Goal: Task Accomplishment & Management: Complete application form

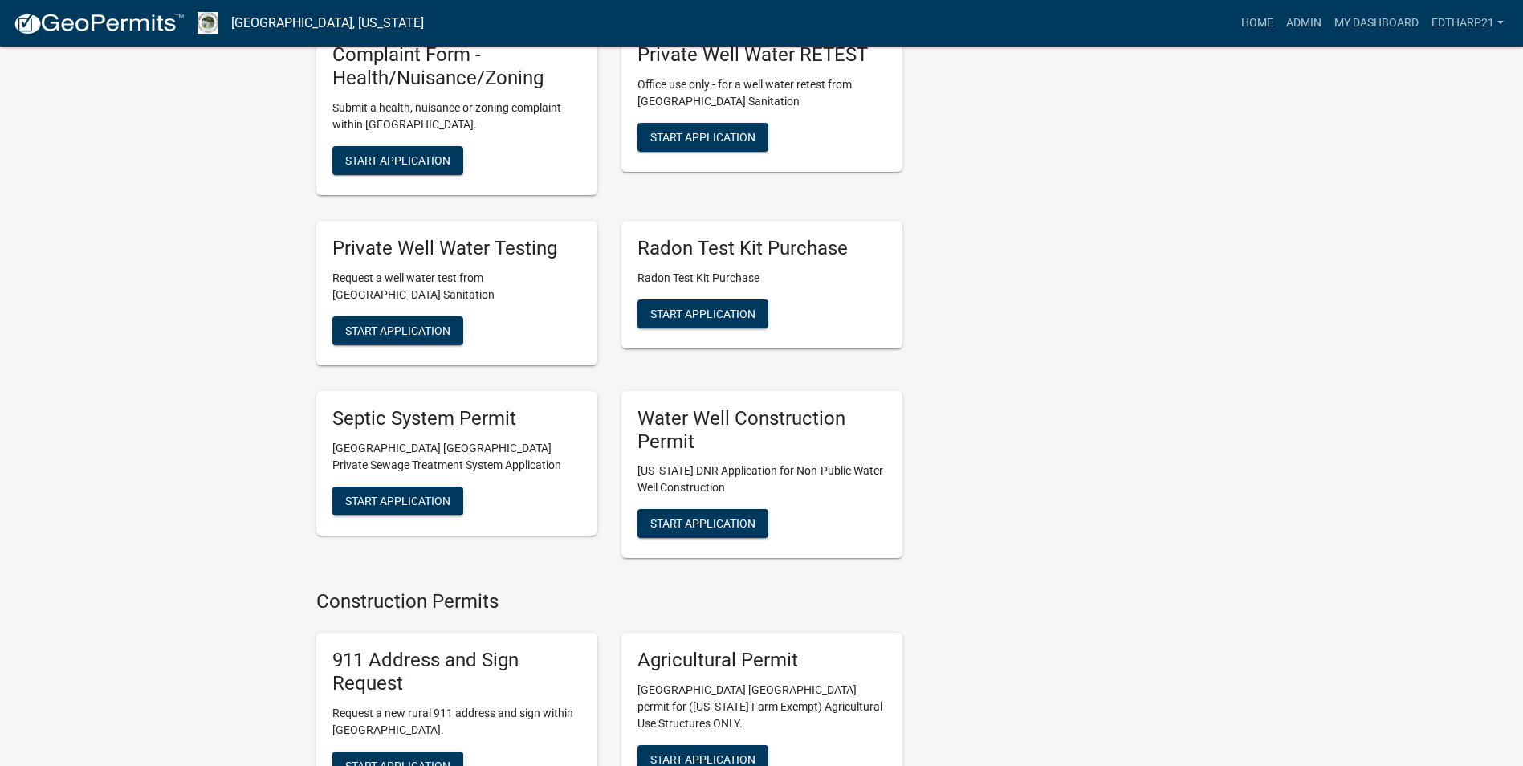
scroll to position [2248, 0]
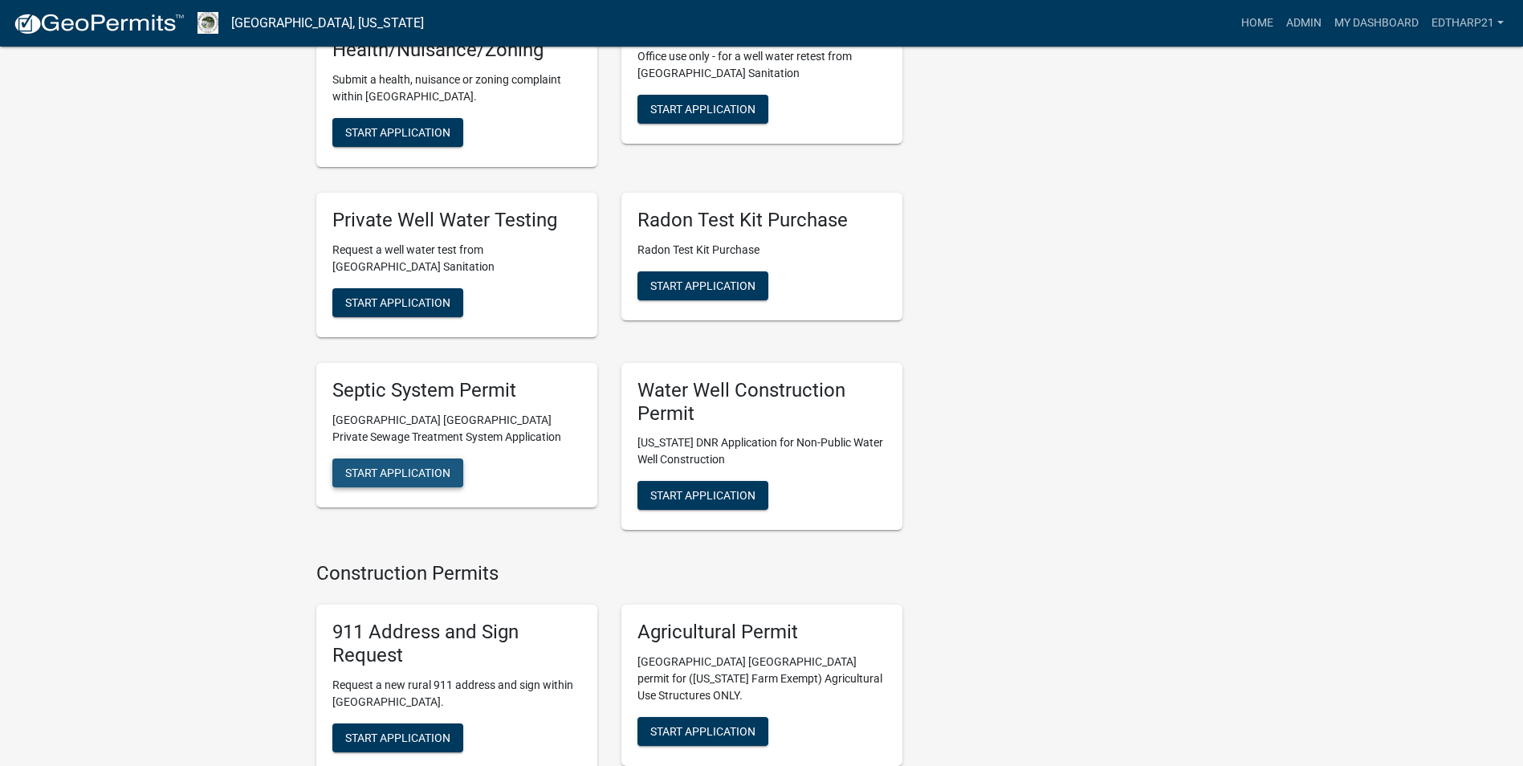
click at [447, 466] on span "Start Application" at bounding box center [397, 472] width 105 height 13
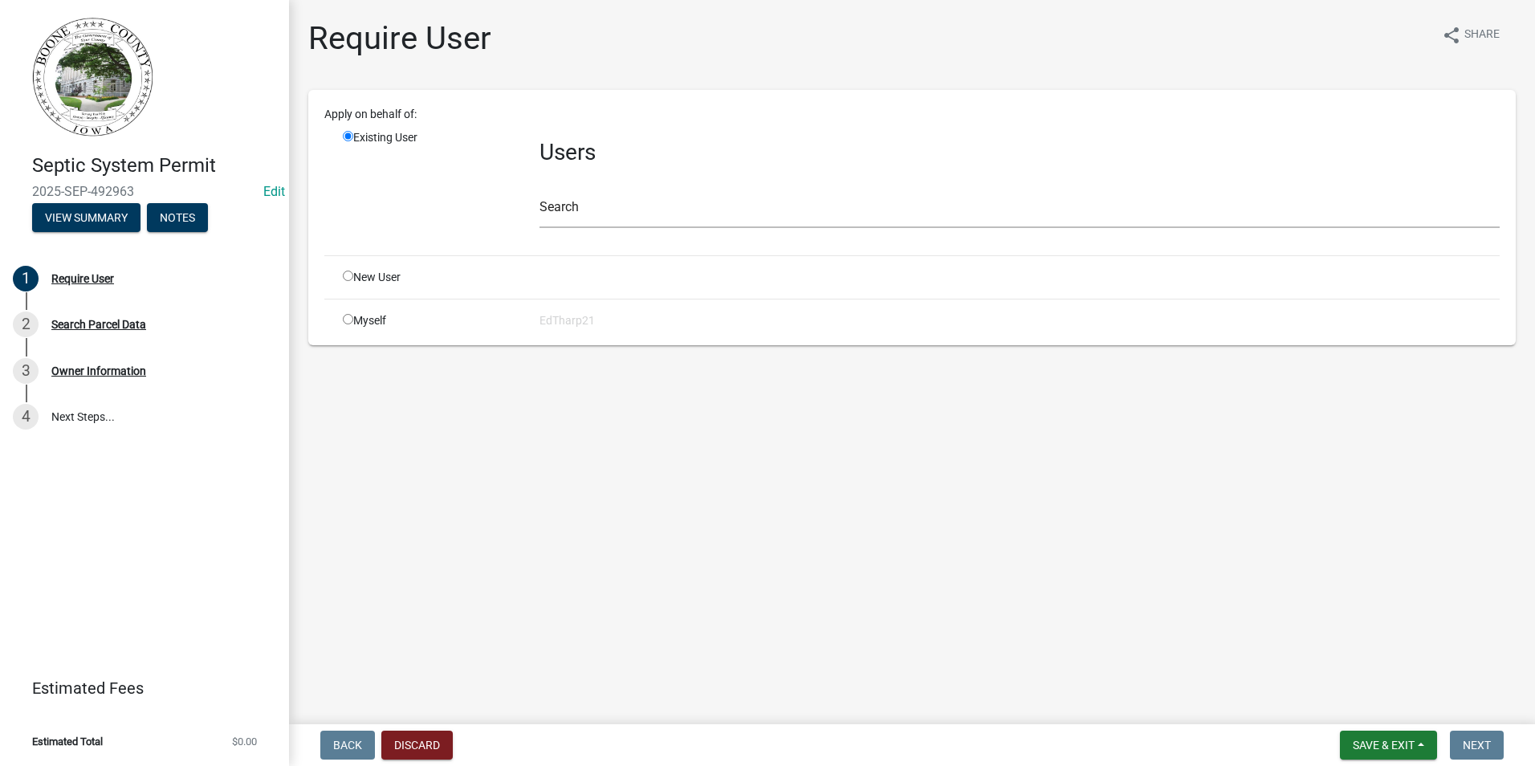
click at [348, 315] on input "radio" at bounding box center [348, 319] width 10 height 10
radio input "true"
radio input "false"
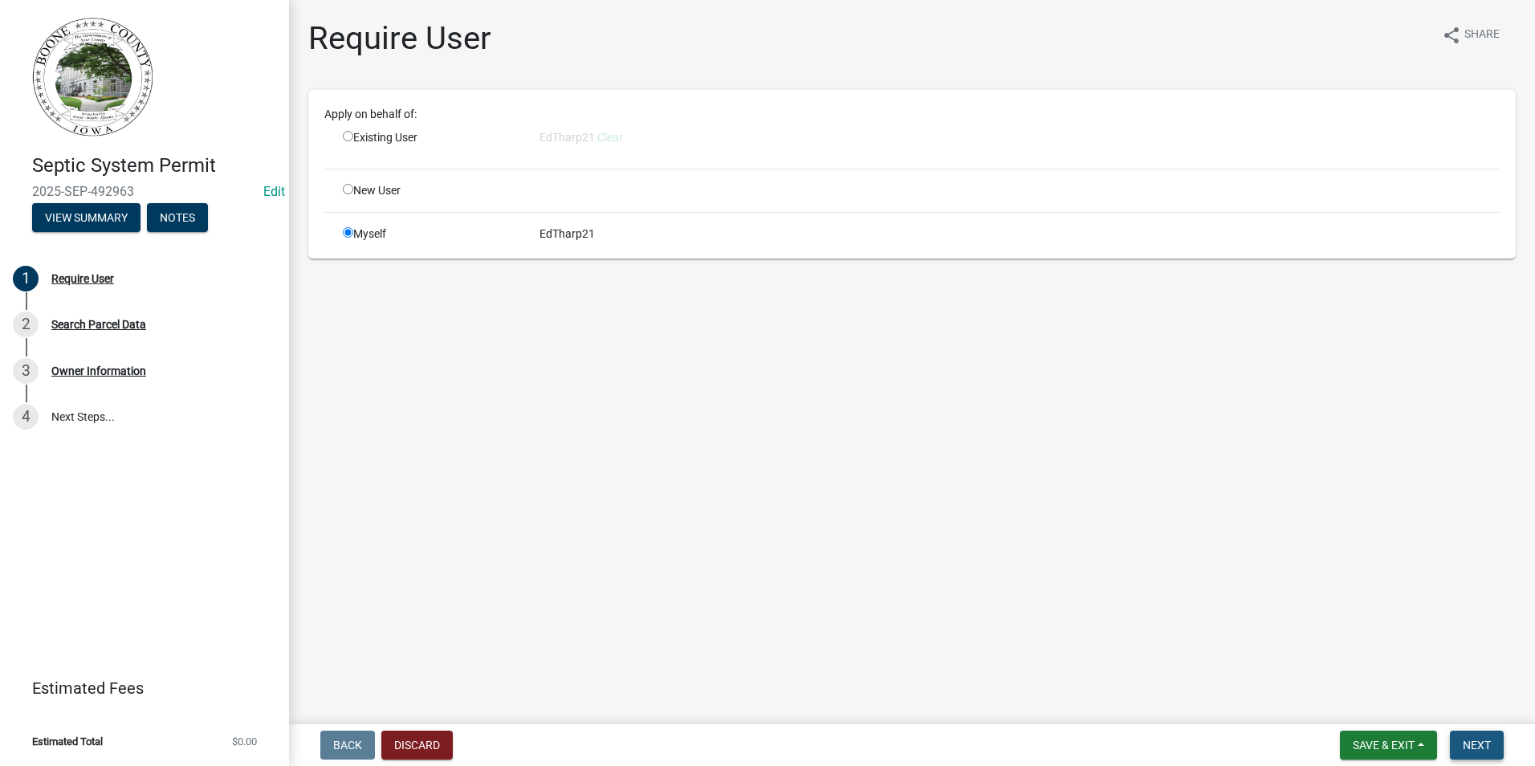
click at [1473, 748] on span "Next" at bounding box center [1477, 745] width 28 height 13
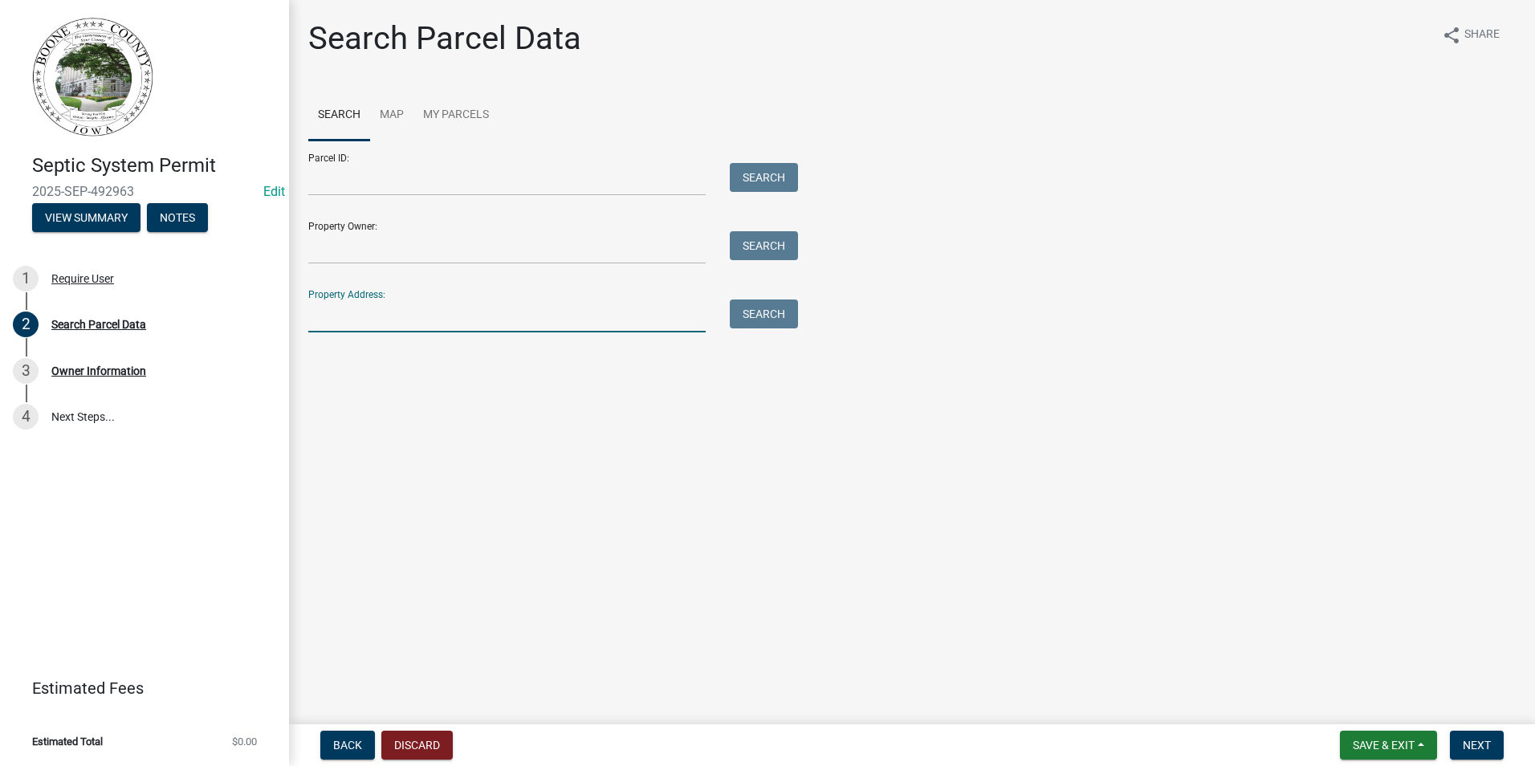
click at [340, 316] on input "Property Address:" at bounding box center [506, 315] width 397 height 33
type input "[STREET_ADDRESS]"
click at [758, 322] on button "Search" at bounding box center [764, 313] width 68 height 29
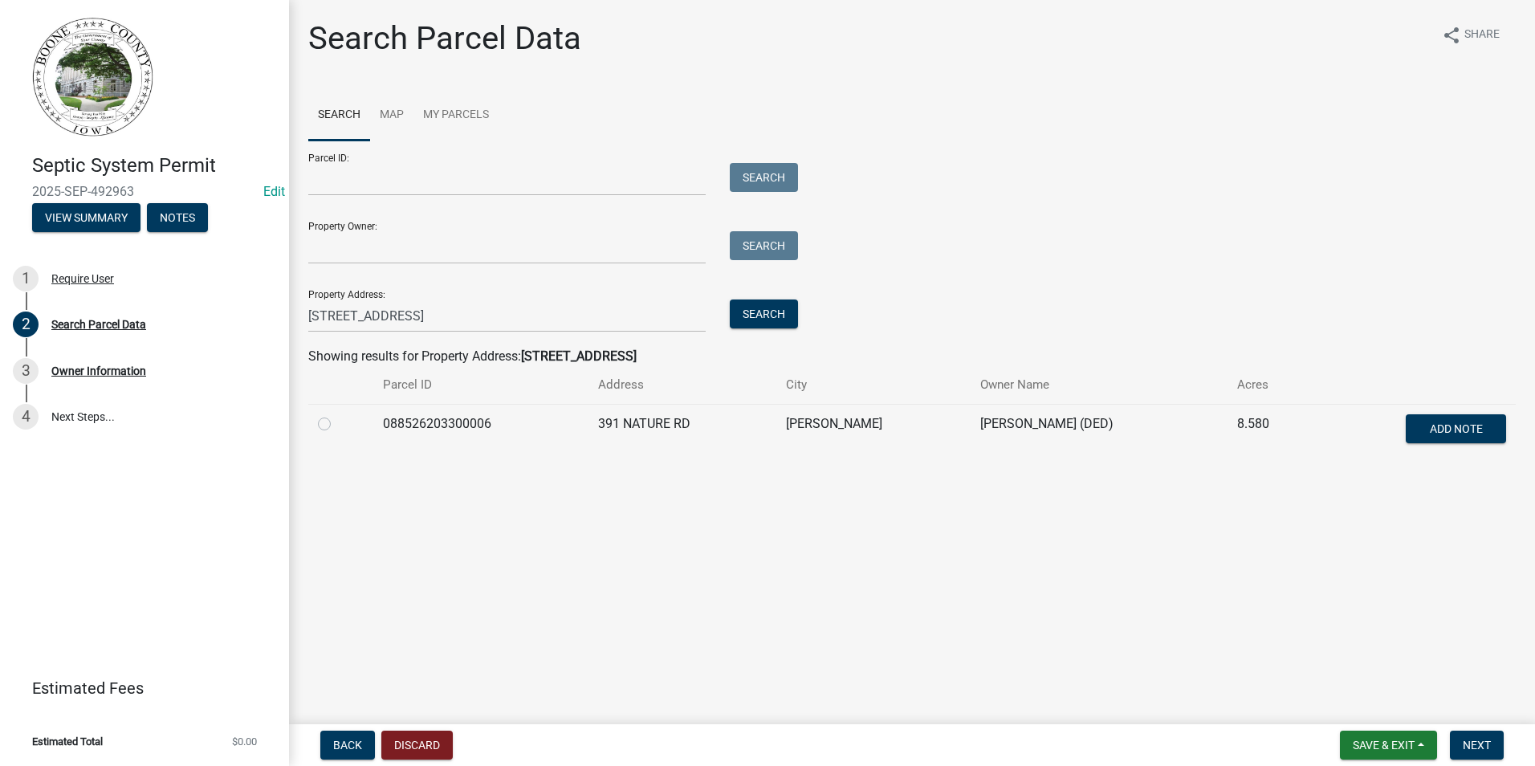
click at [337, 414] on label at bounding box center [337, 414] width 0 height 0
click at [337, 424] on input "radio" at bounding box center [342, 419] width 10 height 10
radio input "true"
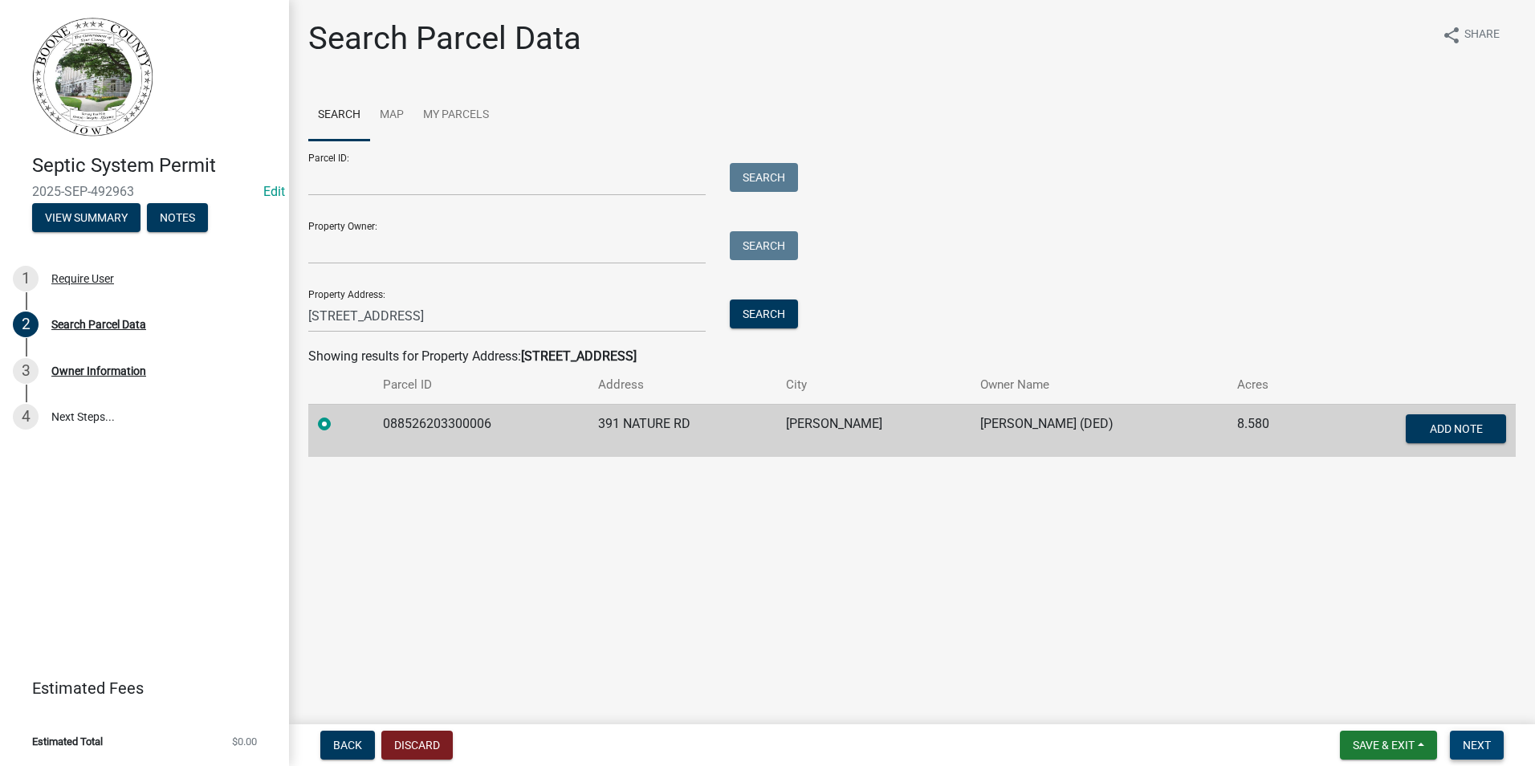
click at [1481, 736] on button "Next" at bounding box center [1477, 745] width 54 height 29
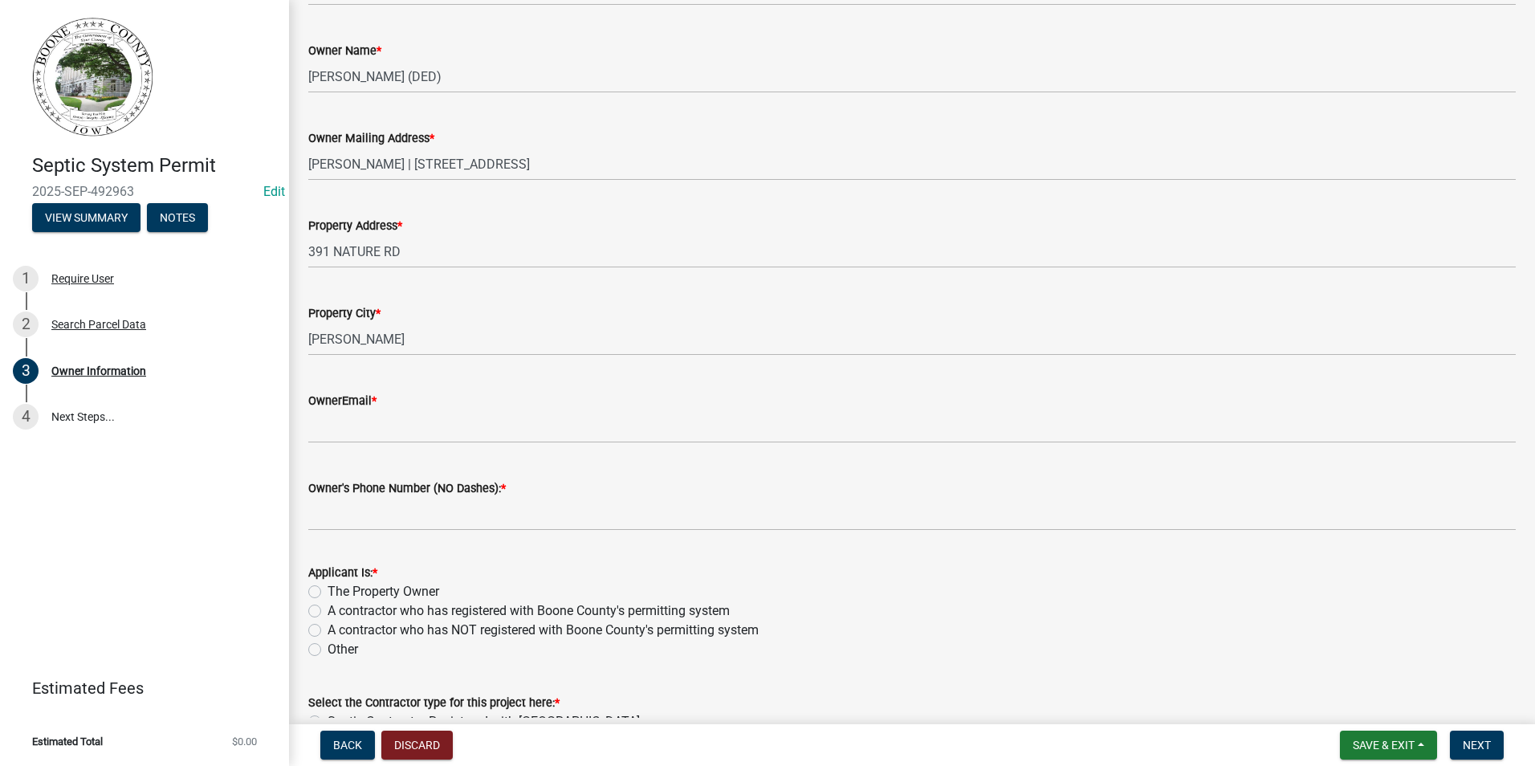
scroll to position [241, 0]
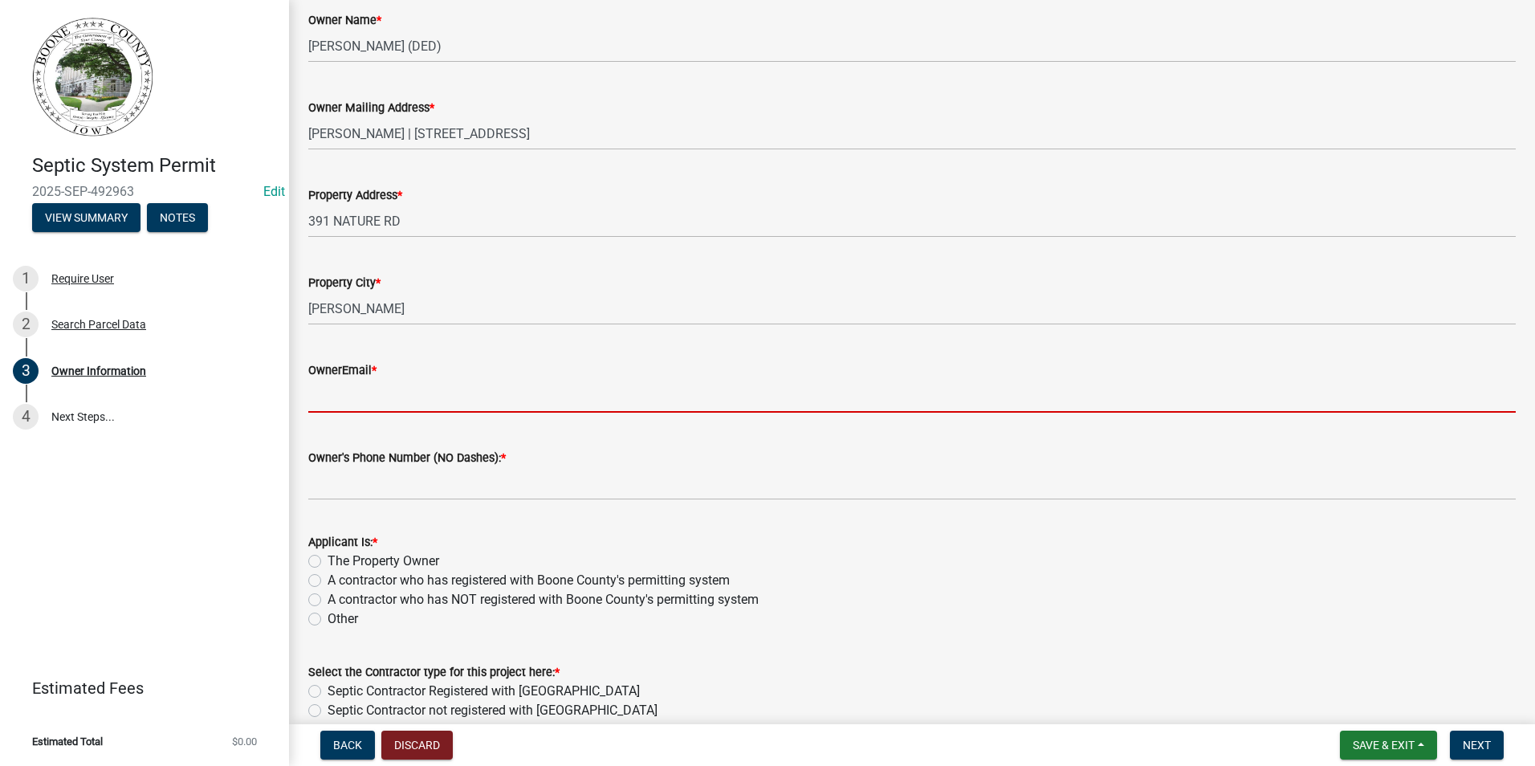
click at [336, 404] on input "OwnerEmail *" at bounding box center [912, 396] width 1208 height 33
type input "[EMAIL_ADDRESS][DOMAIN_NAME][US_STATE]"
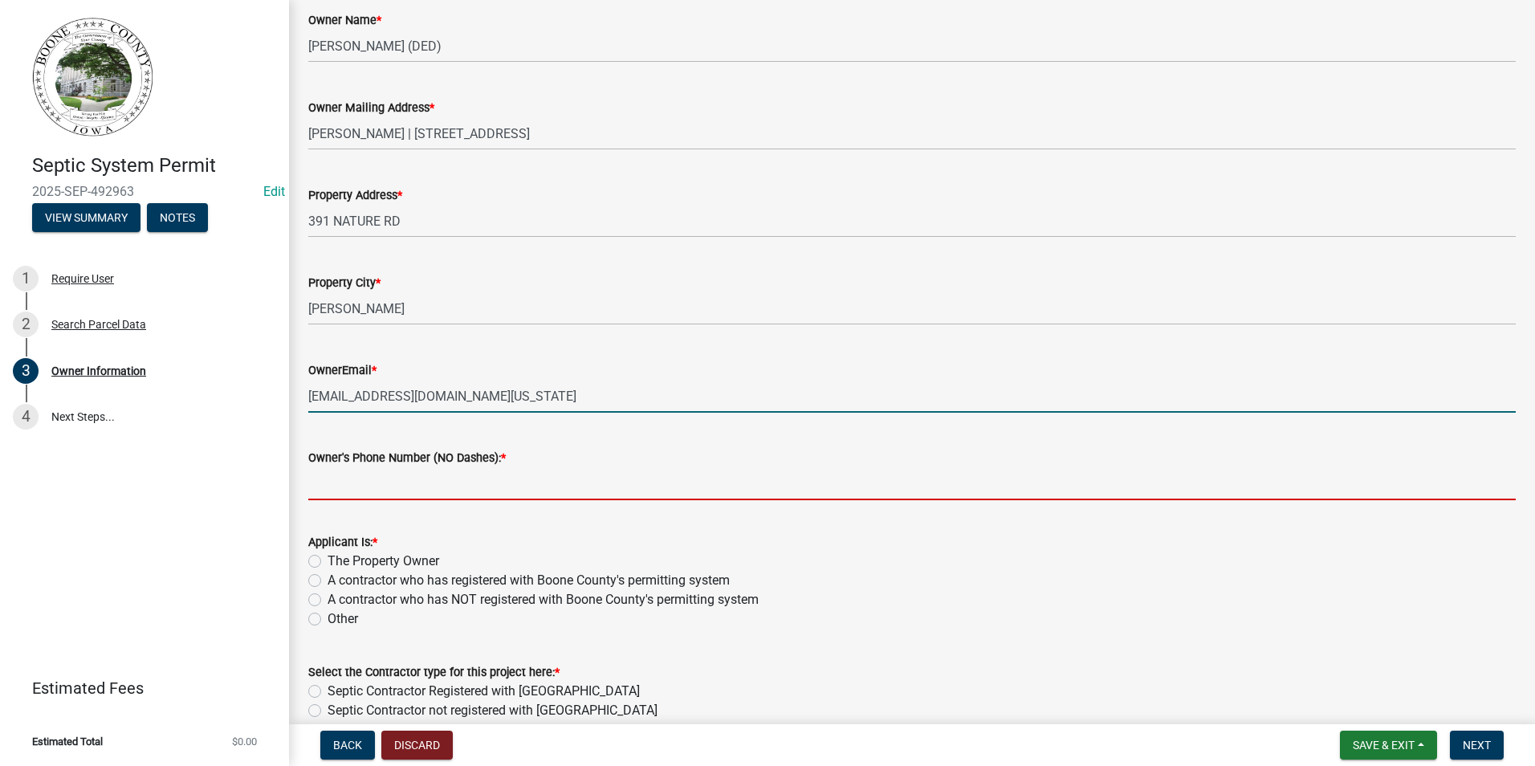
type input "5154330506"
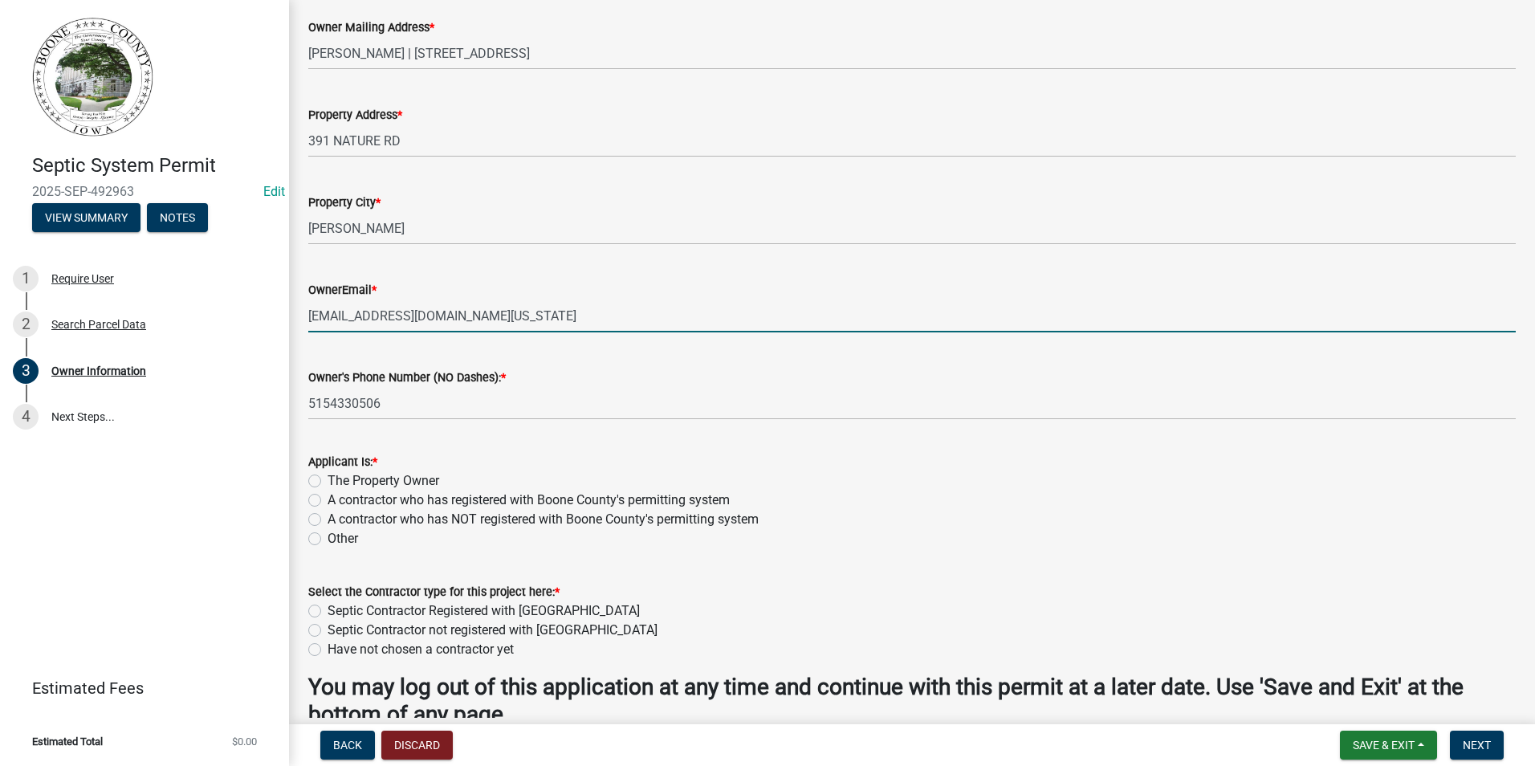
scroll to position [401, 0]
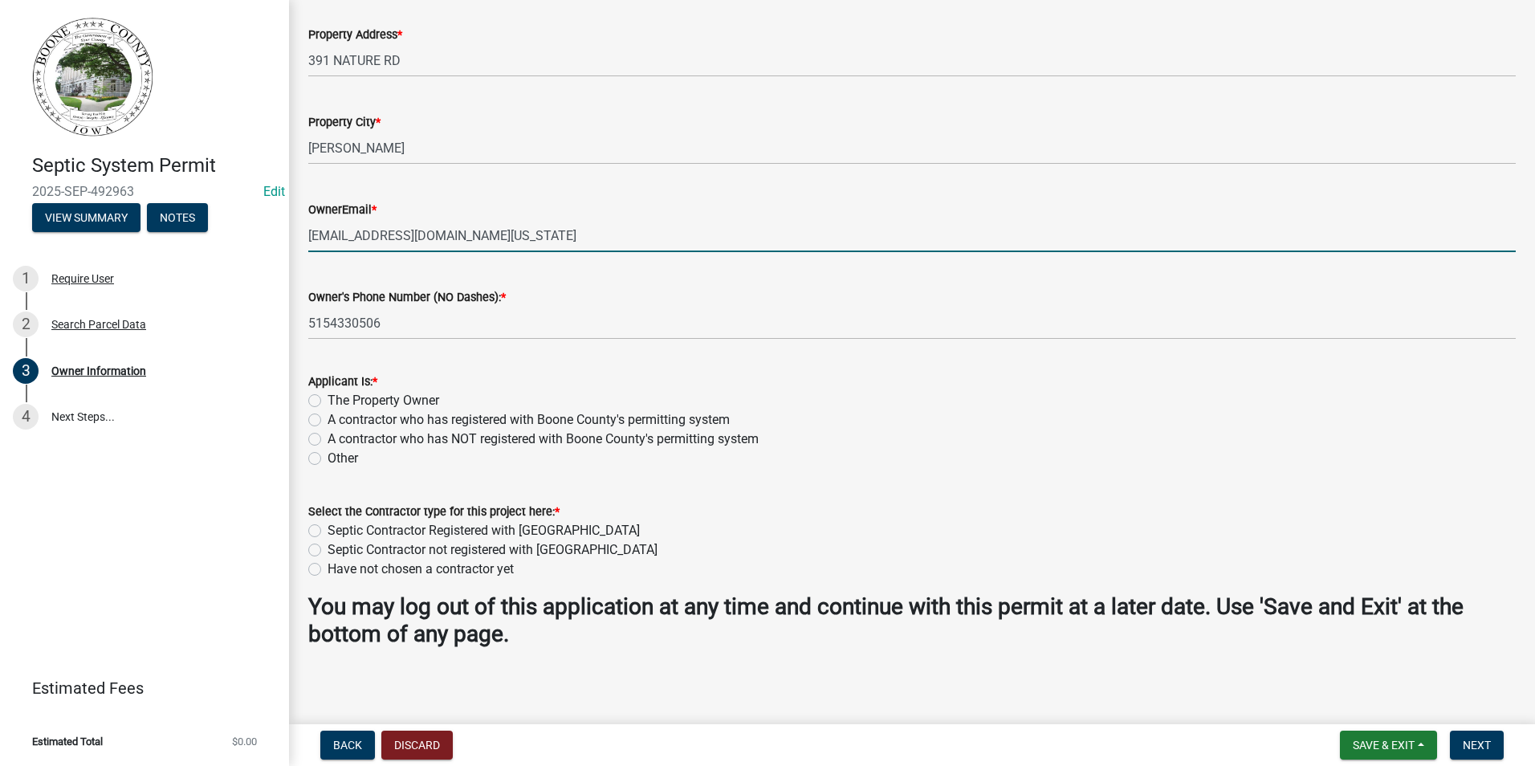
click at [328, 438] on label "A contractor who has NOT registered with Boone County's permitting system" at bounding box center [543, 439] width 431 height 19
click at [328, 438] on input "A contractor who has NOT registered with Boone County's permitting system" at bounding box center [333, 435] width 10 height 10
radio input "true"
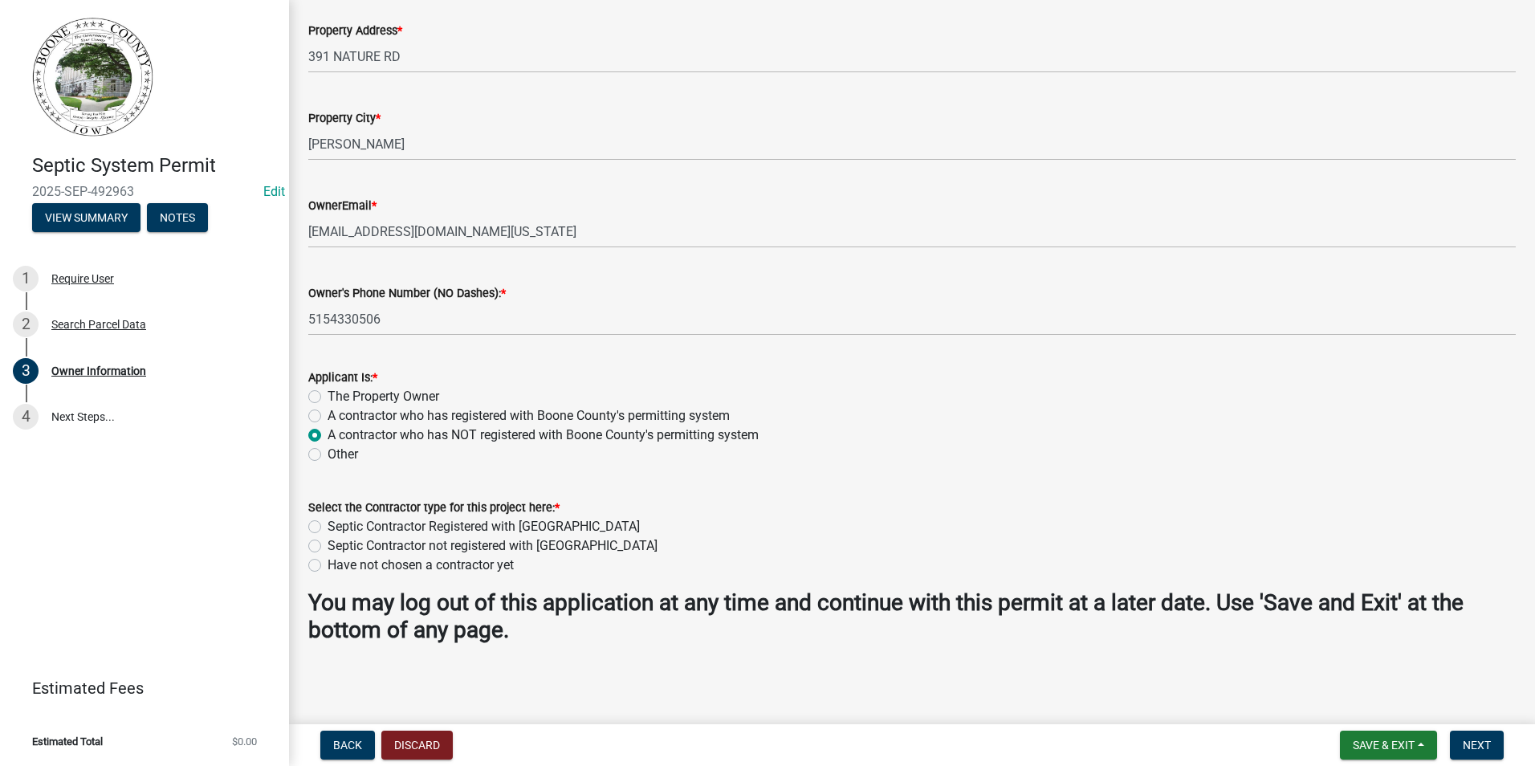
scroll to position [406, 0]
click at [328, 524] on label "Septic Contractor Registered with [GEOGRAPHIC_DATA]" at bounding box center [484, 525] width 312 height 19
click at [328, 524] on input "Septic Contractor Registered with [GEOGRAPHIC_DATA]" at bounding box center [333, 521] width 10 height 10
radio input "true"
click at [328, 393] on label "The Property Owner" at bounding box center [384, 395] width 112 height 19
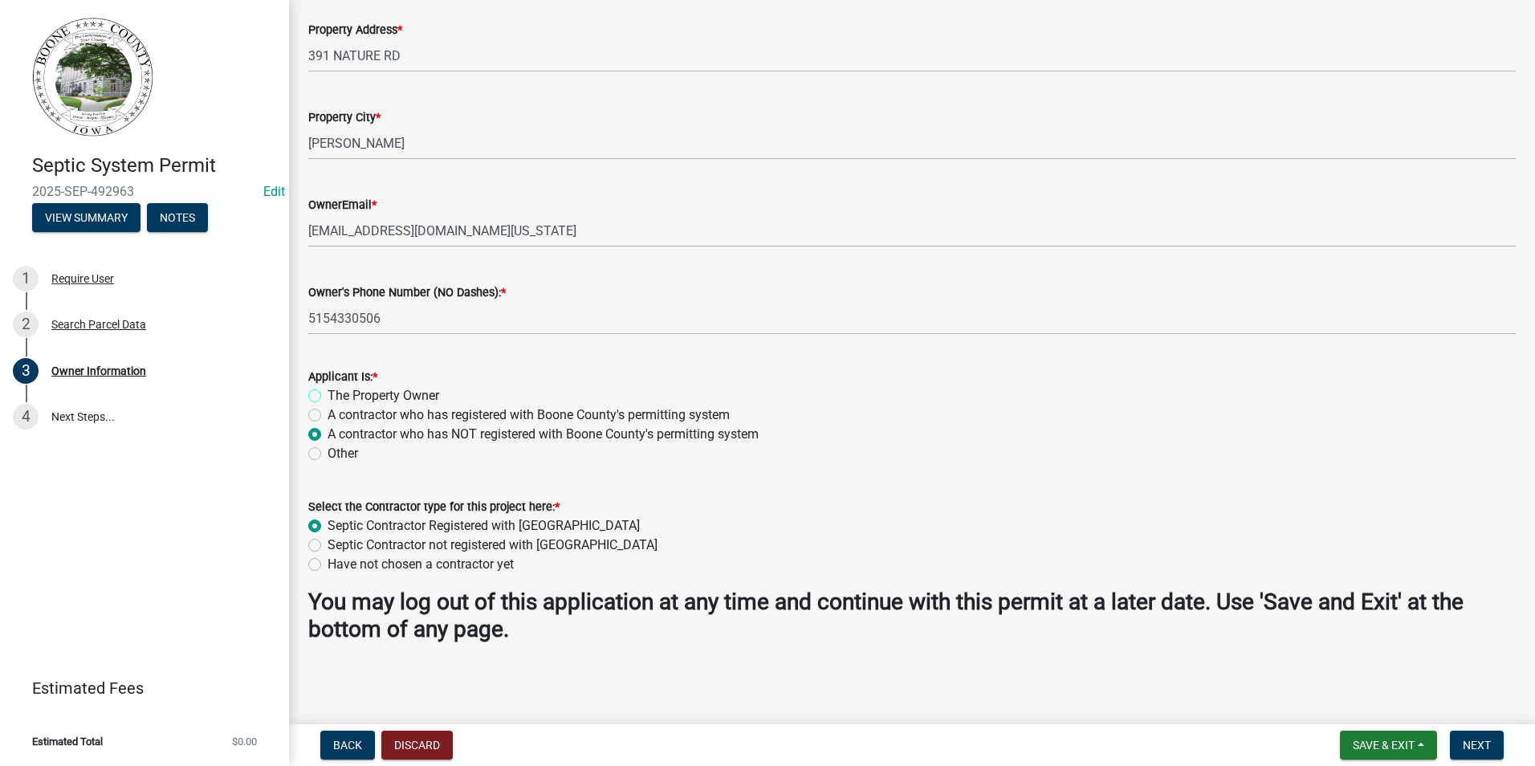
click at [328, 393] on input "The Property Owner" at bounding box center [333, 391] width 10 height 10
radio input "true"
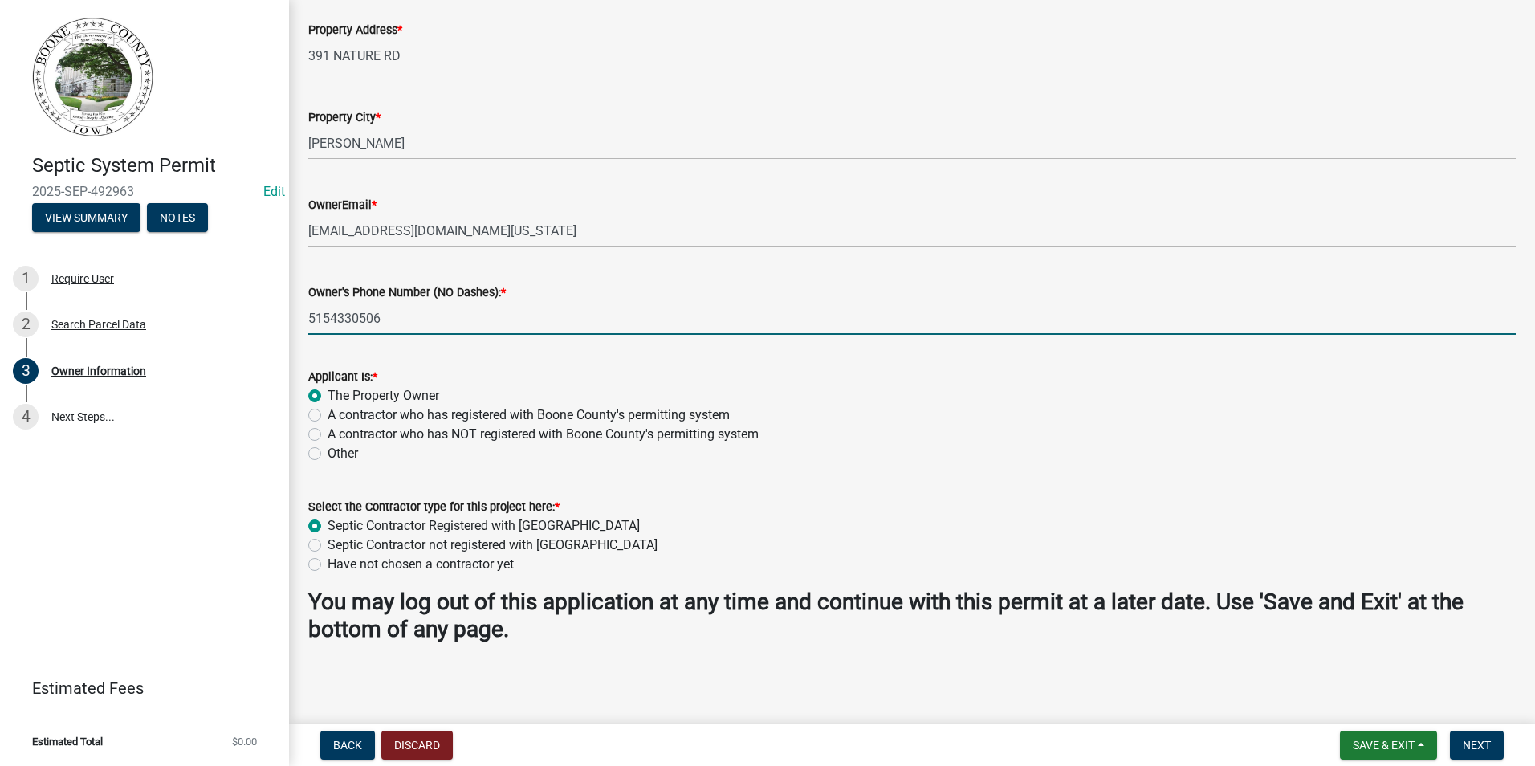
click at [387, 317] on input "5154330506" at bounding box center [912, 318] width 1208 height 33
type input "5"
type input "[PHONE_NUMBER]"
click at [1471, 747] on span "Next" at bounding box center [1477, 745] width 28 height 13
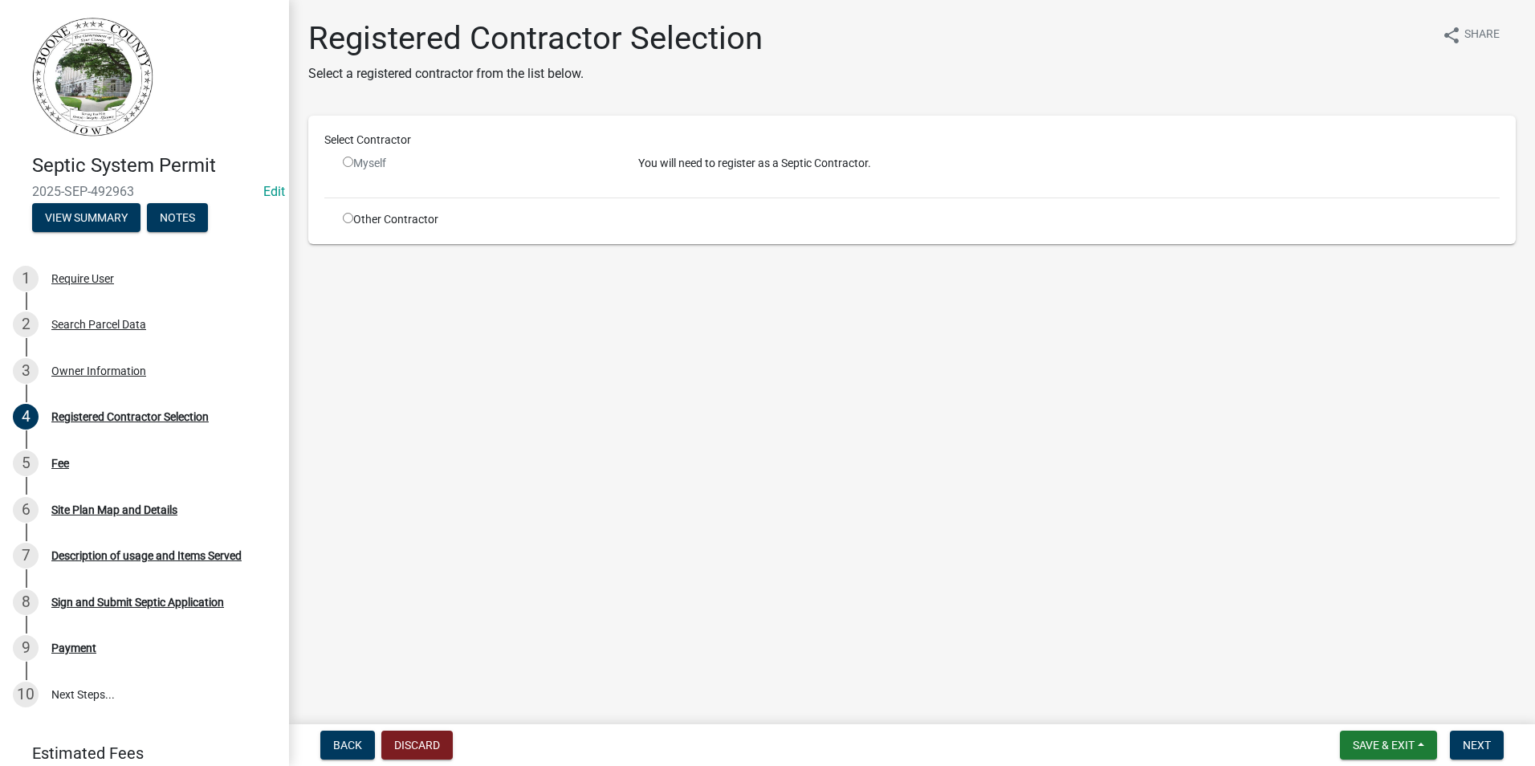
click at [346, 216] on input "radio" at bounding box center [348, 218] width 10 height 10
radio input "true"
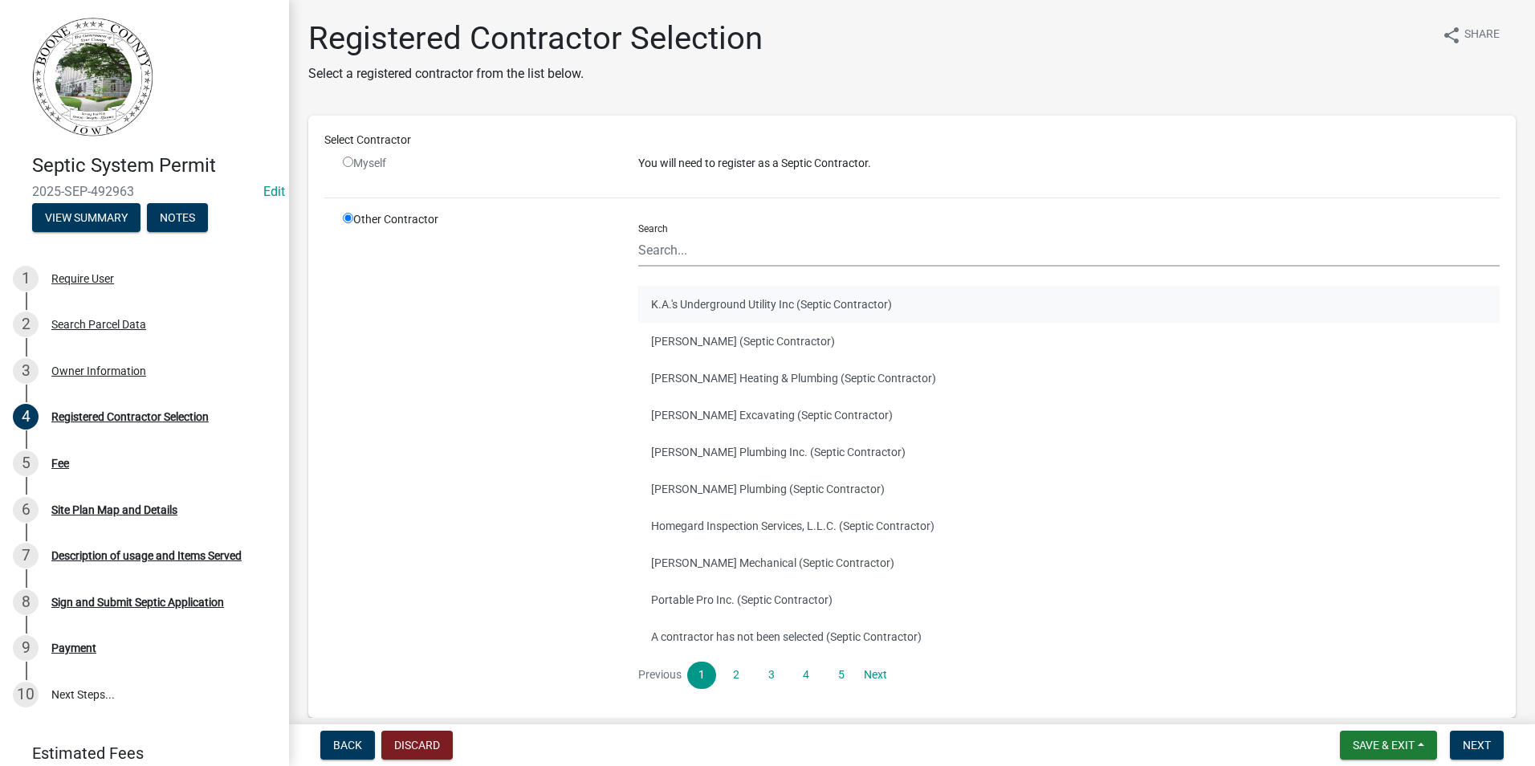
click at [718, 307] on button "K.A.'s Underground Utility Inc (Septic Contractor)" at bounding box center [1069, 304] width 862 height 37
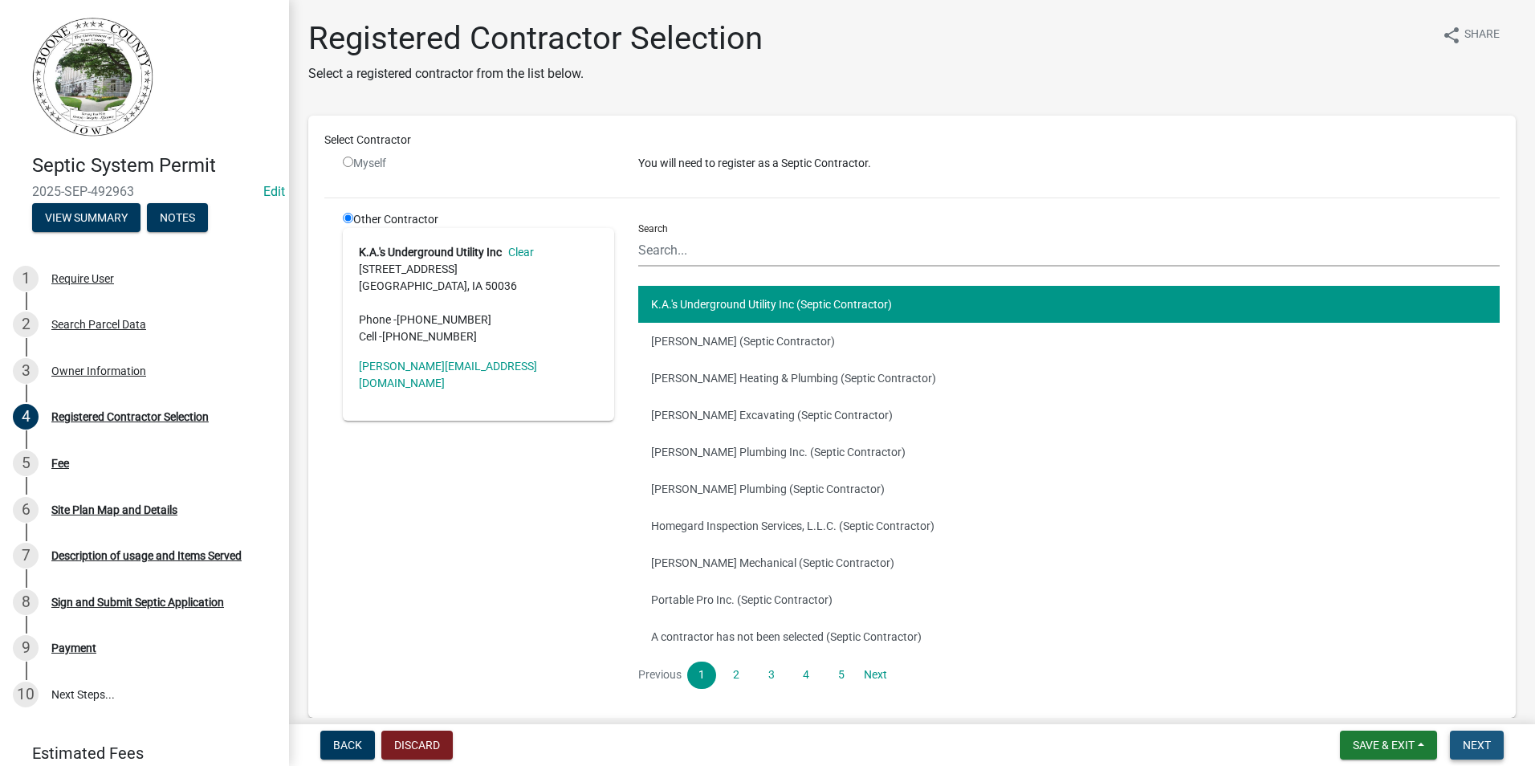
click at [1494, 748] on button "Next" at bounding box center [1477, 745] width 54 height 29
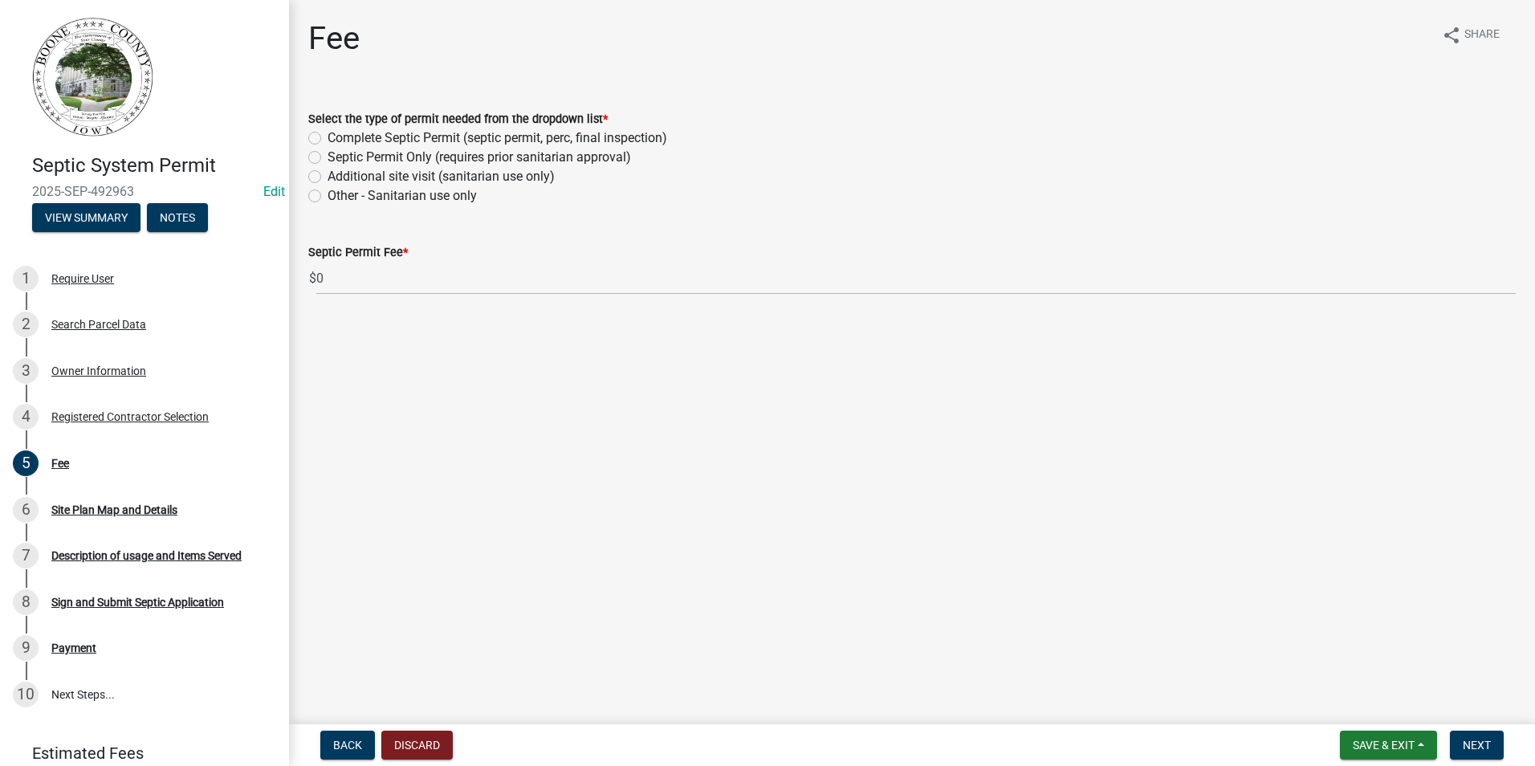
click at [328, 195] on label "Other - Sanitarian use only" at bounding box center [402, 195] width 149 height 19
click at [328, 195] on input "Other - Sanitarian use only" at bounding box center [333, 191] width 10 height 10
radio input "true"
click at [1465, 743] on span "Next" at bounding box center [1477, 745] width 28 height 13
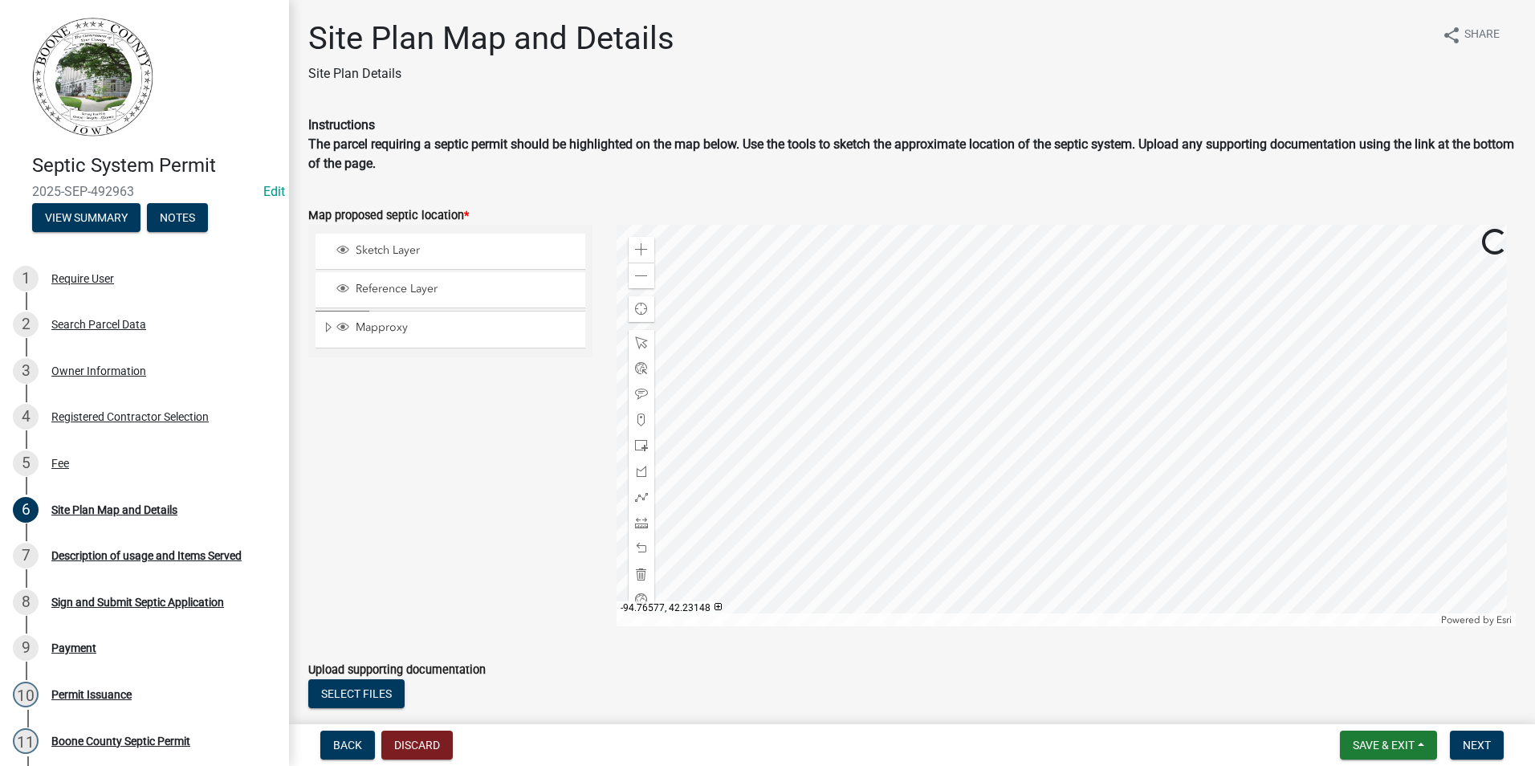
scroll to position [104, 0]
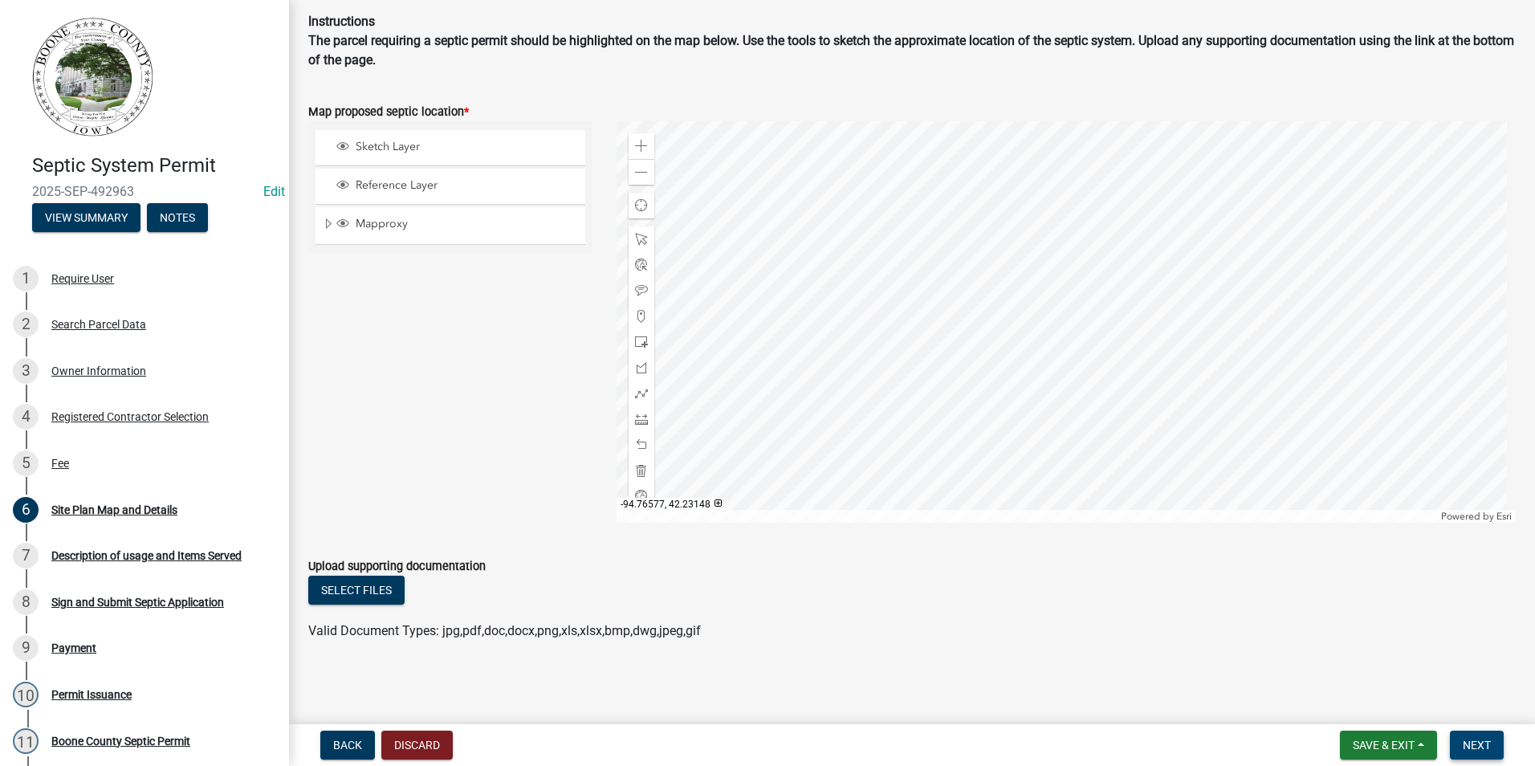
click at [1482, 745] on span "Next" at bounding box center [1477, 745] width 28 height 13
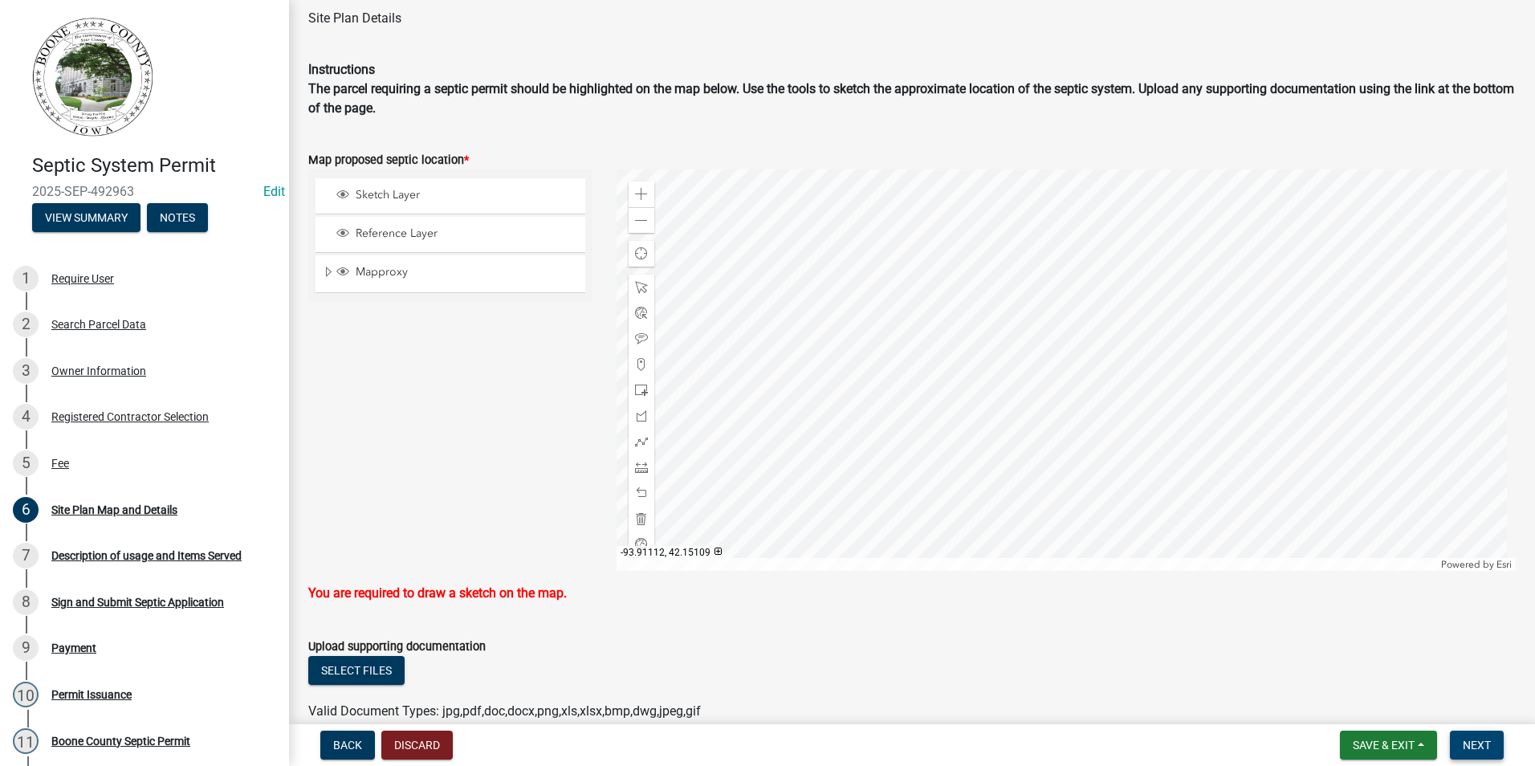
scroll to position [136, 0]
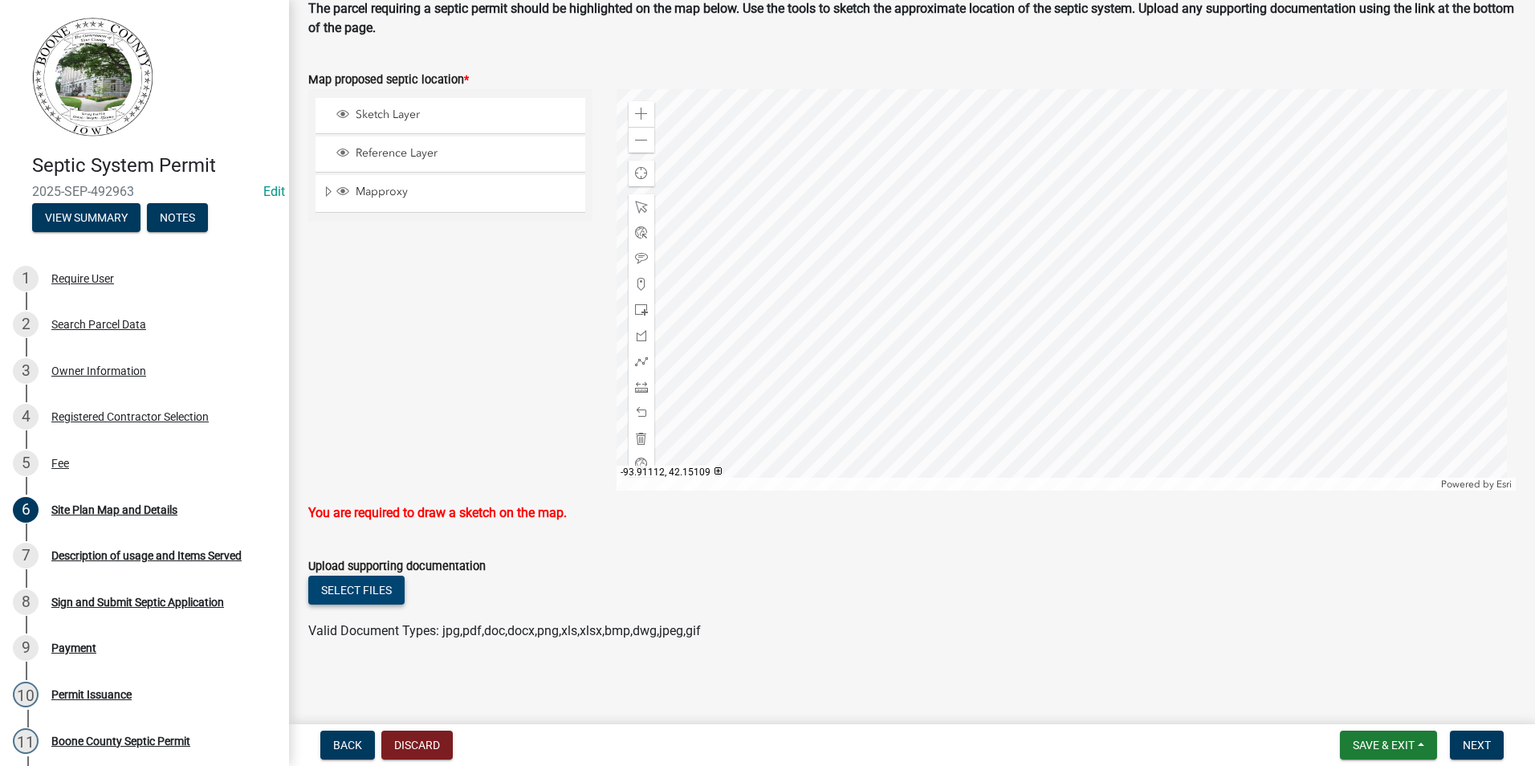
click at [357, 593] on button "Select files" at bounding box center [356, 590] width 96 height 29
click at [1355, 746] on span "Save & Exit" at bounding box center [1384, 745] width 62 height 13
click at [1340, 665] on button "Save" at bounding box center [1373, 665] width 128 height 39
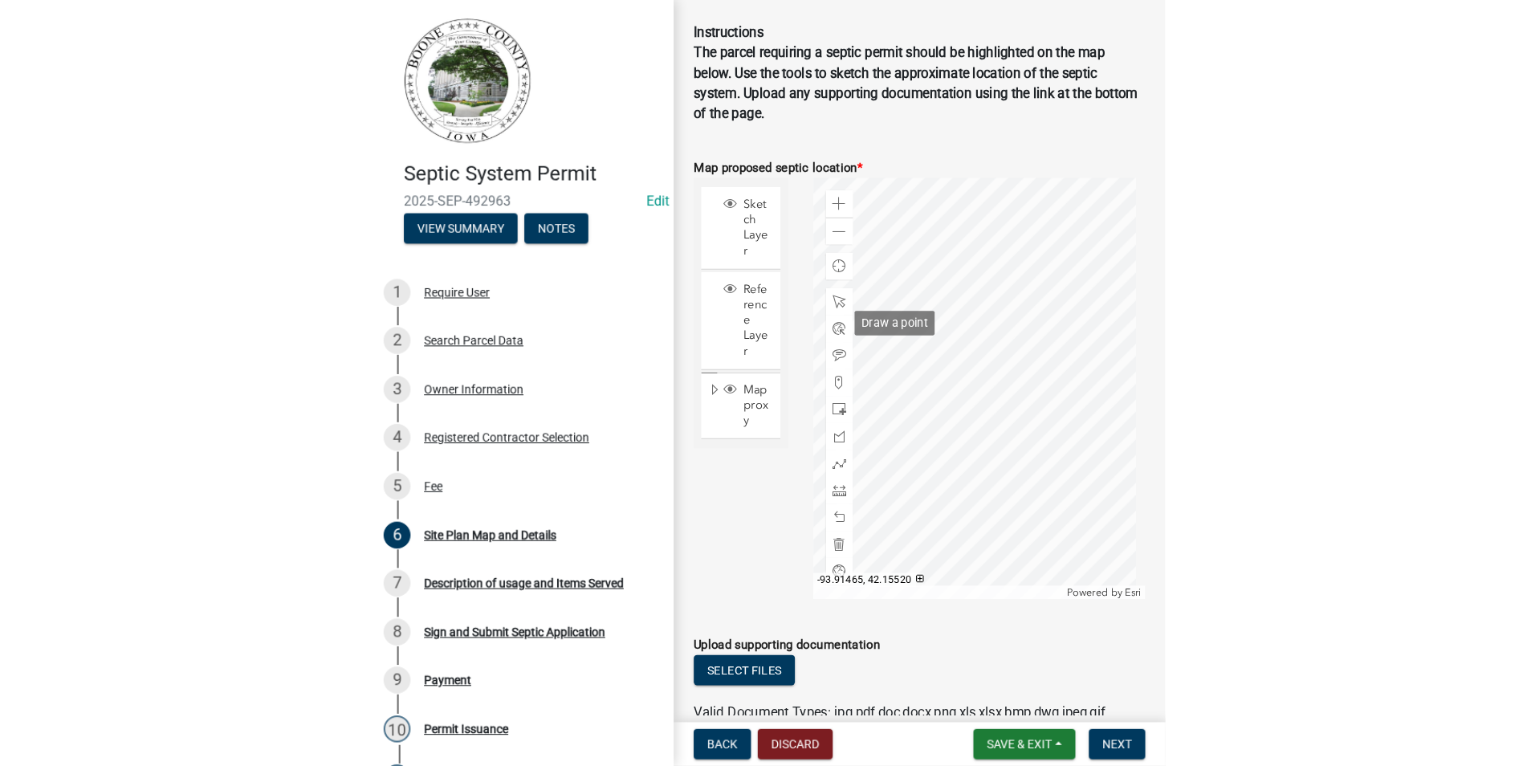
scroll to position [217, 0]
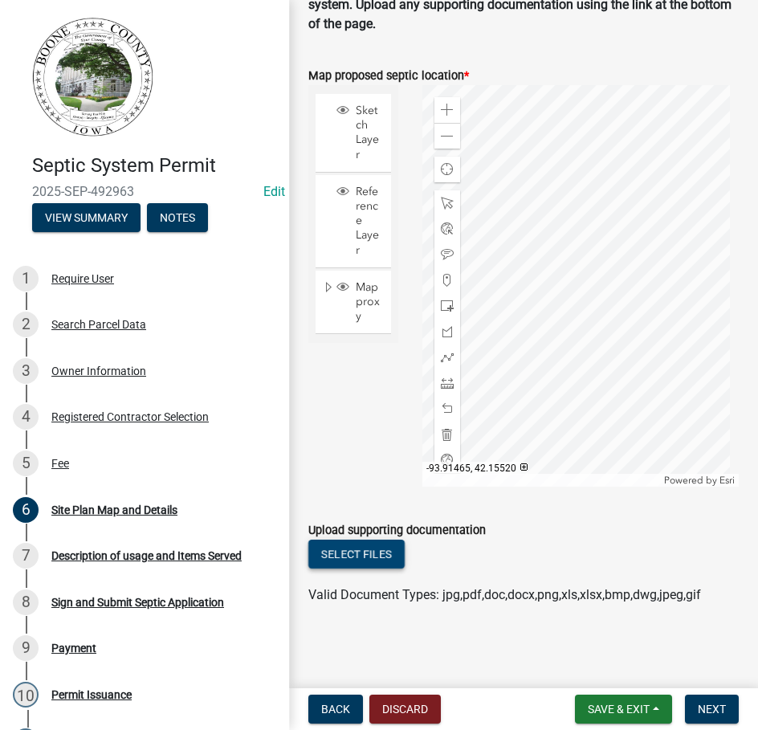
click at [340, 549] on button "Select files" at bounding box center [356, 554] width 96 height 29
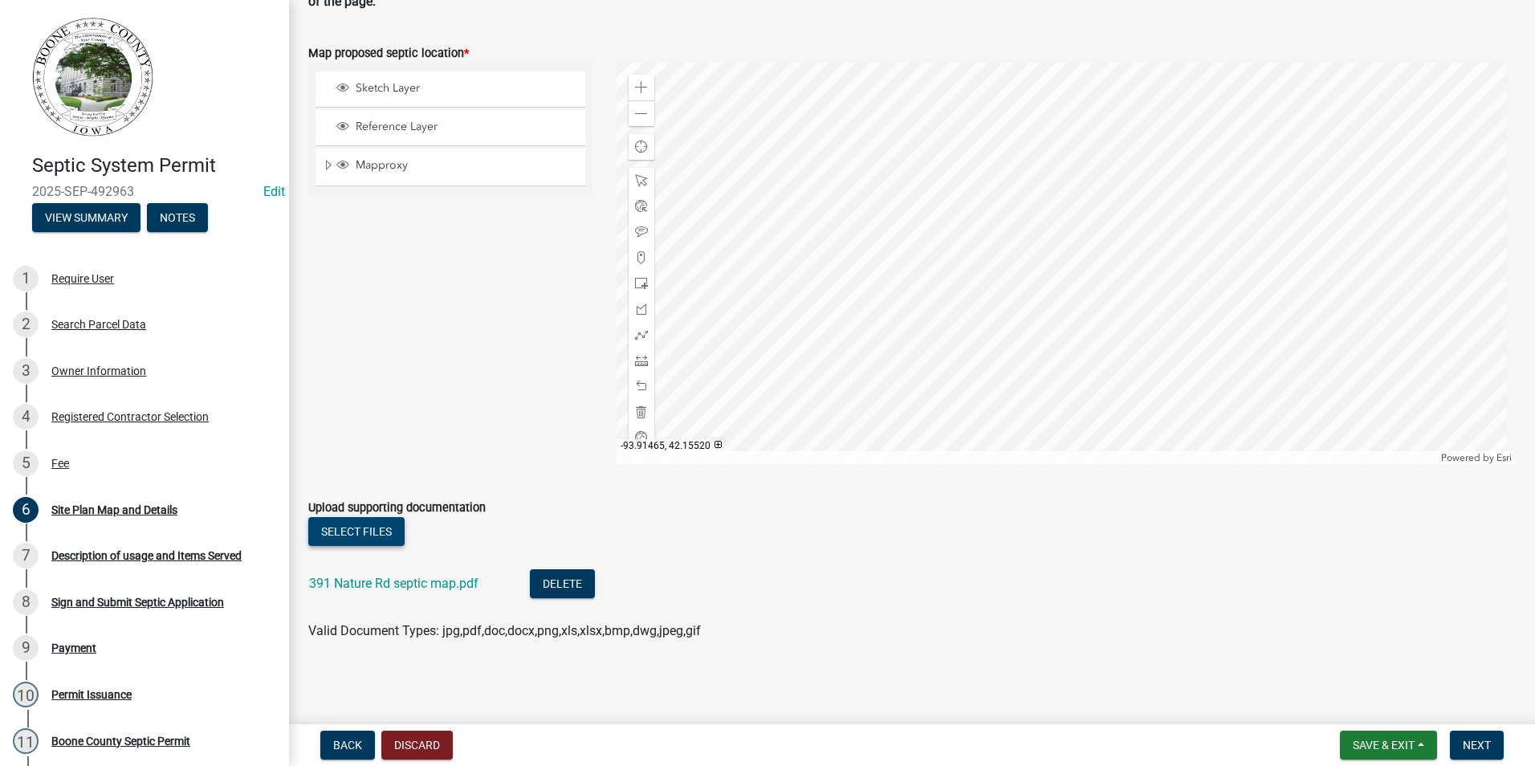
scroll to position [162, 0]
click at [1473, 745] on span "Next" at bounding box center [1477, 745] width 28 height 13
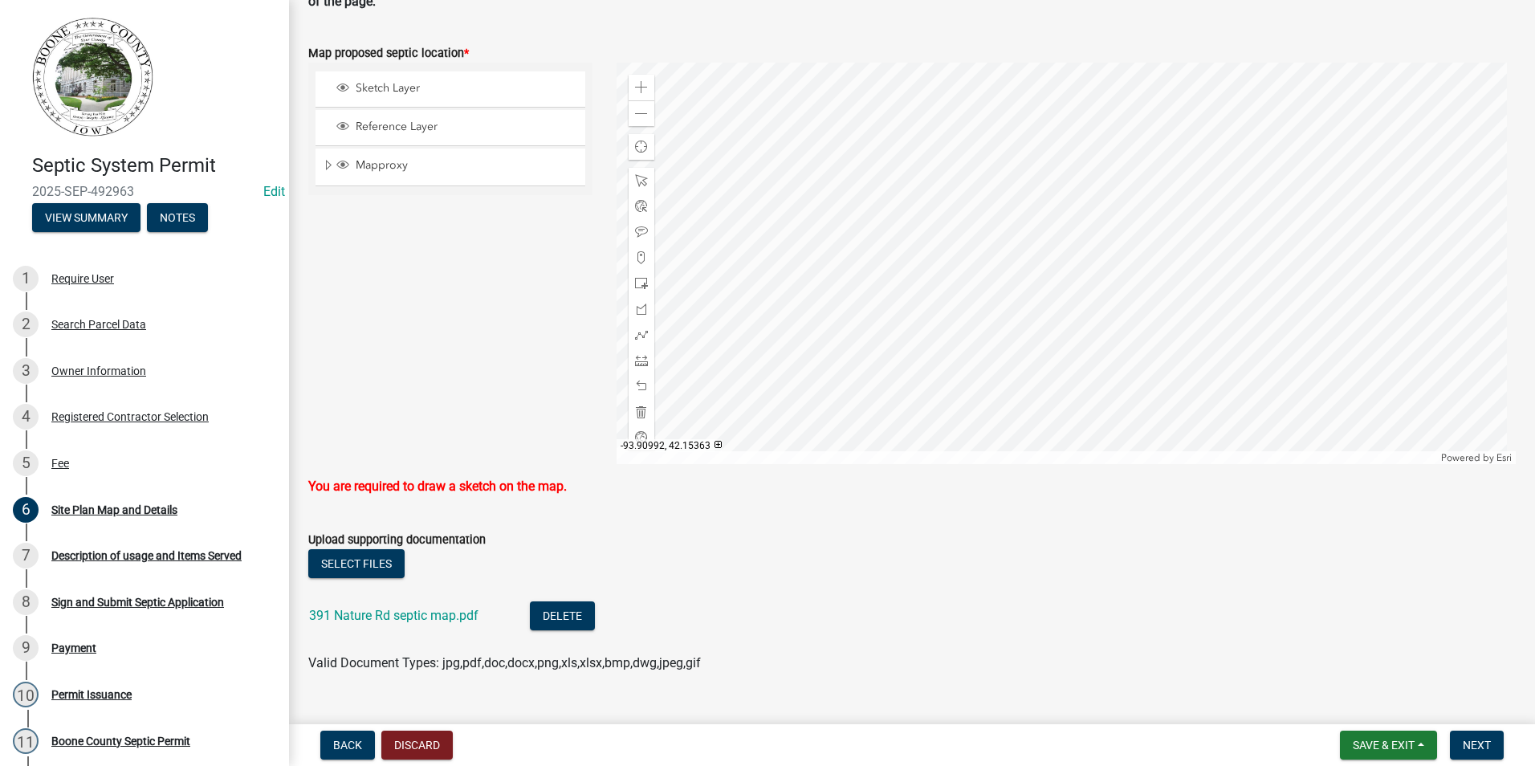
click at [1062, 214] on div at bounding box center [1067, 263] width 900 height 401
click at [1032, 211] on div at bounding box center [1067, 263] width 900 height 401
click at [394, 89] on span "Sketch Layer" at bounding box center [466, 88] width 228 height 14
click at [1032, 209] on div at bounding box center [1067, 263] width 900 height 401
drag, startPoint x: 822, startPoint y: 552, endPoint x: 833, endPoint y: 610, distance: 59.7
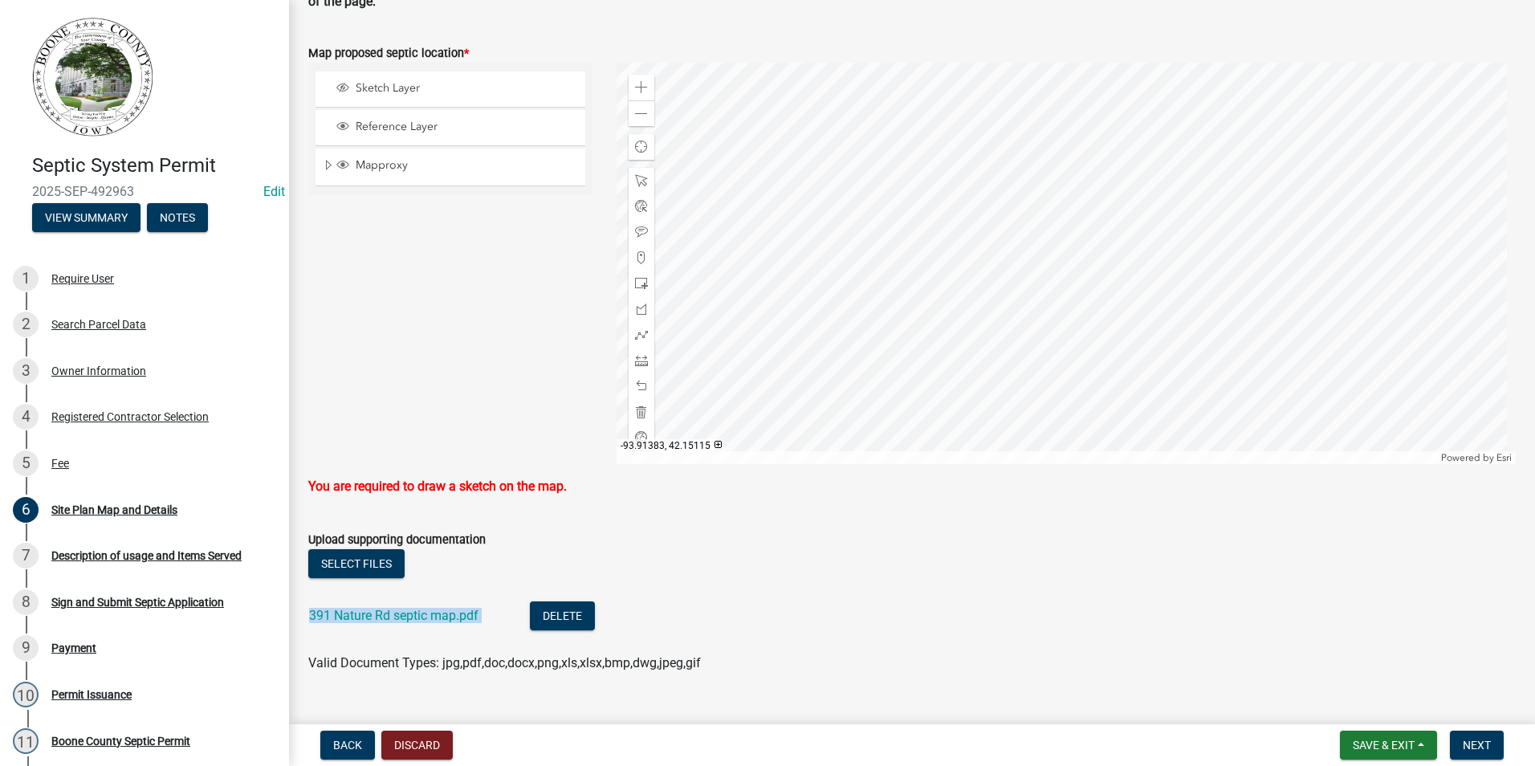
click at [833, 610] on wm-upload "Select files 391 Nature Rd septic map.pdf Delete Valid Document Types: jpg,pdf,…" at bounding box center [912, 611] width 1208 height 124
click at [456, 372] on div "Sketch Layer Reference Layer Mapproxy Corporate Limits Parcels Roads Railroads …" at bounding box center [450, 263] width 308 height 401
drag, startPoint x: 443, startPoint y: 266, endPoint x: 443, endPoint y: 293, distance: 27.3
click at [443, 293] on div "Sketch Layer Reference Layer Mapproxy Corporate Limits Parcels Roads Railroads …" at bounding box center [450, 263] width 308 height 401
click at [519, 33] on form "Map proposed septic location * Sketch Layer Reference Layer Mapproxy Corporate …" at bounding box center [912, 260] width 1208 height 472
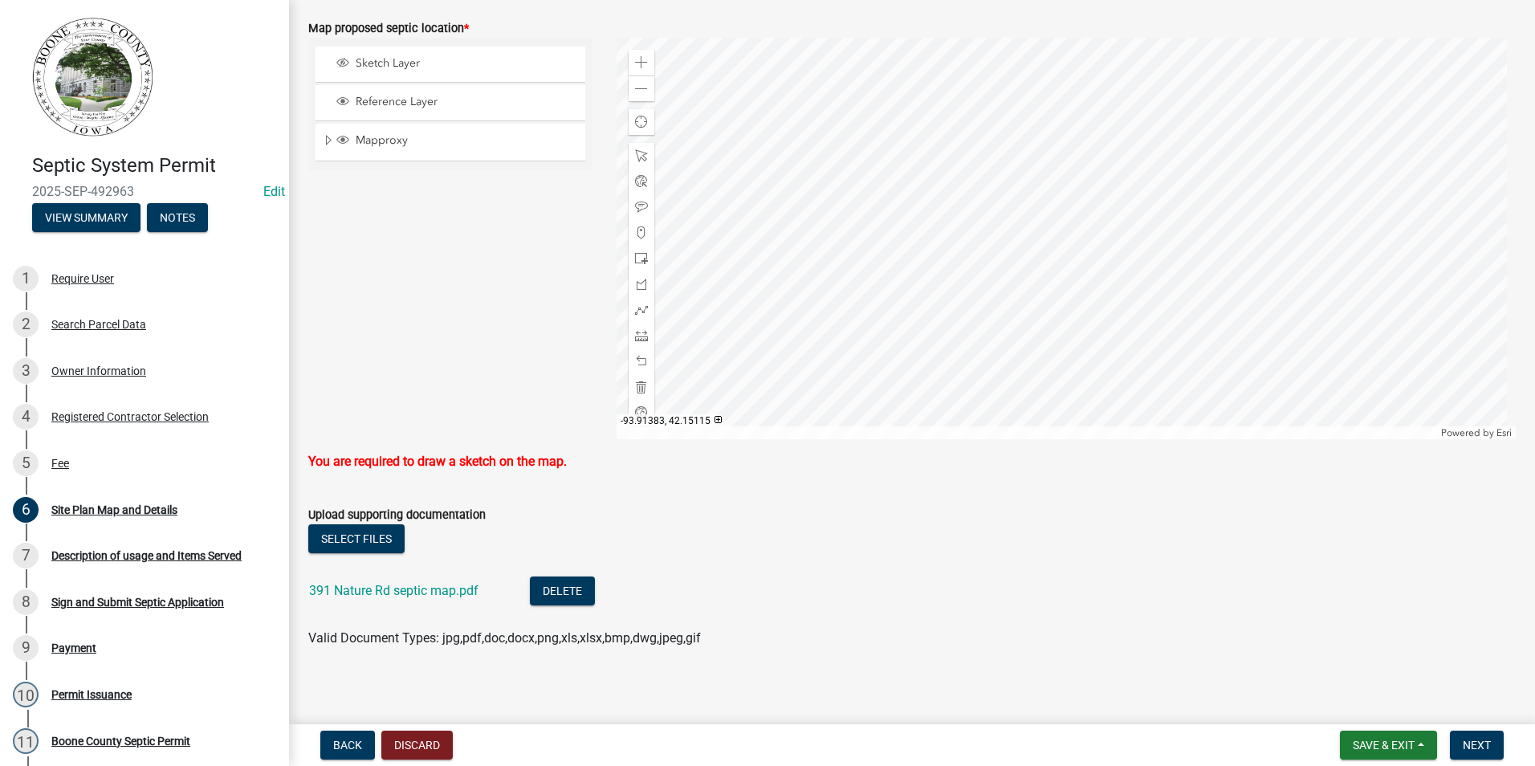
scroll to position [194, 0]
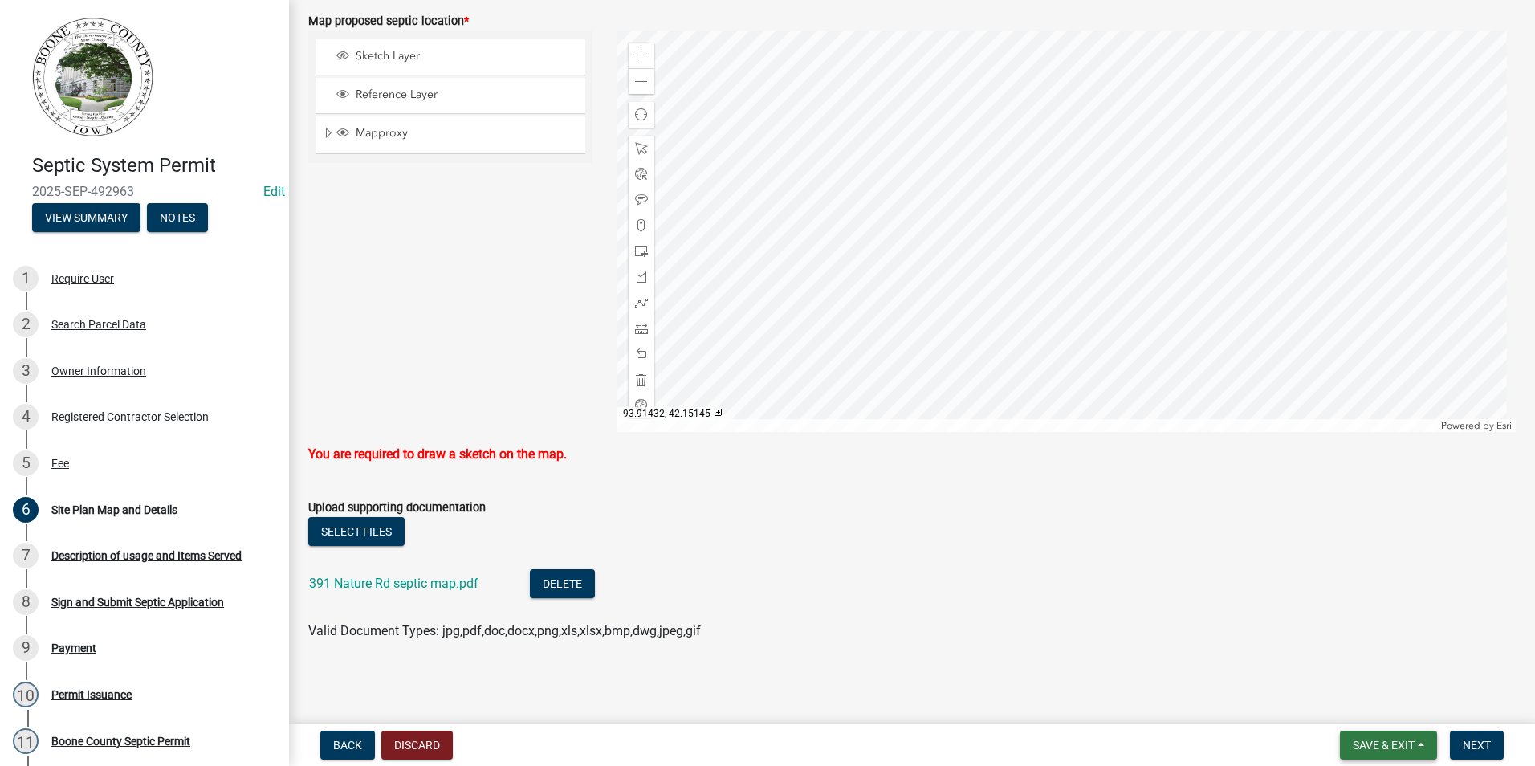
click at [1401, 748] on span "Save & Exit" at bounding box center [1384, 745] width 62 height 13
click at [1348, 666] on button "Save" at bounding box center [1373, 665] width 128 height 39
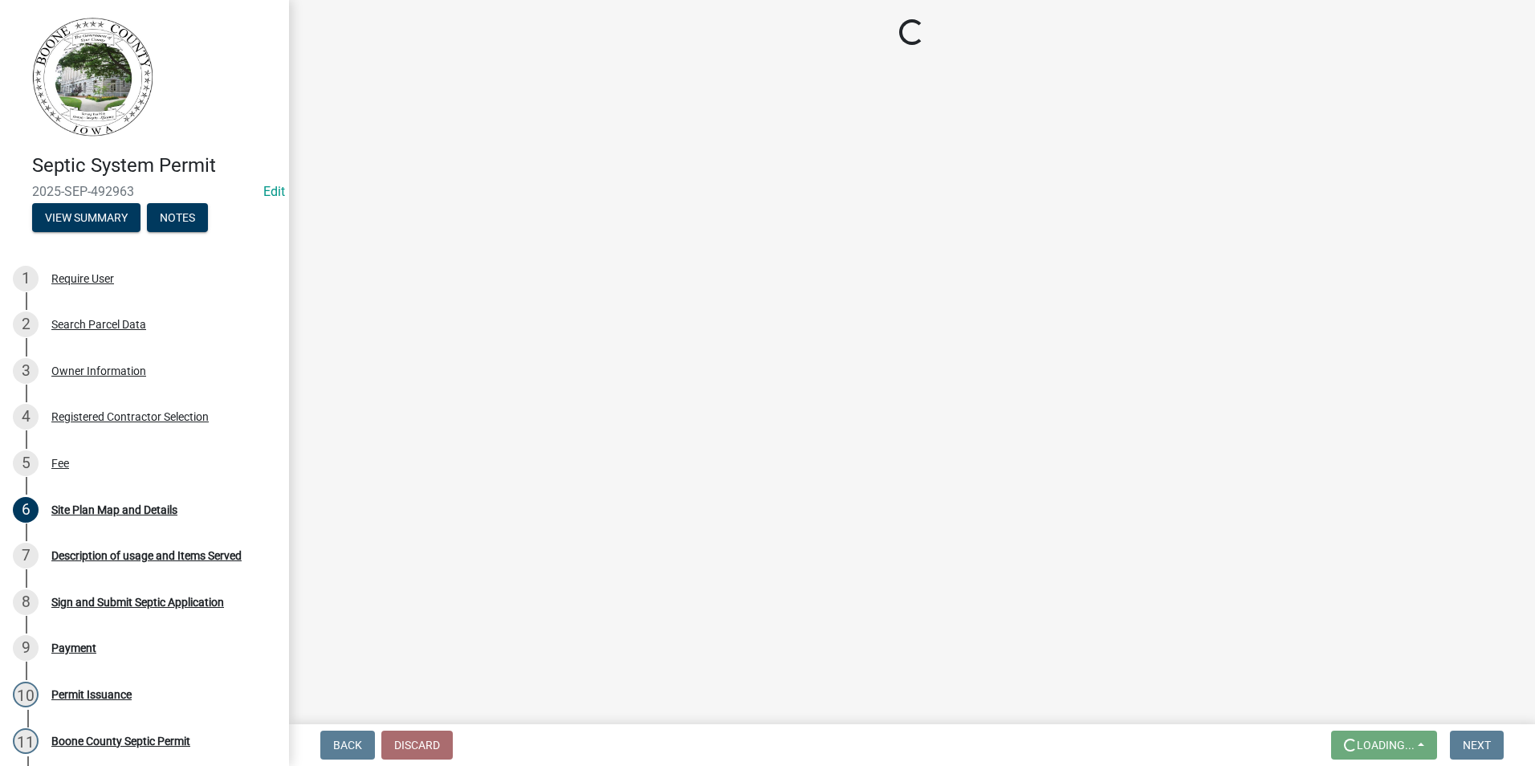
scroll to position [0, 0]
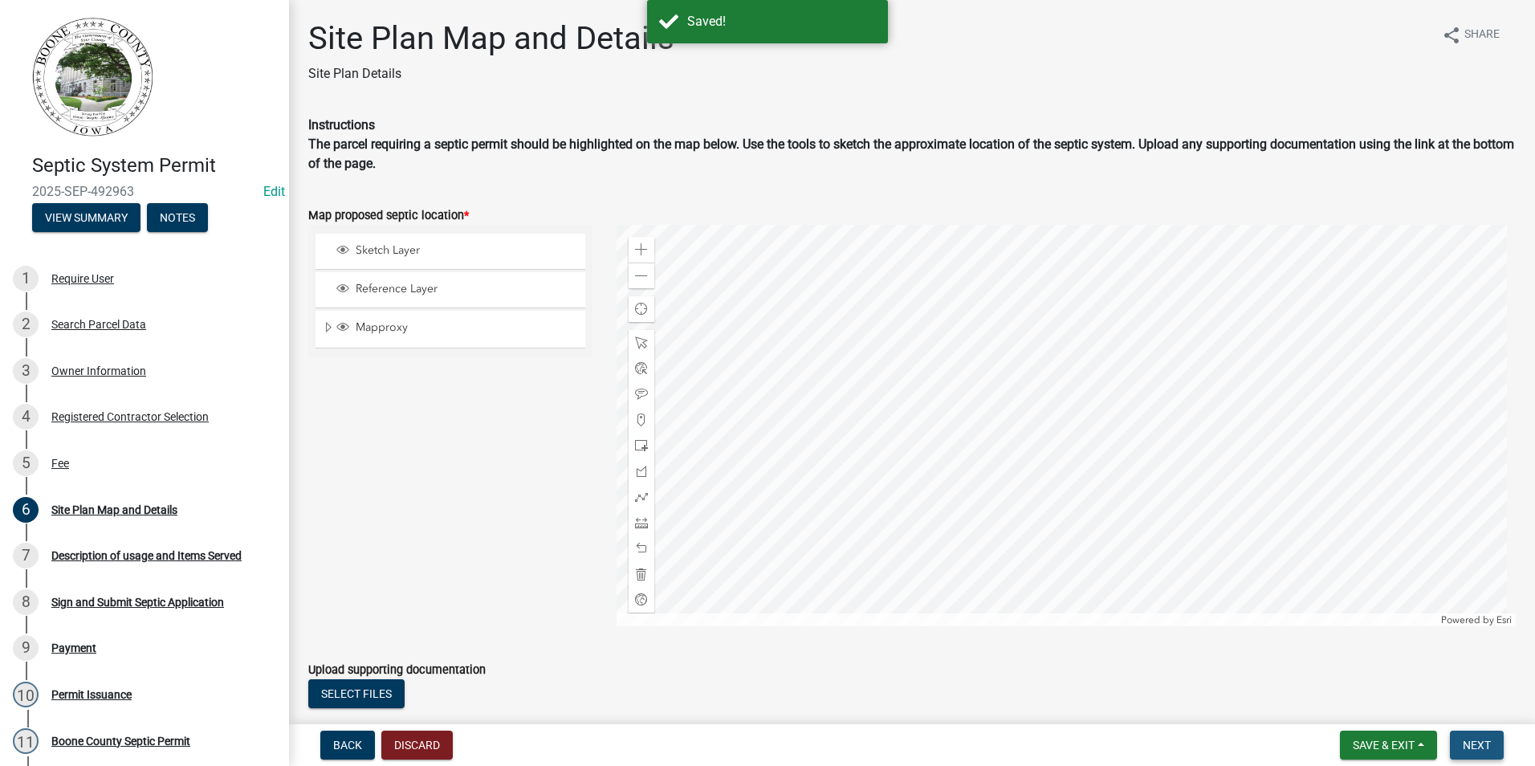
click at [1472, 747] on span "Next" at bounding box center [1477, 745] width 28 height 13
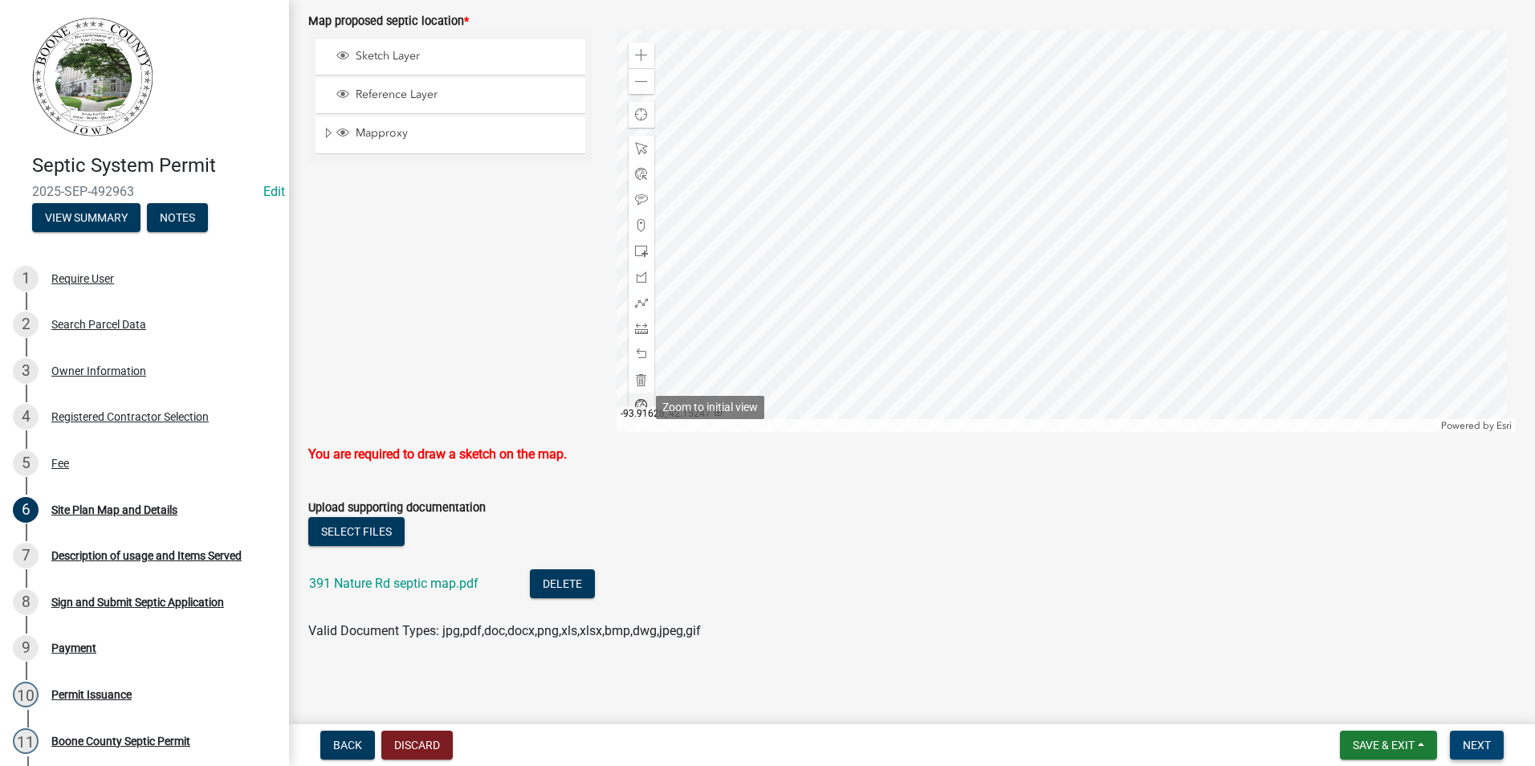
scroll to position [114, 0]
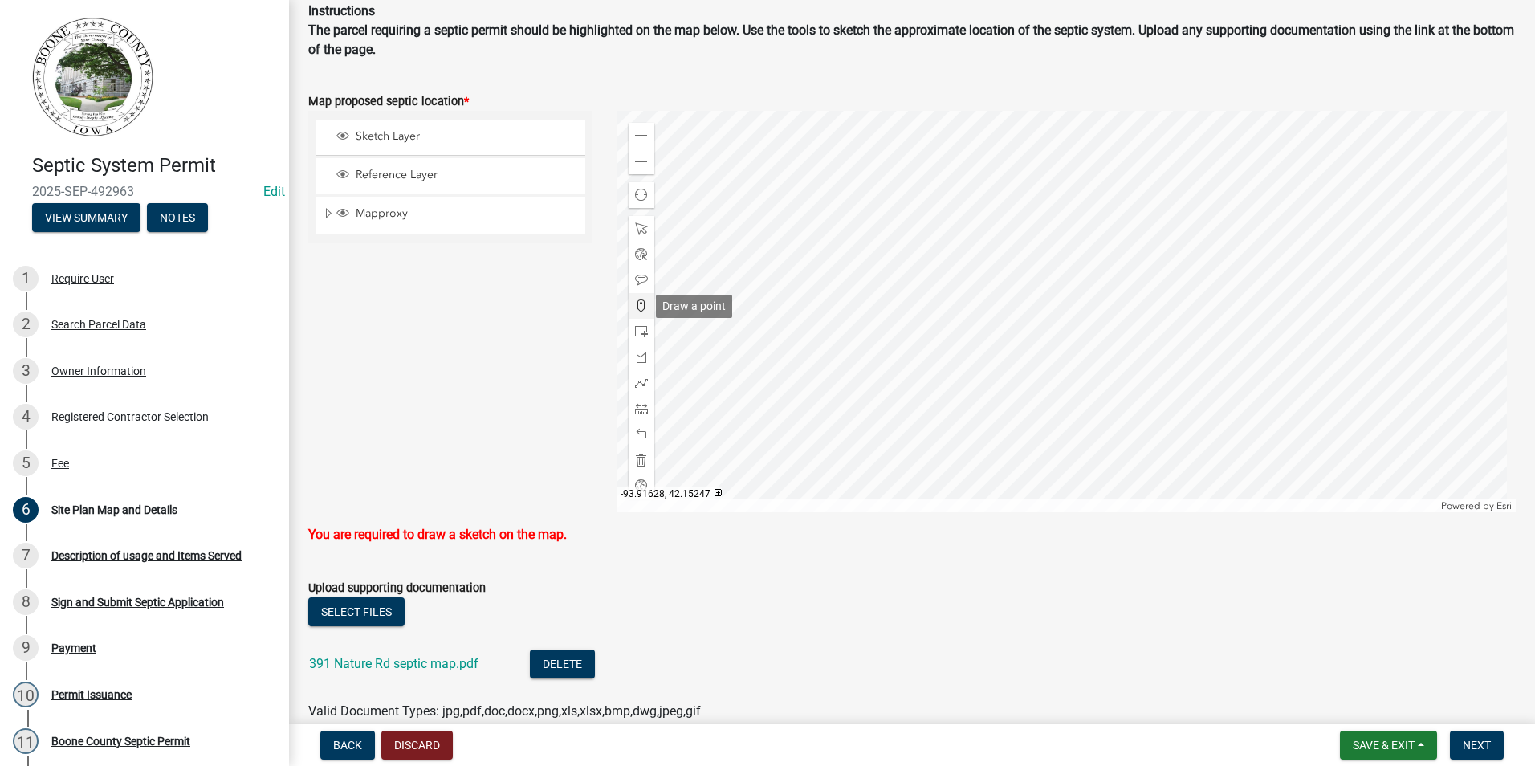
click at [637, 304] on span at bounding box center [641, 305] width 13 height 13
click at [1066, 256] on div at bounding box center [1067, 311] width 900 height 401
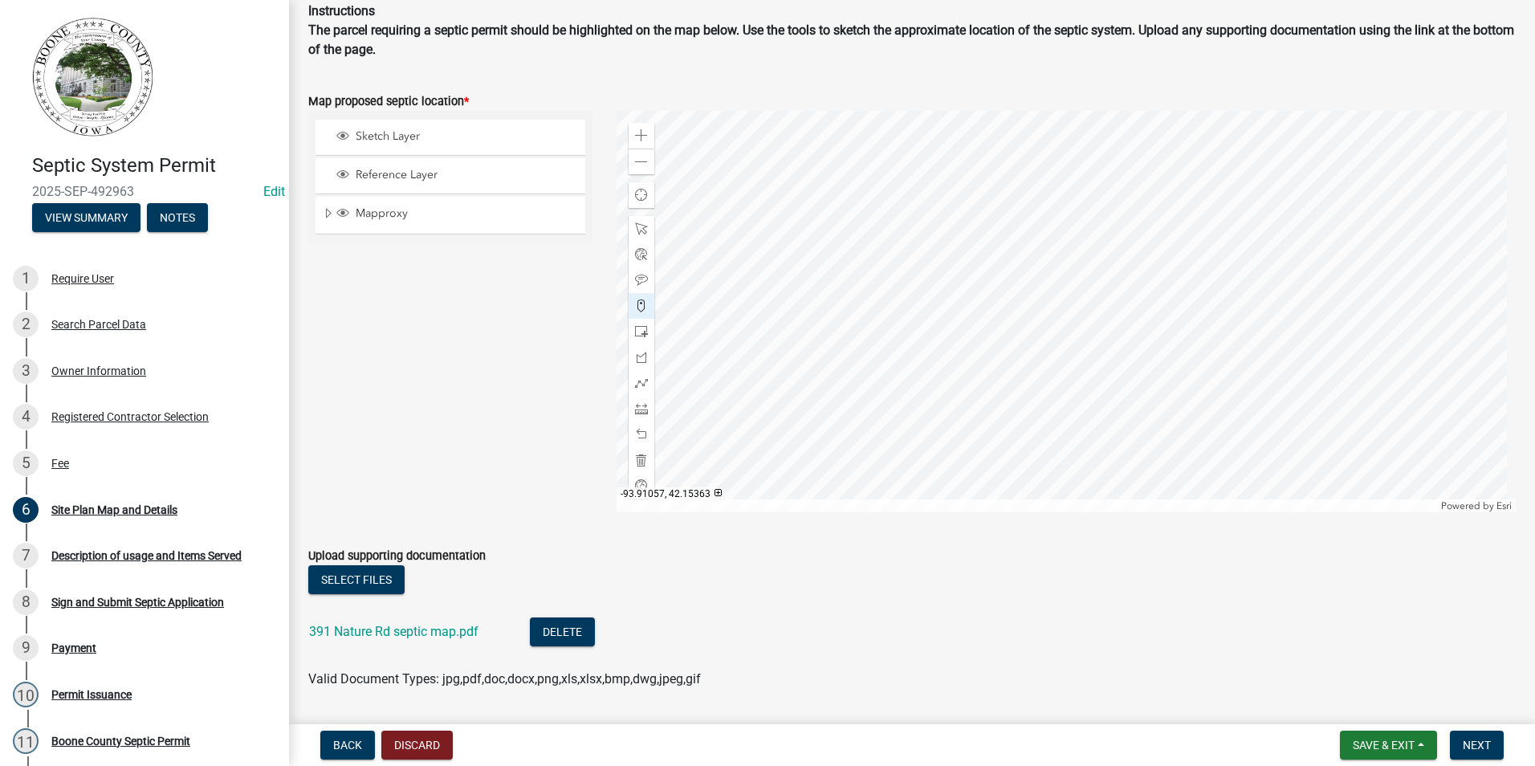
click at [1017, 262] on div at bounding box center [1067, 311] width 900 height 401
click at [1026, 303] on div at bounding box center [1067, 311] width 900 height 401
click at [1070, 296] on div at bounding box center [1067, 311] width 900 height 401
click at [1477, 747] on span "Next" at bounding box center [1477, 745] width 28 height 13
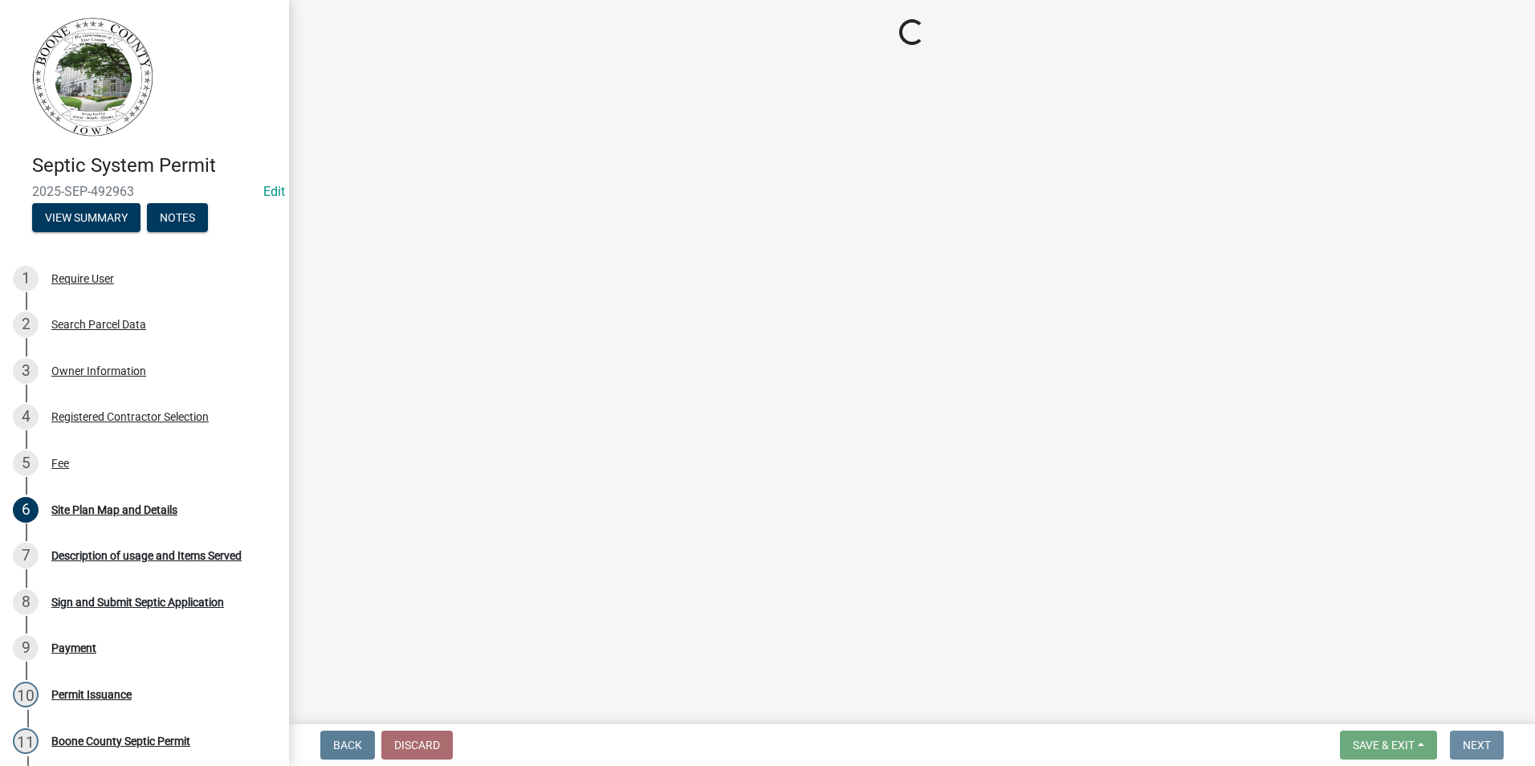
scroll to position [0, 0]
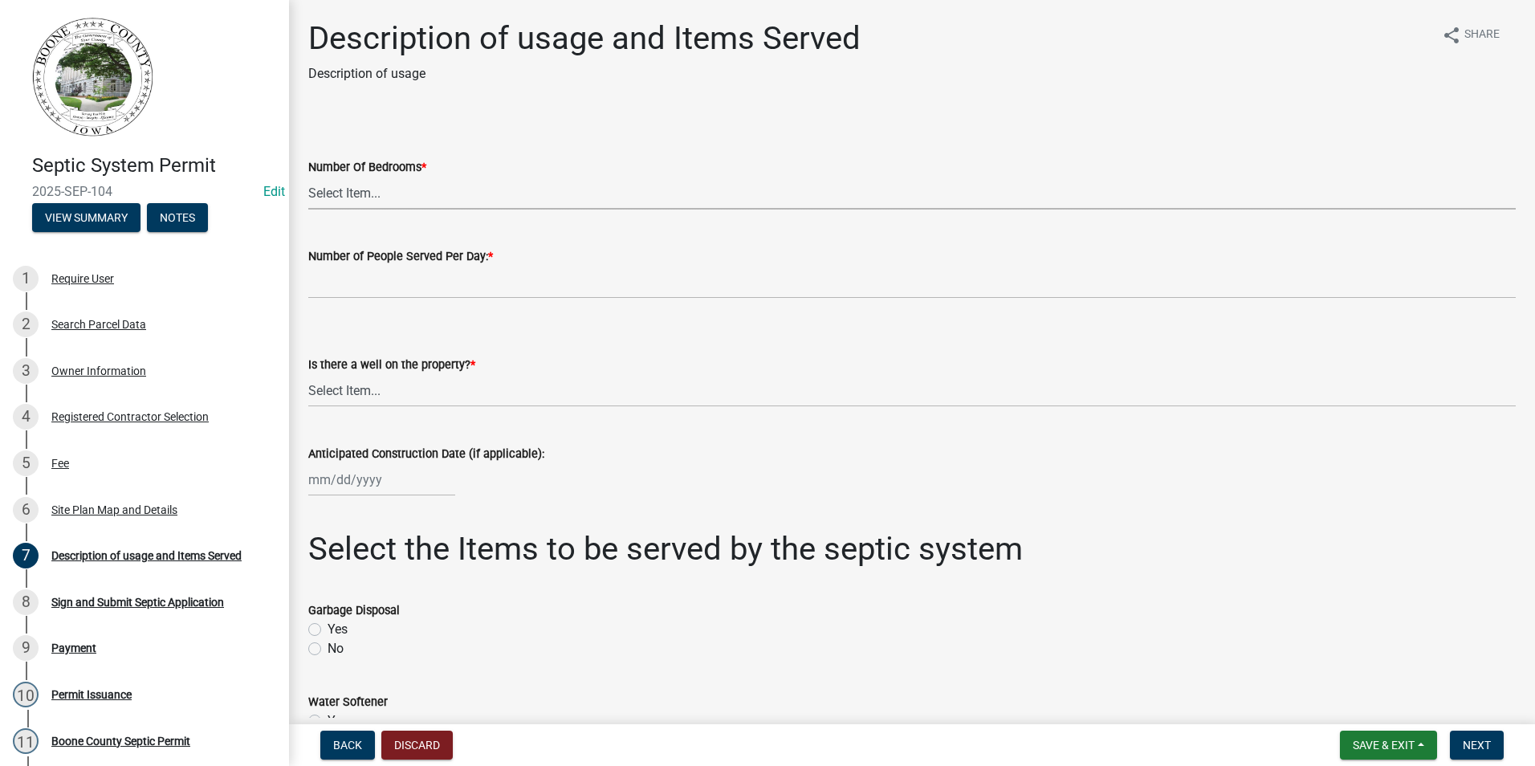
click at [377, 192] on select "Select Item... 0 1 2 3 4 5 6 7 8 9 10" at bounding box center [912, 193] width 1208 height 33
click at [308, 177] on select "Select Item... 0 1 2 3 4 5 6 7 8 9 10" at bounding box center [912, 193] width 1208 height 33
select select "54c2e4fb-70f3-494b-87f9-46c8c0e6c4f4"
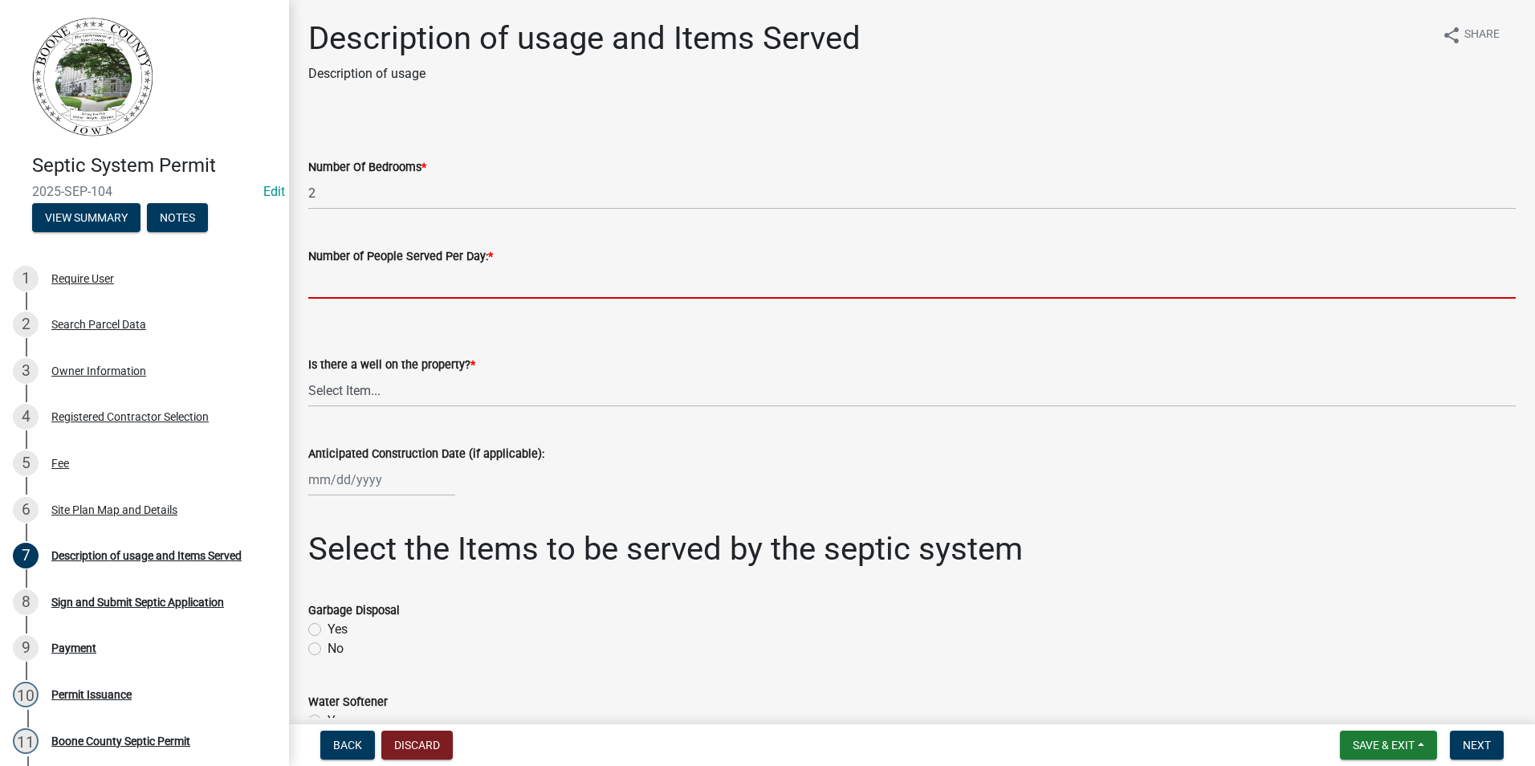
click at [357, 294] on input "text" at bounding box center [912, 282] width 1208 height 33
type input "2"
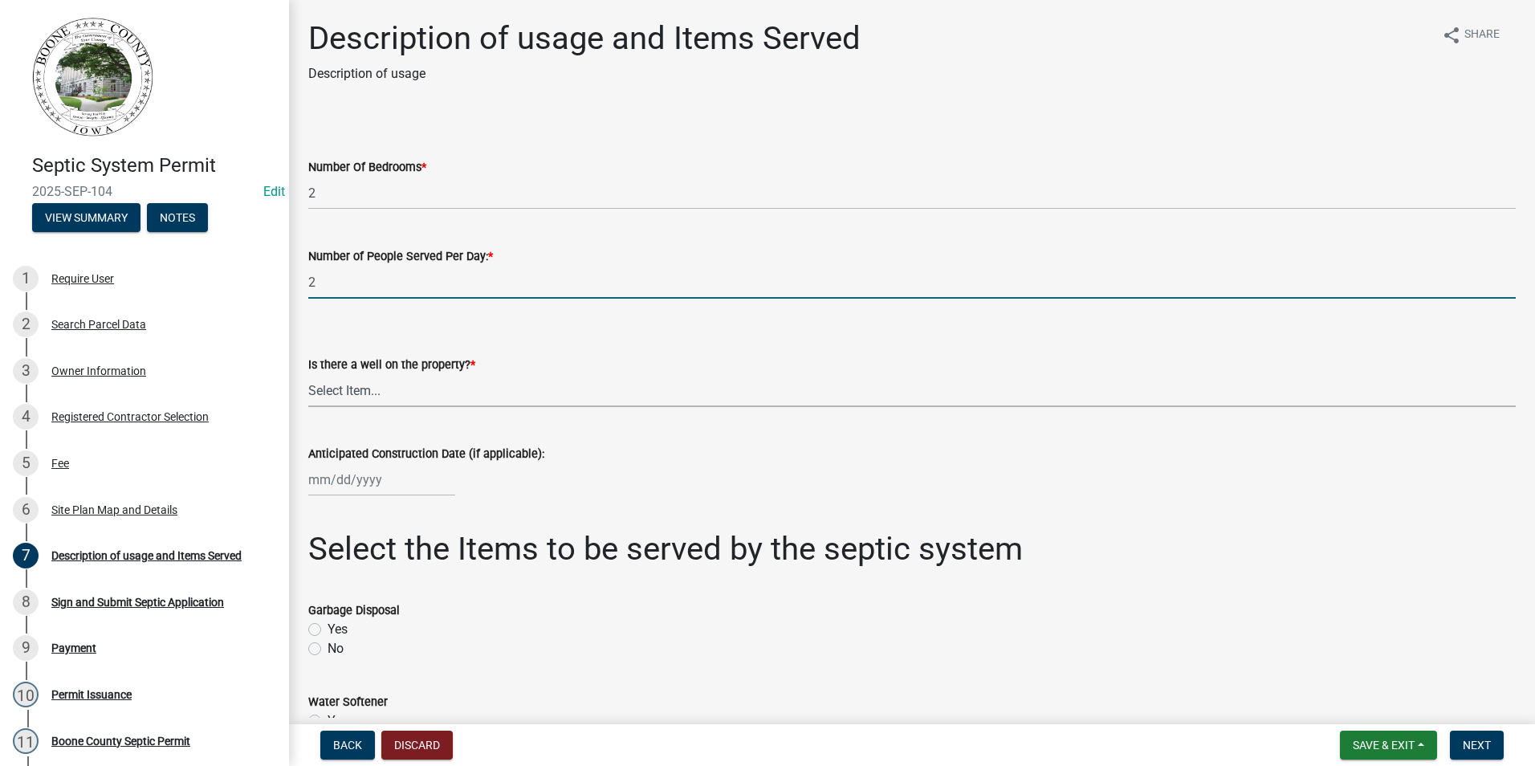
click at [361, 393] on select "Select Item... Yes No" at bounding box center [912, 390] width 1208 height 33
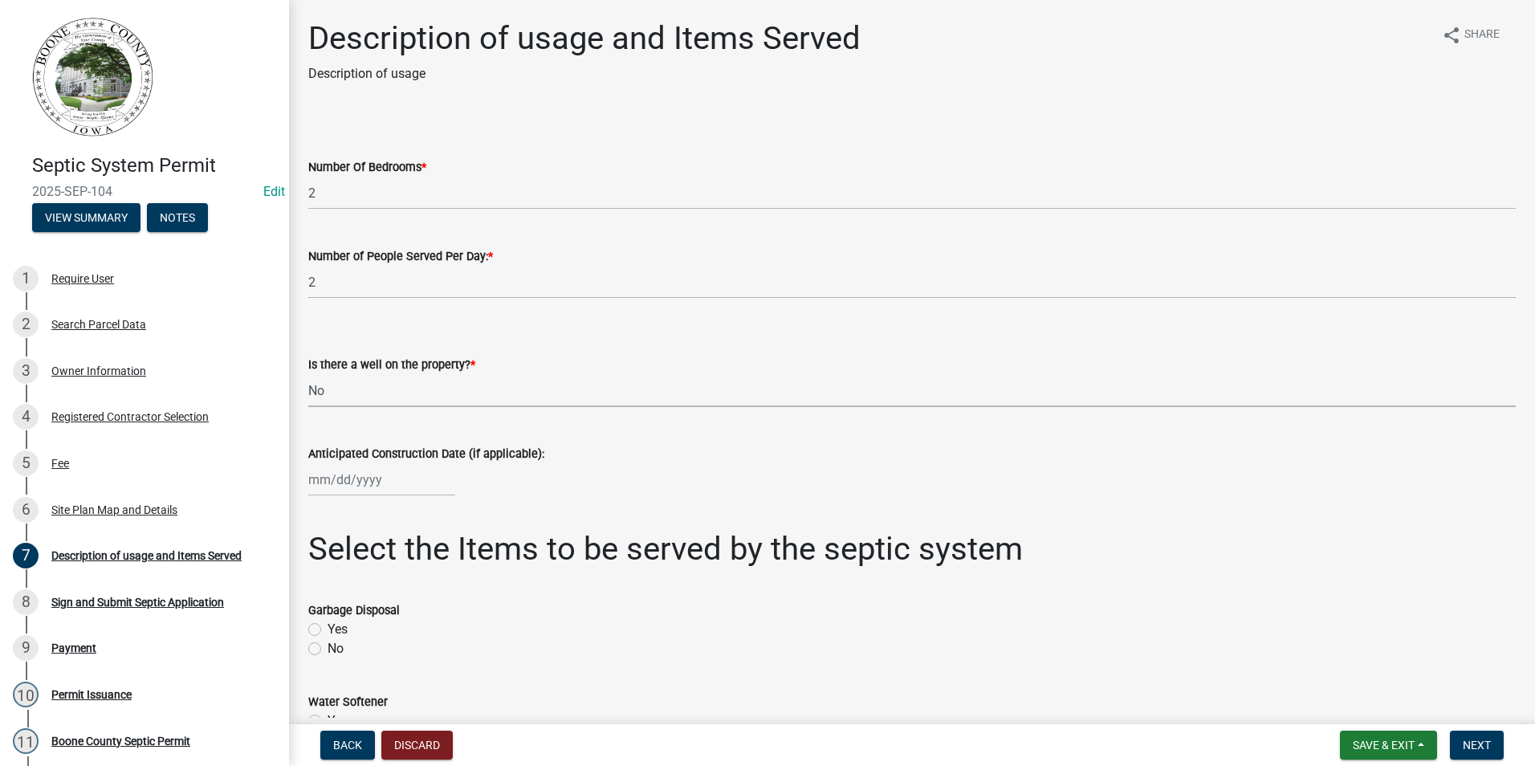
click at [308, 374] on select "Select Item... Yes No" at bounding box center [912, 390] width 1208 height 33
select select "d1f81dfd-708c-491f-882e-316c6693023f"
click at [368, 487] on div at bounding box center [381, 479] width 147 height 33
select select "10"
select select "2025"
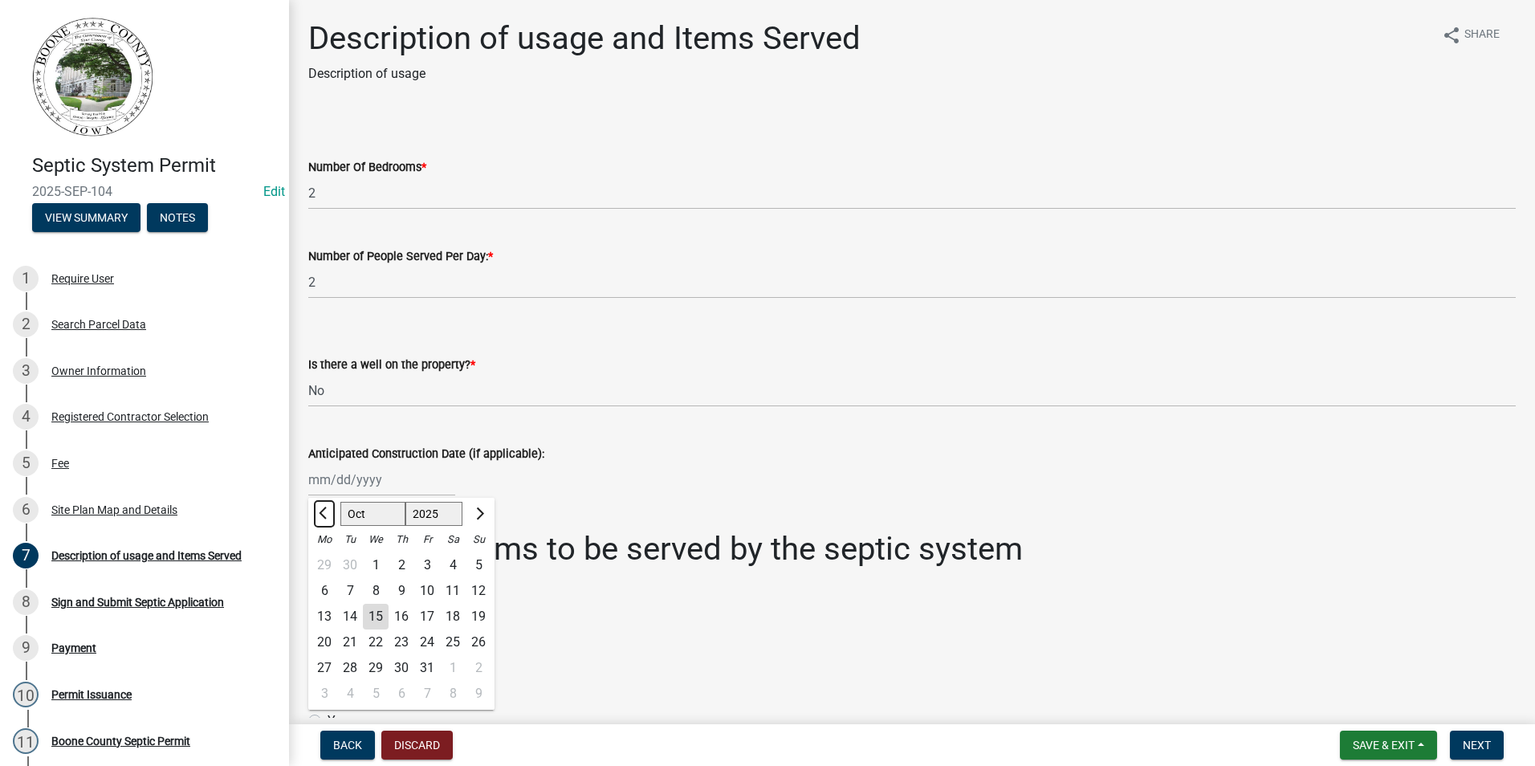
click at [323, 513] on span "Previous month" at bounding box center [325, 513] width 12 height 12
click at [480, 513] on span "Next month" at bounding box center [478, 513] width 12 height 12
click at [323, 513] on span "Previous month" at bounding box center [325, 513] width 12 height 12
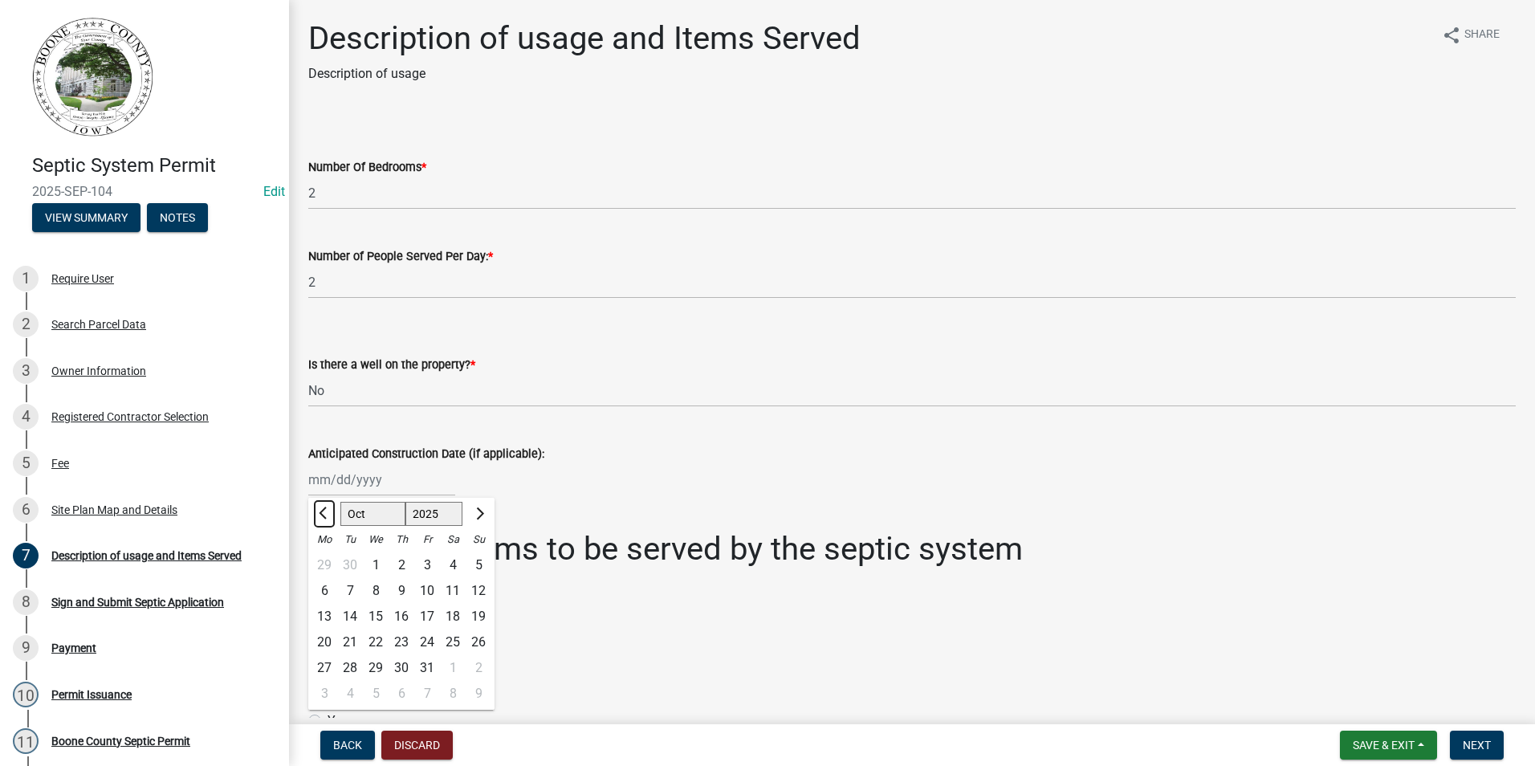
select select "9"
click at [323, 560] on div "1" at bounding box center [325, 565] width 26 height 26
type input "[DATE]"
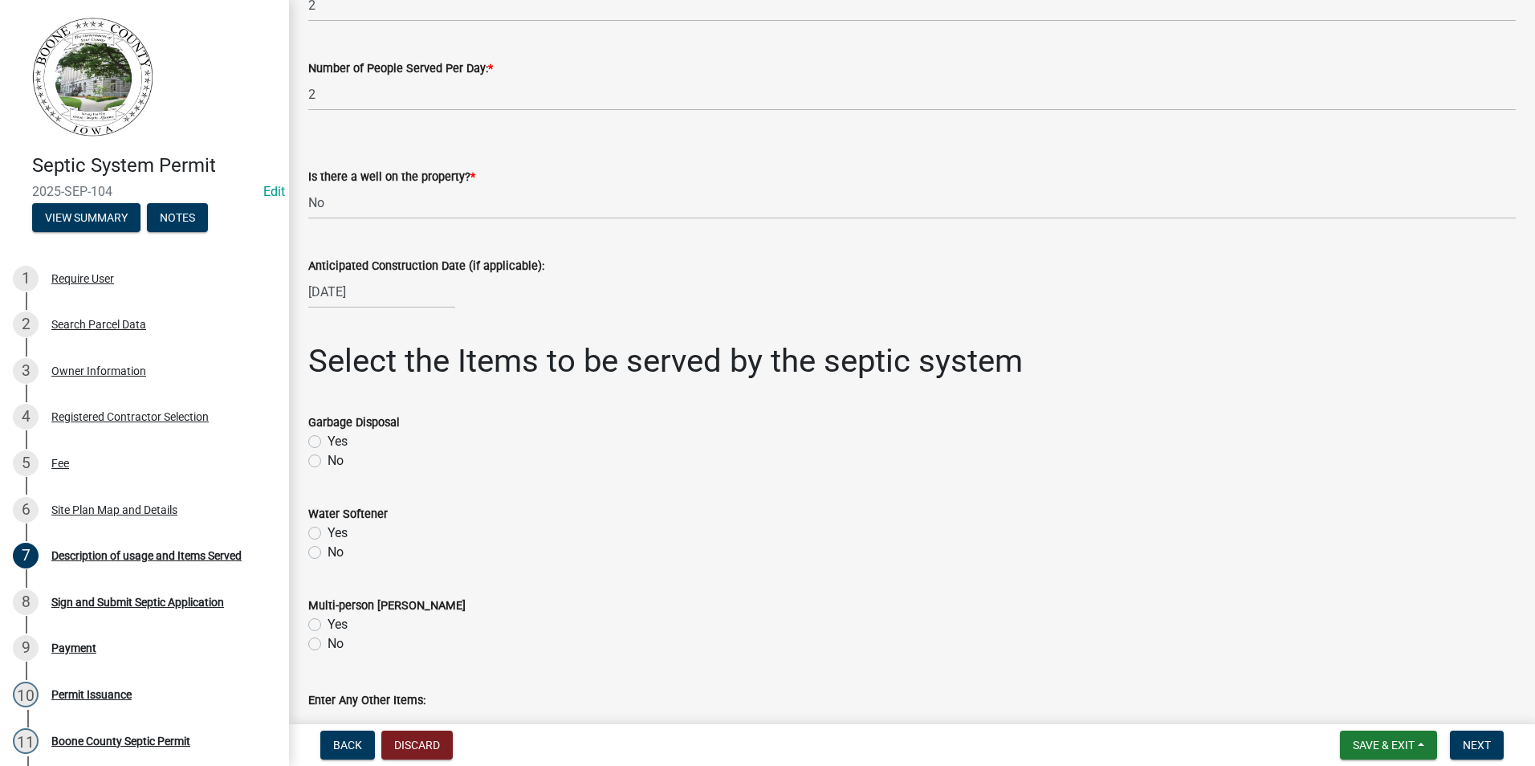
scroll to position [321, 0]
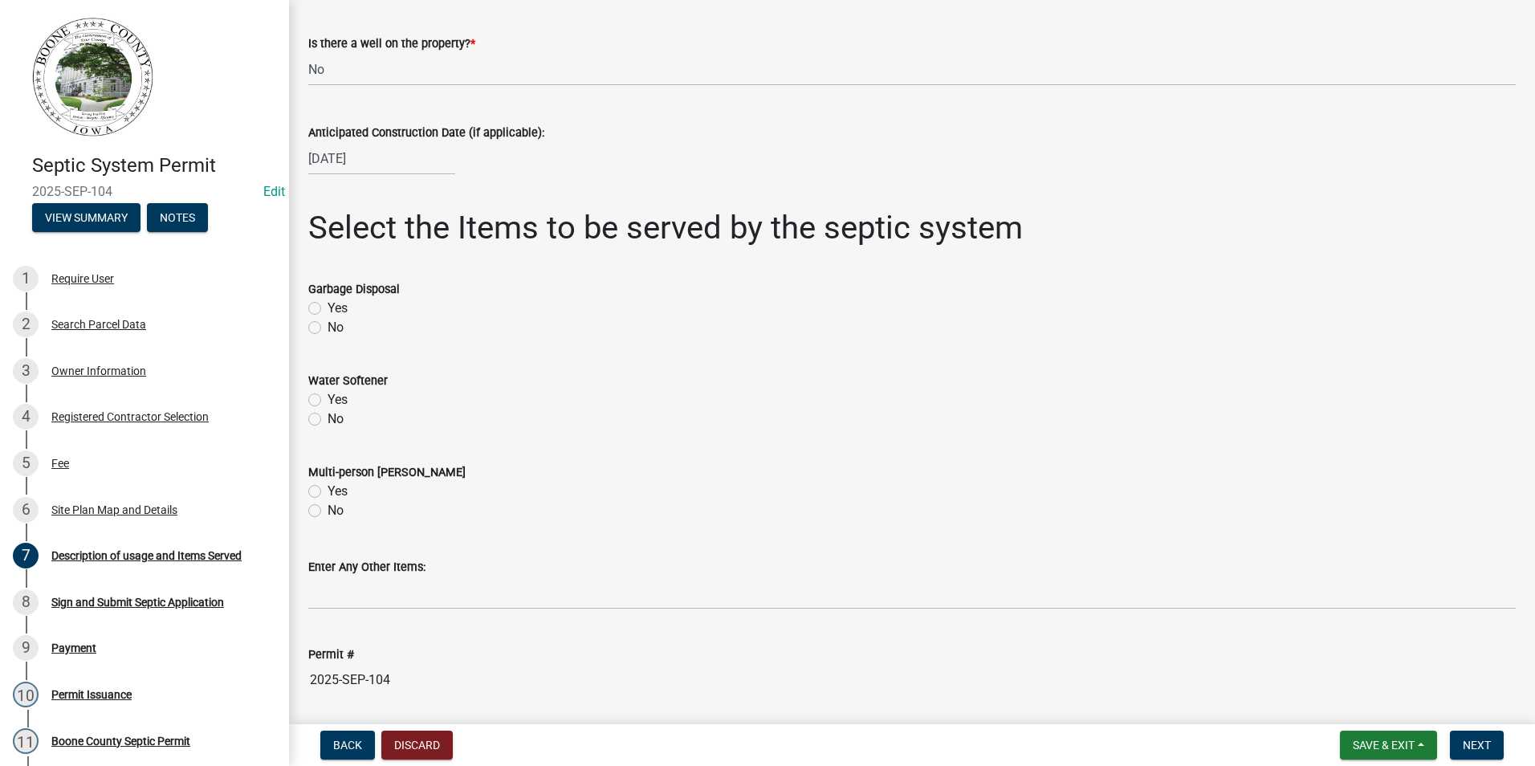
click at [328, 330] on label "No" at bounding box center [336, 327] width 16 height 19
click at [328, 328] on input "No" at bounding box center [333, 323] width 10 height 10
radio input "true"
click at [328, 417] on label "No" at bounding box center [336, 418] width 16 height 19
click at [328, 417] on input "No" at bounding box center [333, 414] width 10 height 10
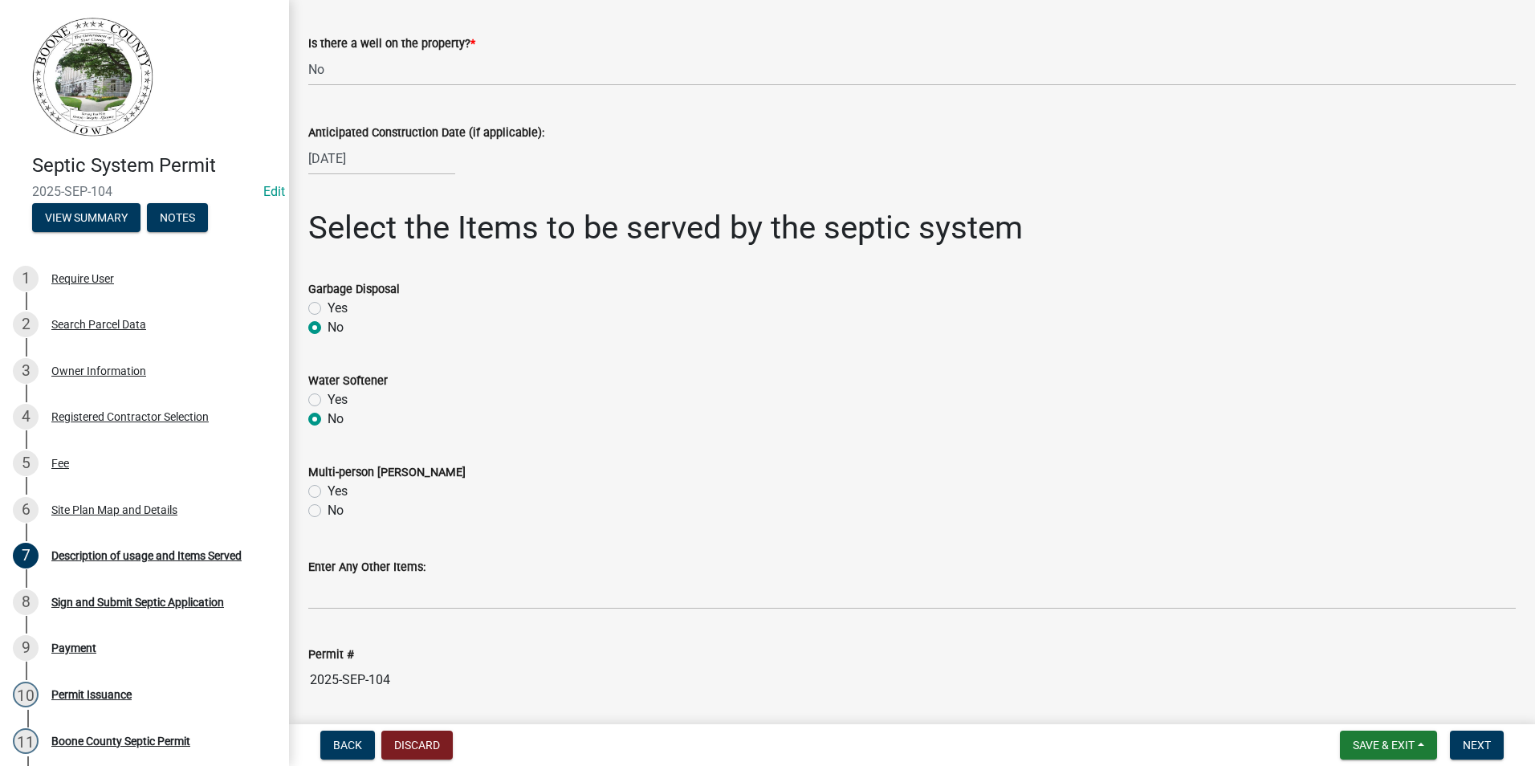
radio input "true"
click at [328, 513] on label "No" at bounding box center [336, 510] width 16 height 19
click at [328, 511] on input "No" at bounding box center [333, 506] width 10 height 10
radio input "true"
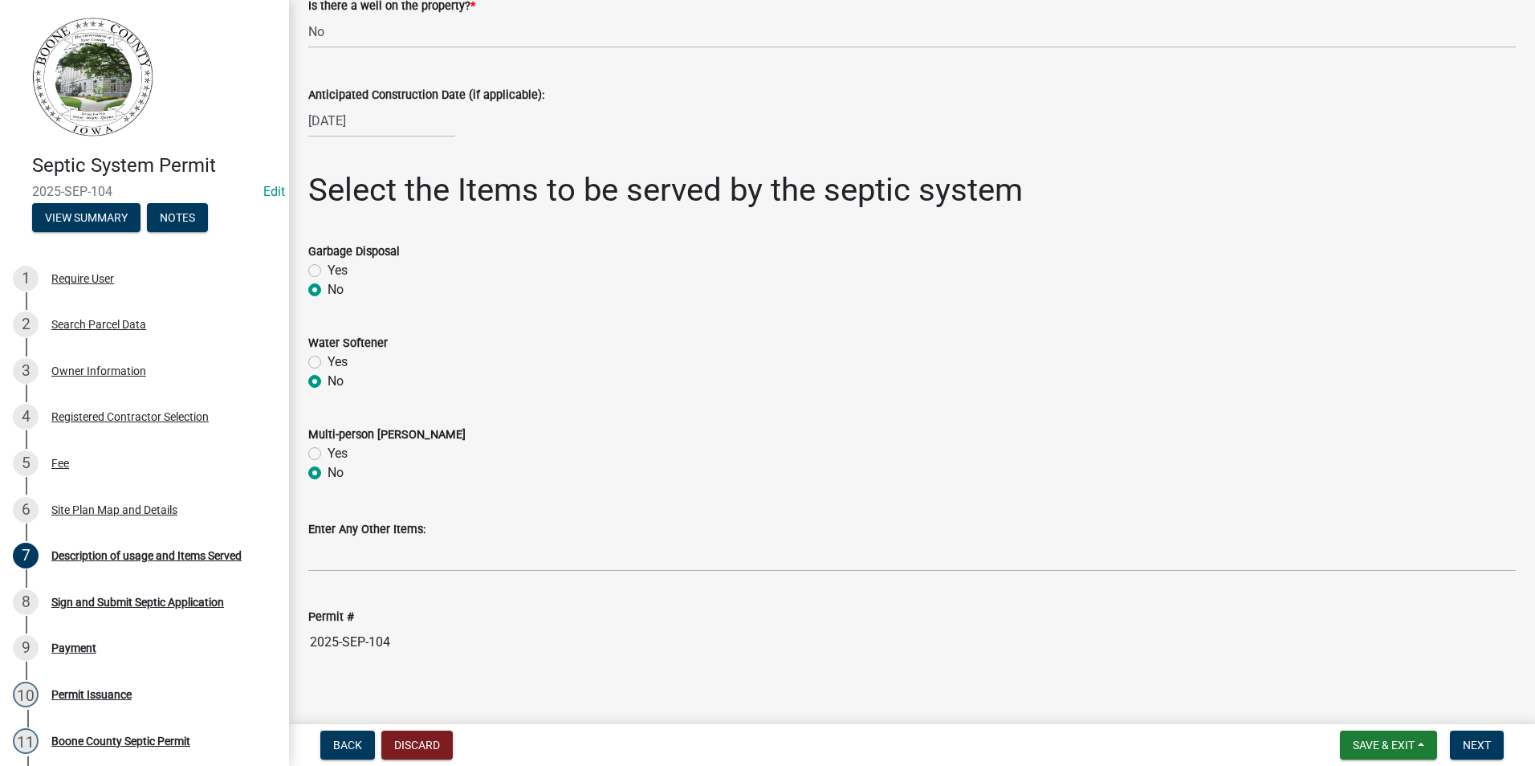
scroll to position [375, 0]
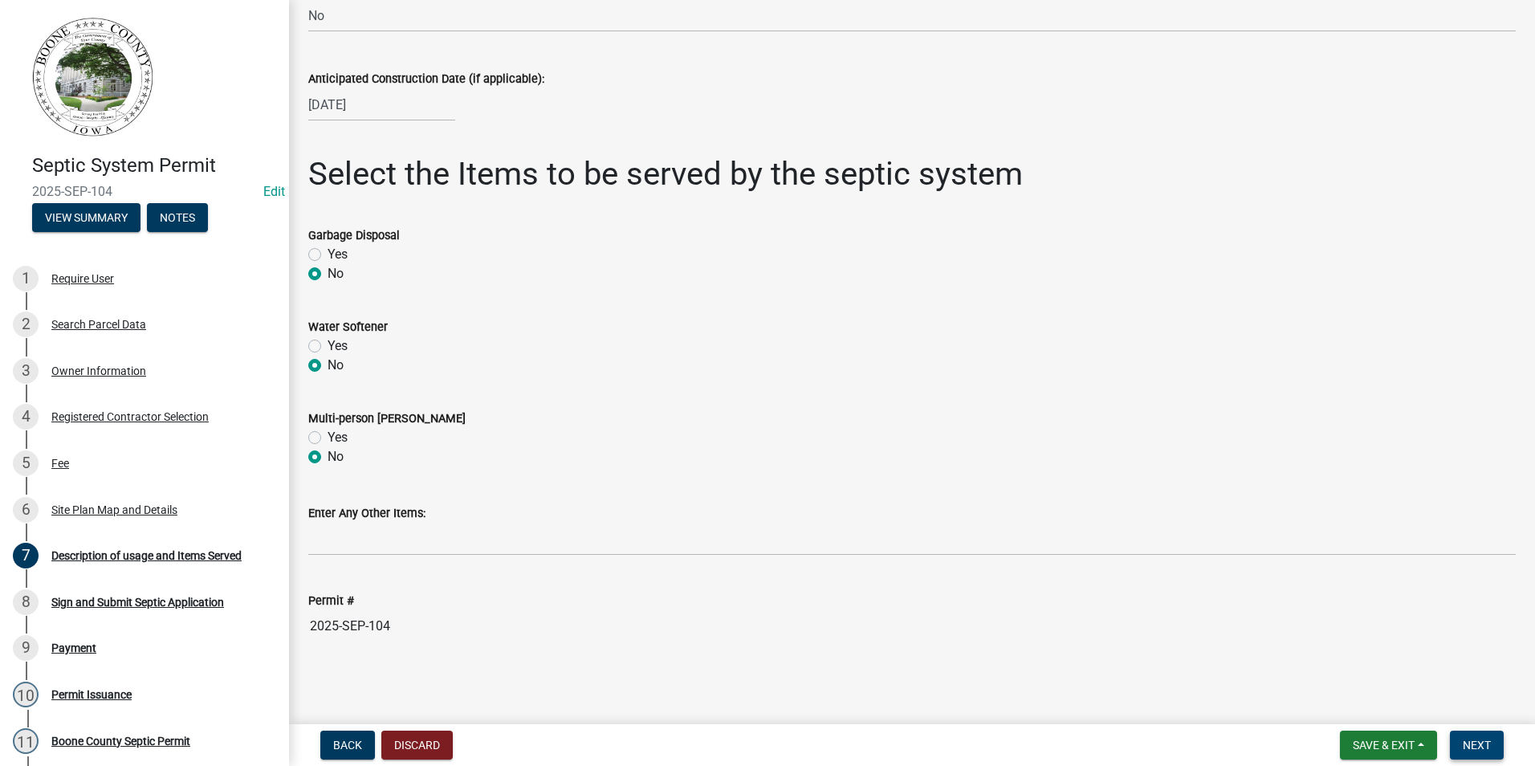
click at [1473, 737] on button "Next" at bounding box center [1477, 745] width 54 height 29
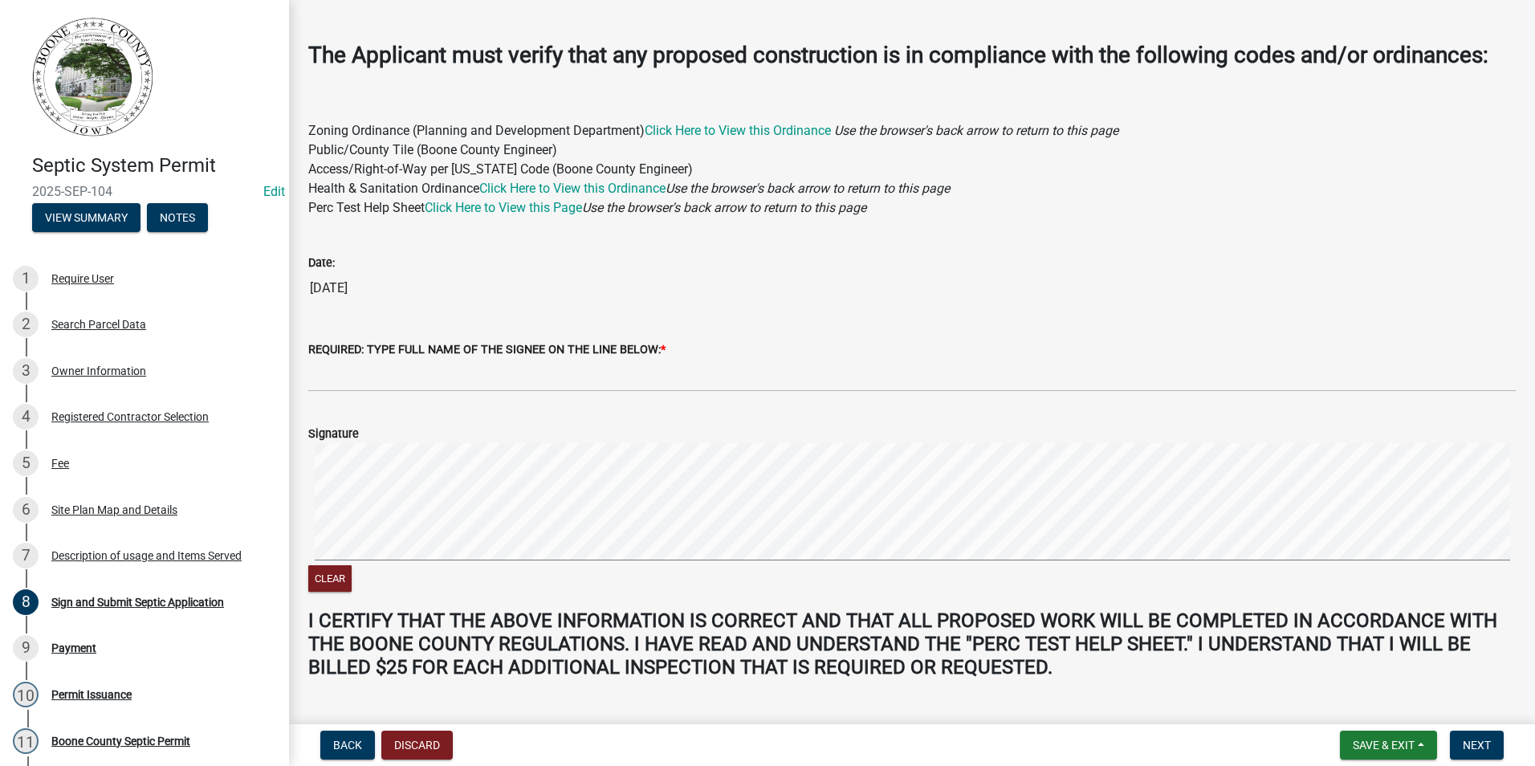
scroll to position [112, 0]
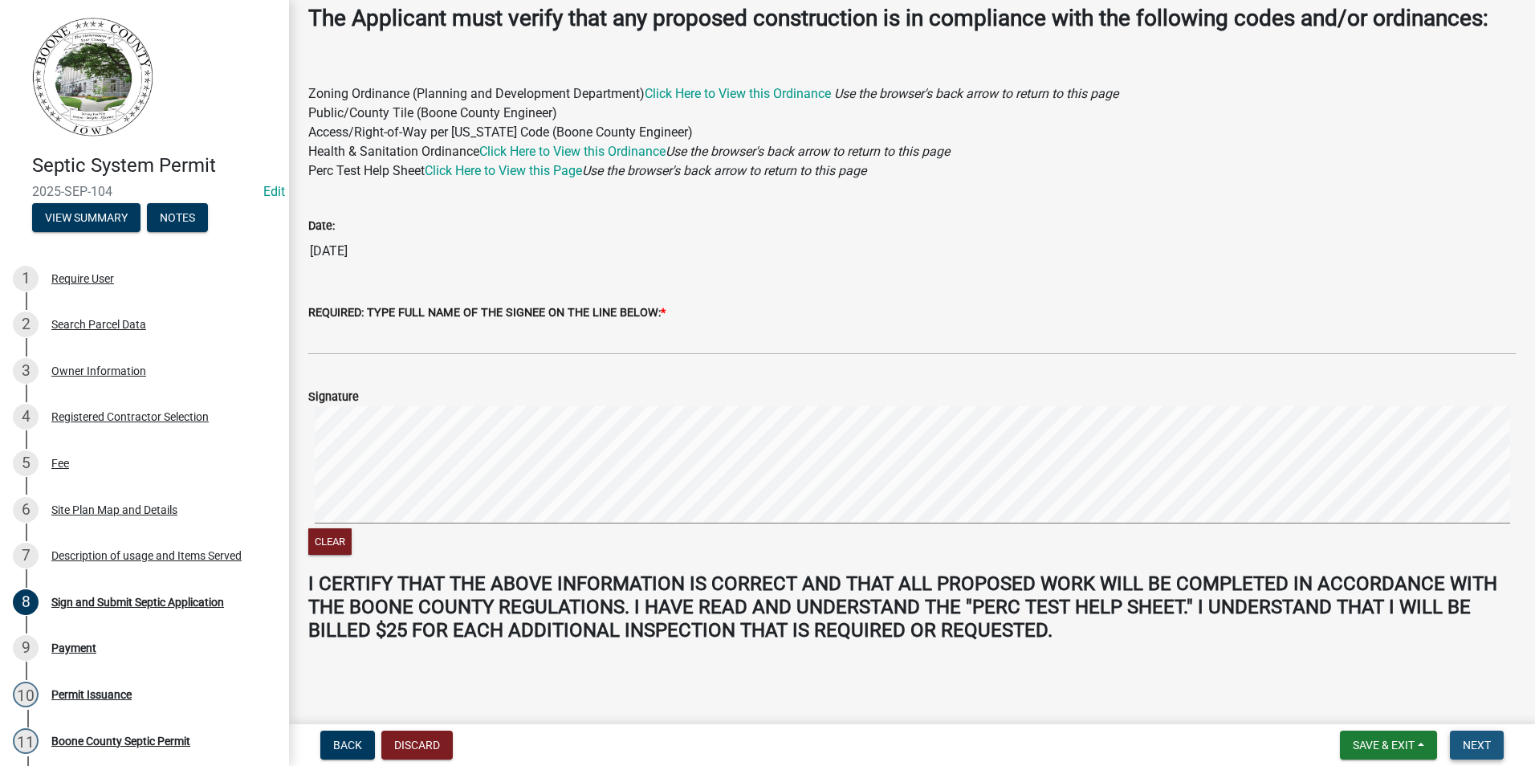
click at [1456, 739] on button "Next" at bounding box center [1477, 745] width 54 height 29
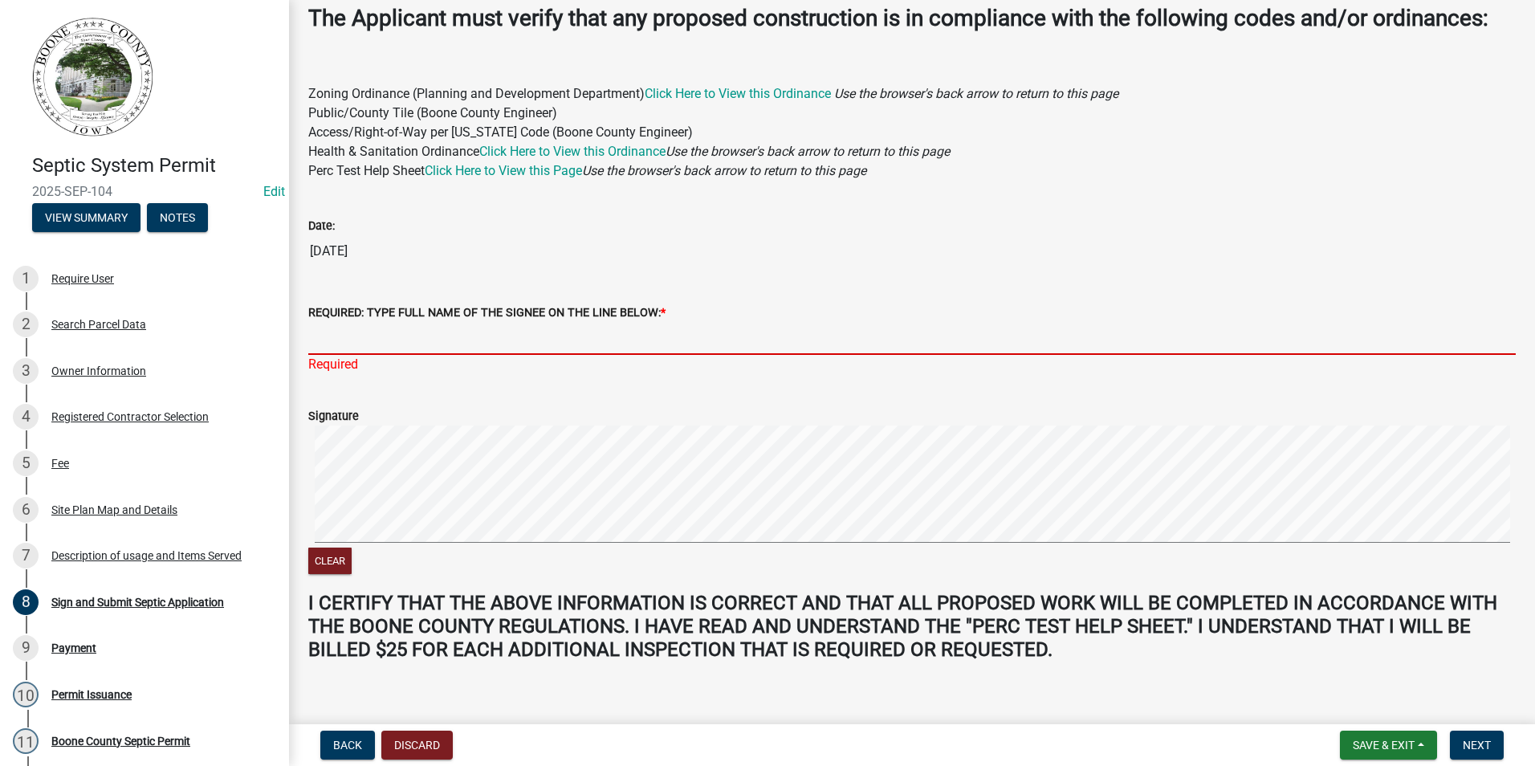
click at [343, 344] on input "REQUIRED: TYPE FULL NAME OF THE SIGNEE ON THE LINE BELOW: *" at bounding box center [912, 338] width 1208 height 33
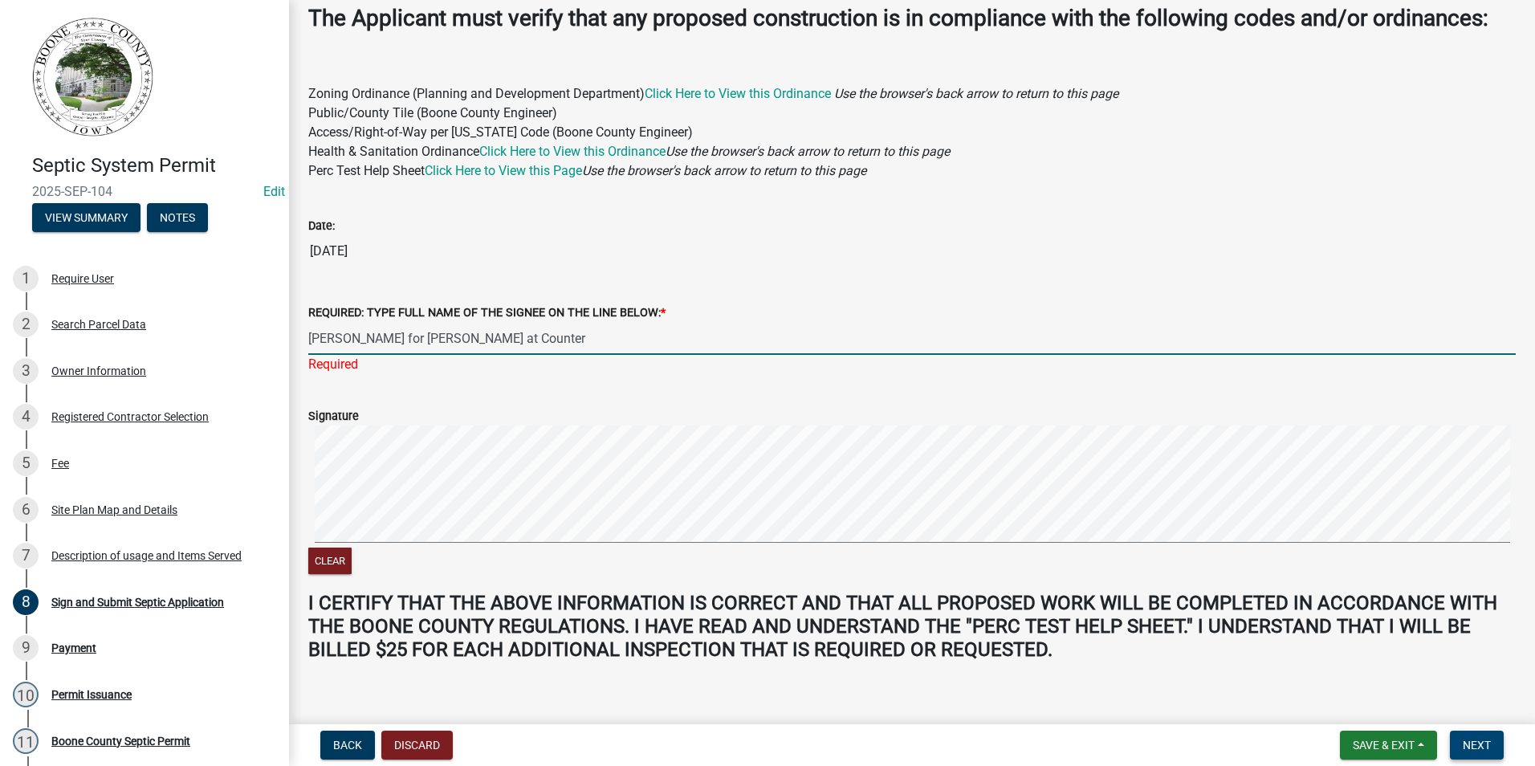
type input "[PERSON_NAME] for [PERSON_NAME] at Counter"
click at [1456, 740] on button "Next" at bounding box center [1477, 745] width 54 height 29
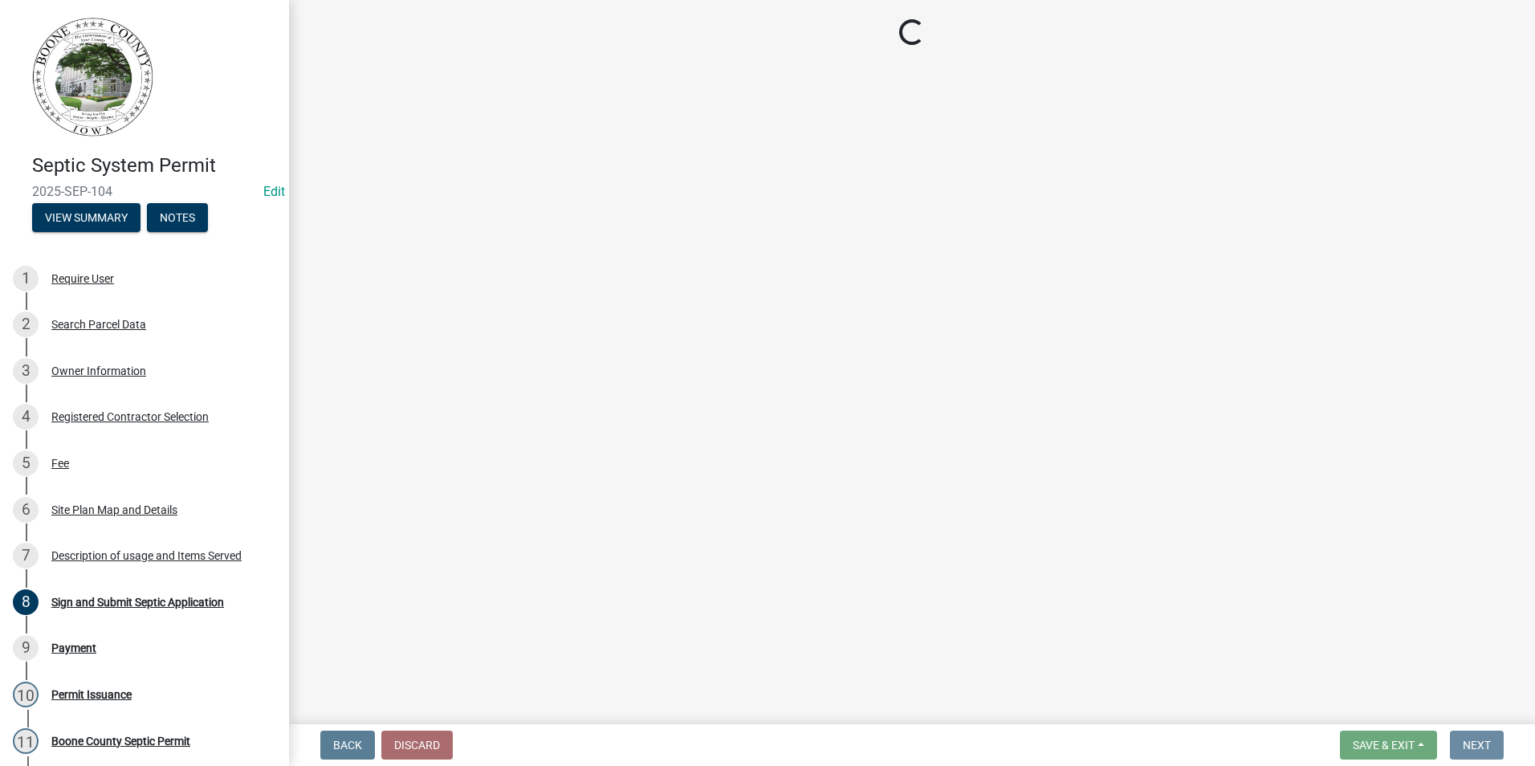
scroll to position [0, 0]
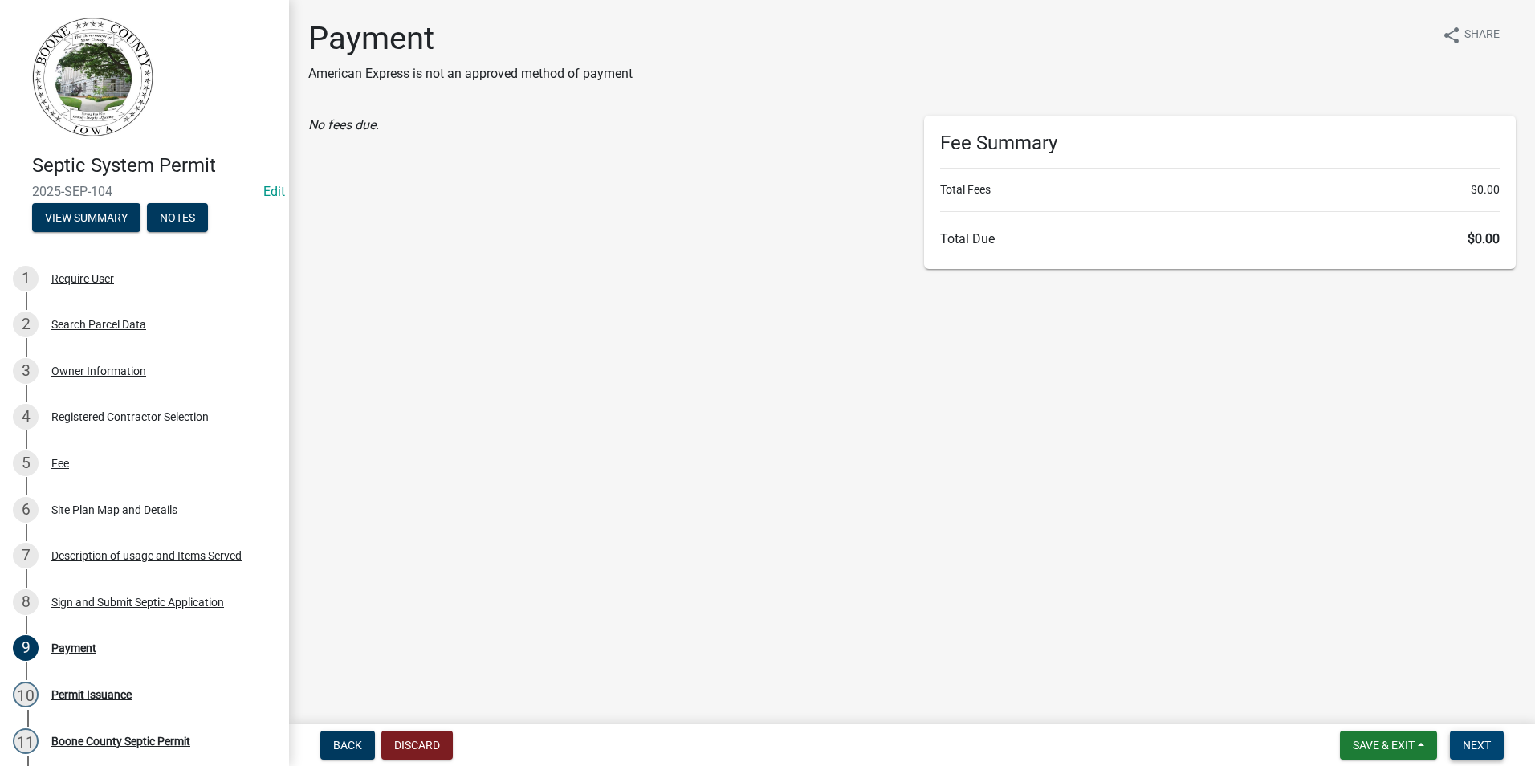
click at [1468, 747] on span "Next" at bounding box center [1477, 745] width 28 height 13
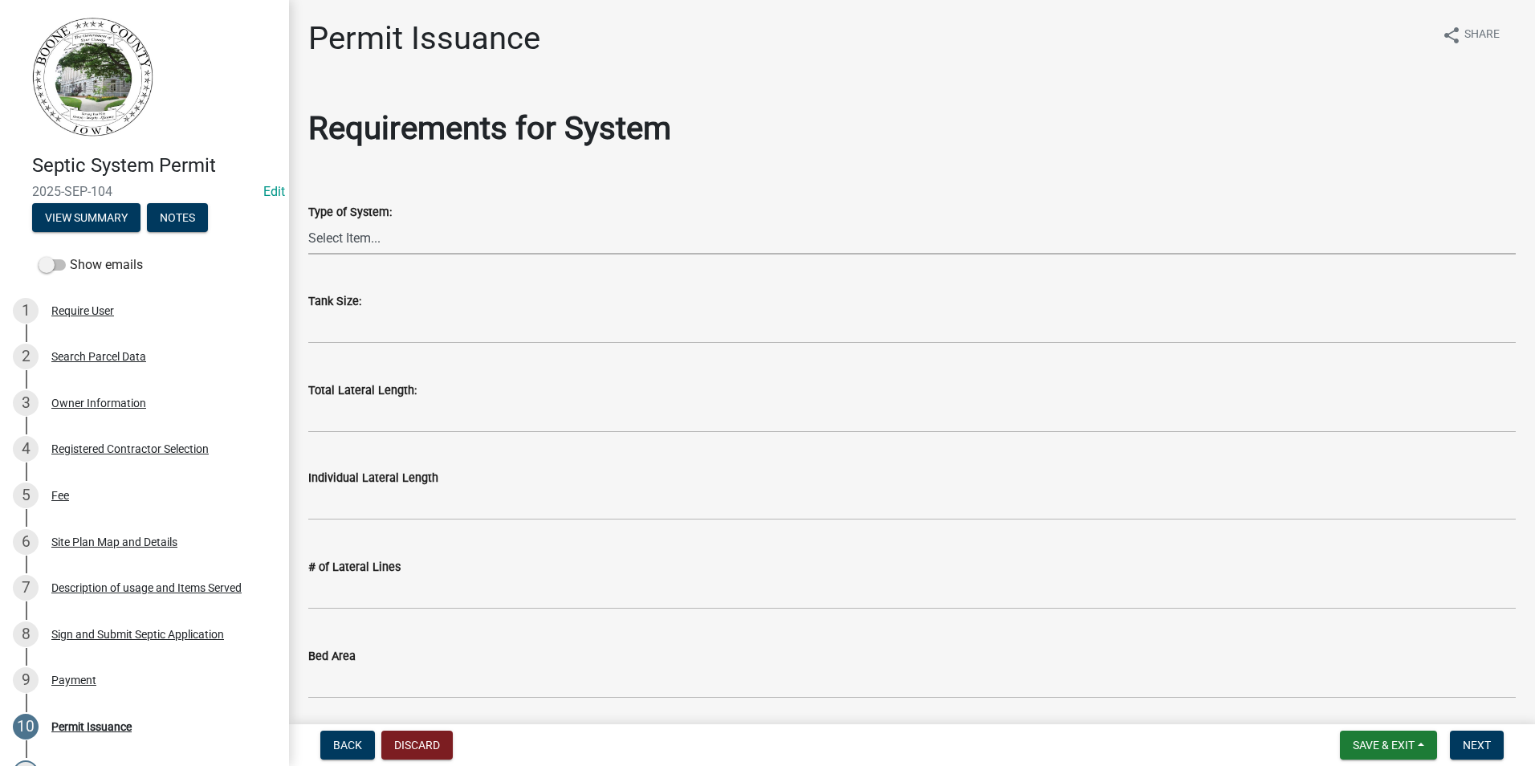
click at [332, 236] on select "Select Item... At grade [GEOGRAPHIC_DATA] Other Peat Sand filter Textile Waterl…" at bounding box center [912, 238] width 1208 height 33
click at [308, 222] on select "Select Item... At grade [GEOGRAPHIC_DATA] Other Peat Sand filter Textile Waterl…" at bounding box center [912, 238] width 1208 height 33
select select "d5ea713d-9362-4cc1-a895-473b1c802a55"
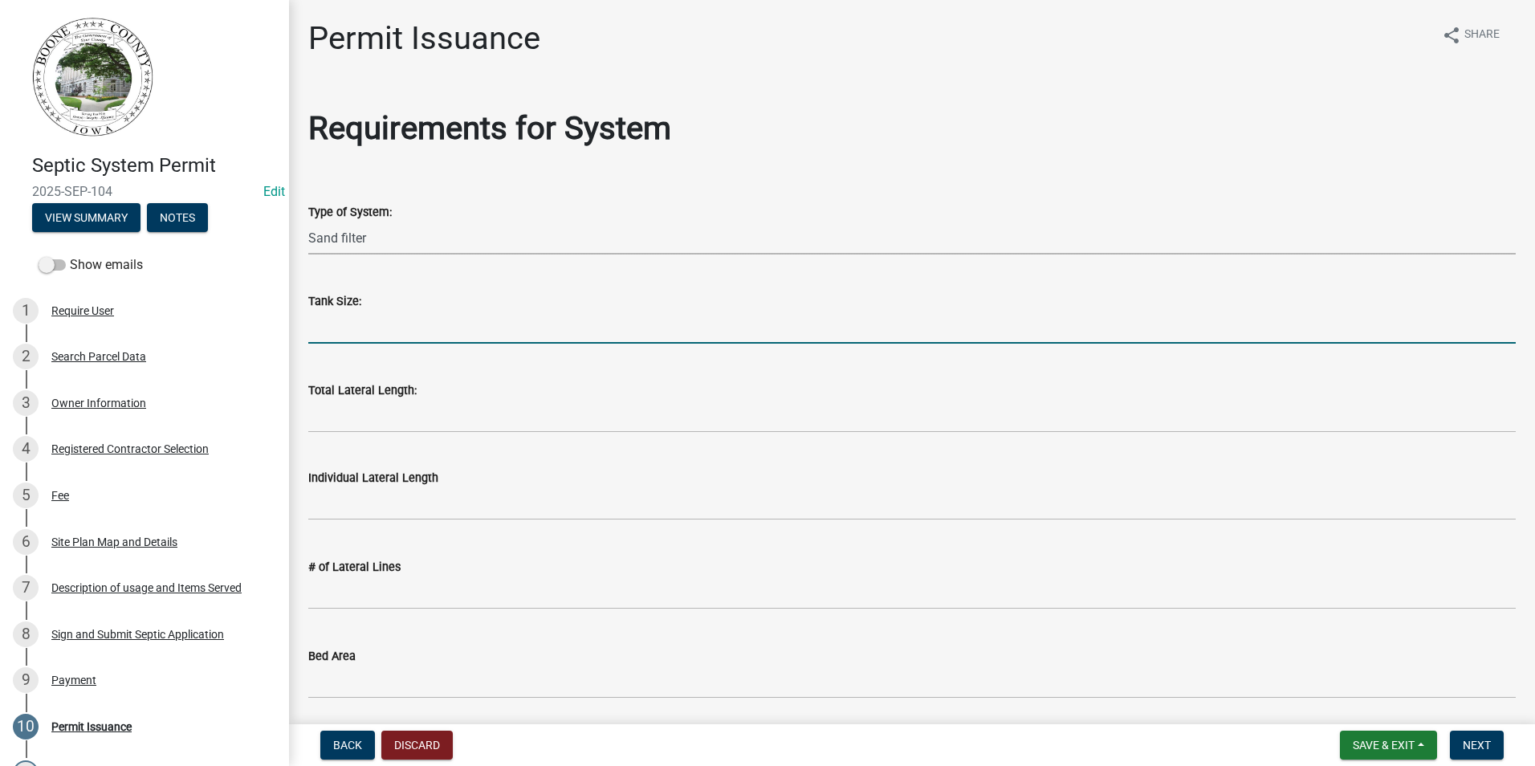
click at [336, 334] on input "text" at bounding box center [912, 327] width 1208 height 33
type input "1300"
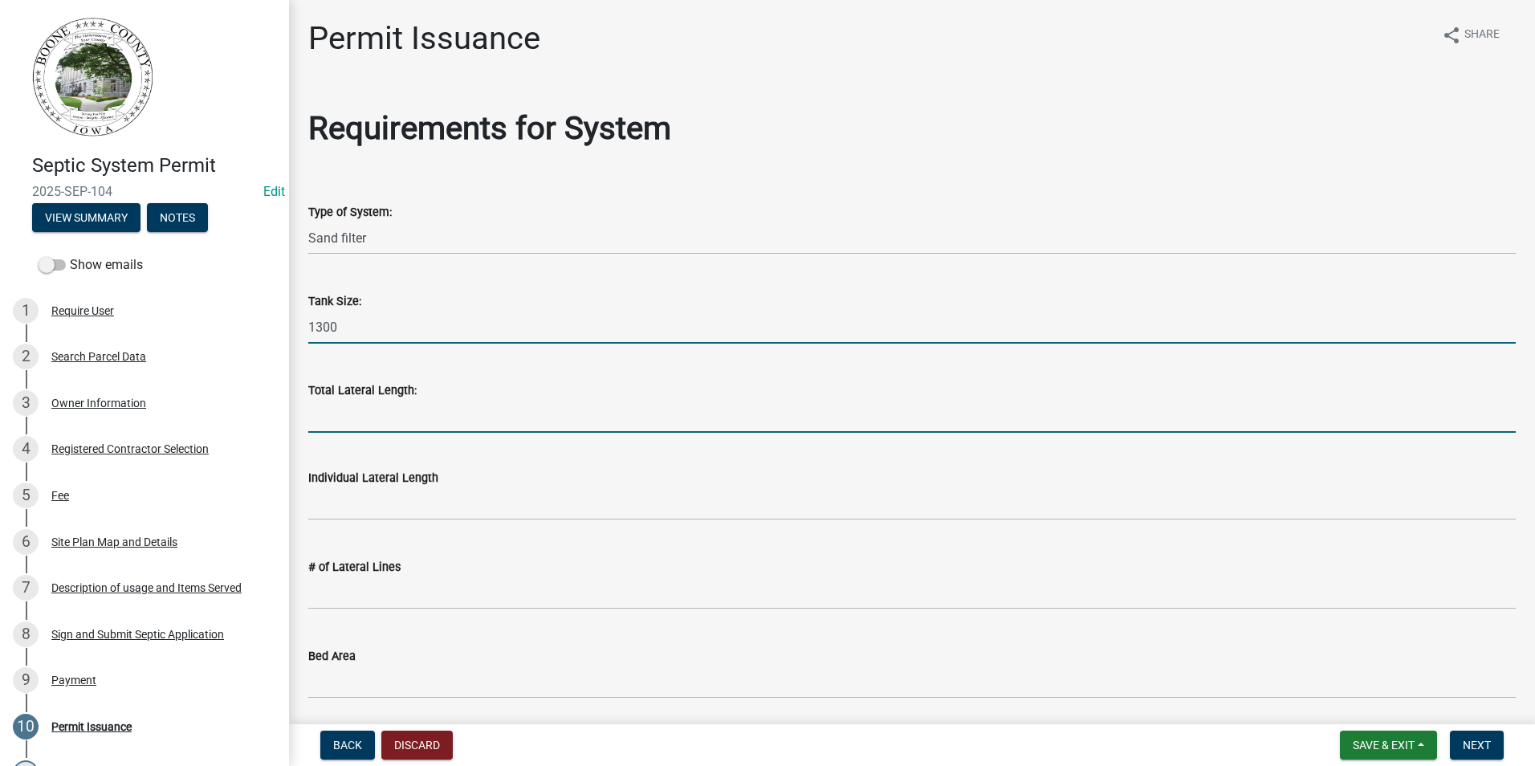
click at [359, 422] on input "Total Lateral Length:" at bounding box center [912, 416] width 1208 height 33
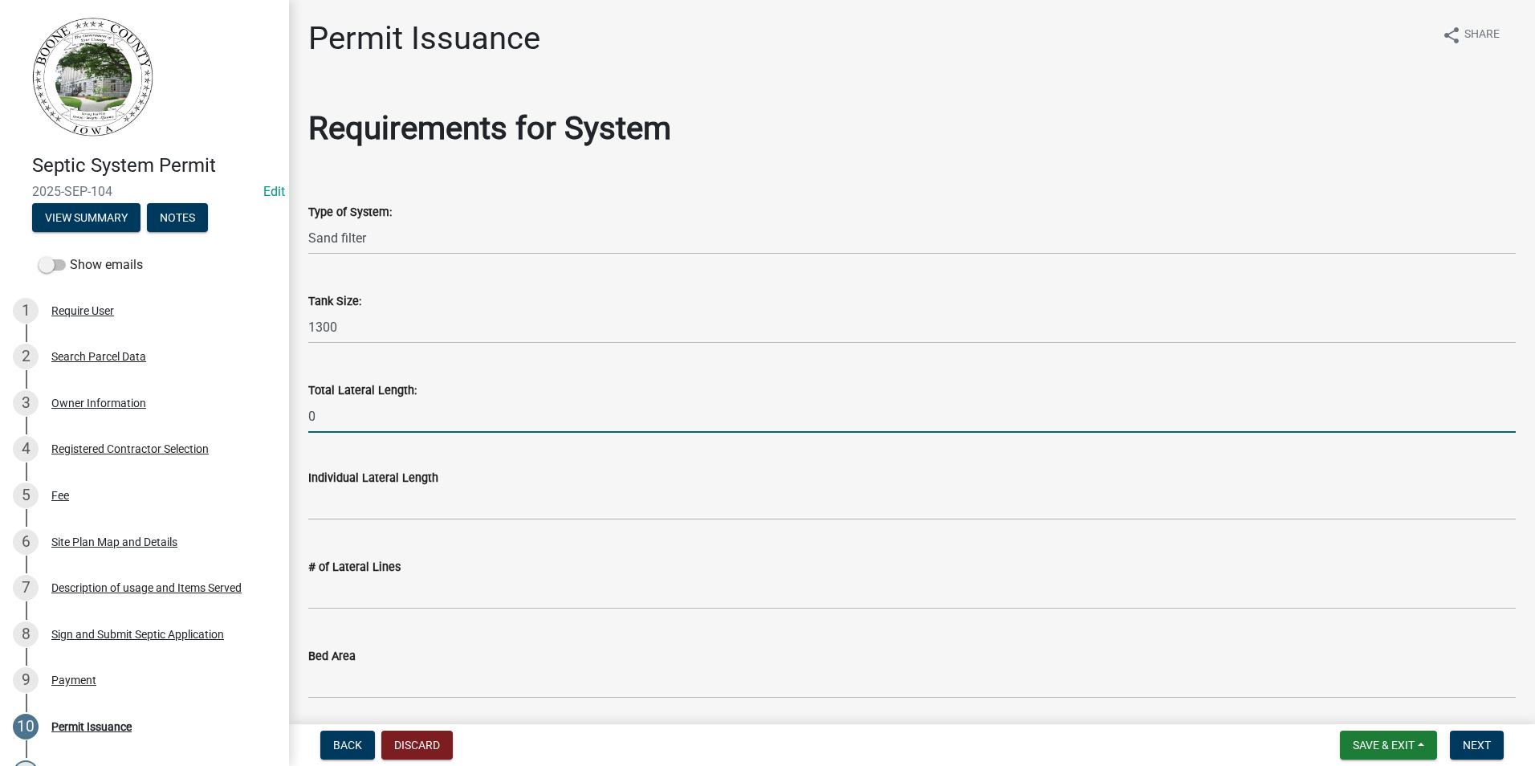
type input "0"
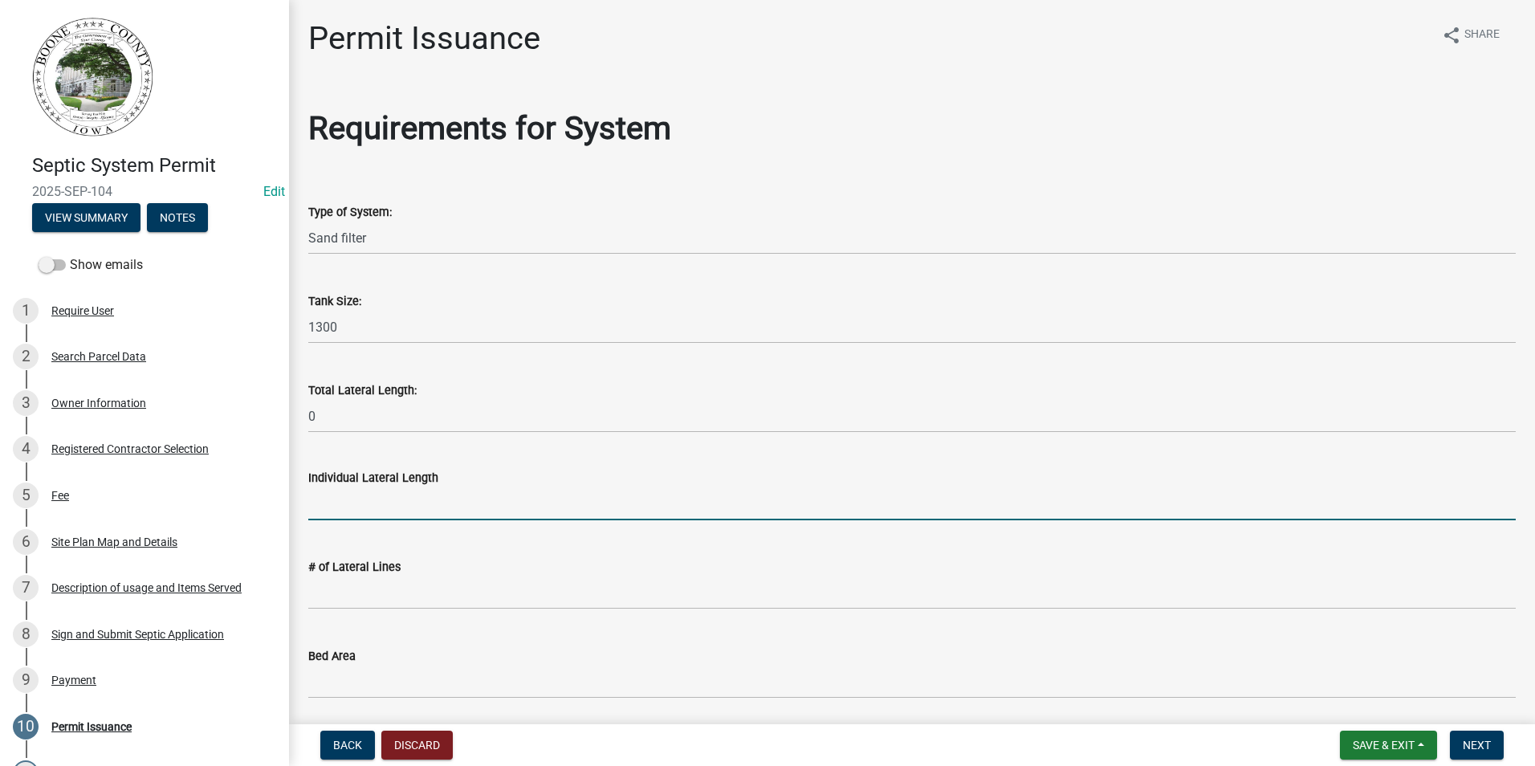
click at [334, 503] on input "text" at bounding box center [912, 503] width 1208 height 33
type input "0"
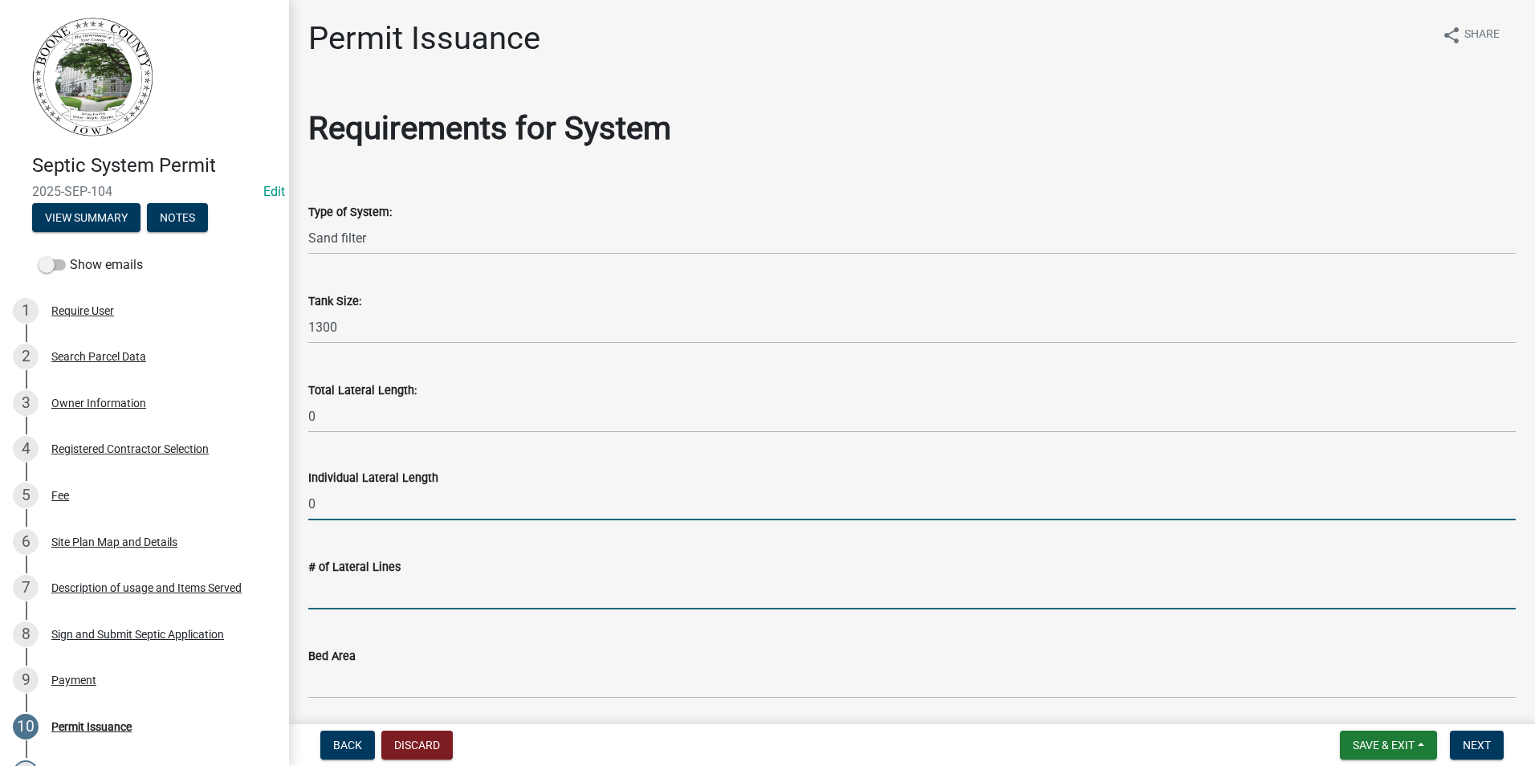
click at [324, 597] on input "text" at bounding box center [912, 592] width 1208 height 33
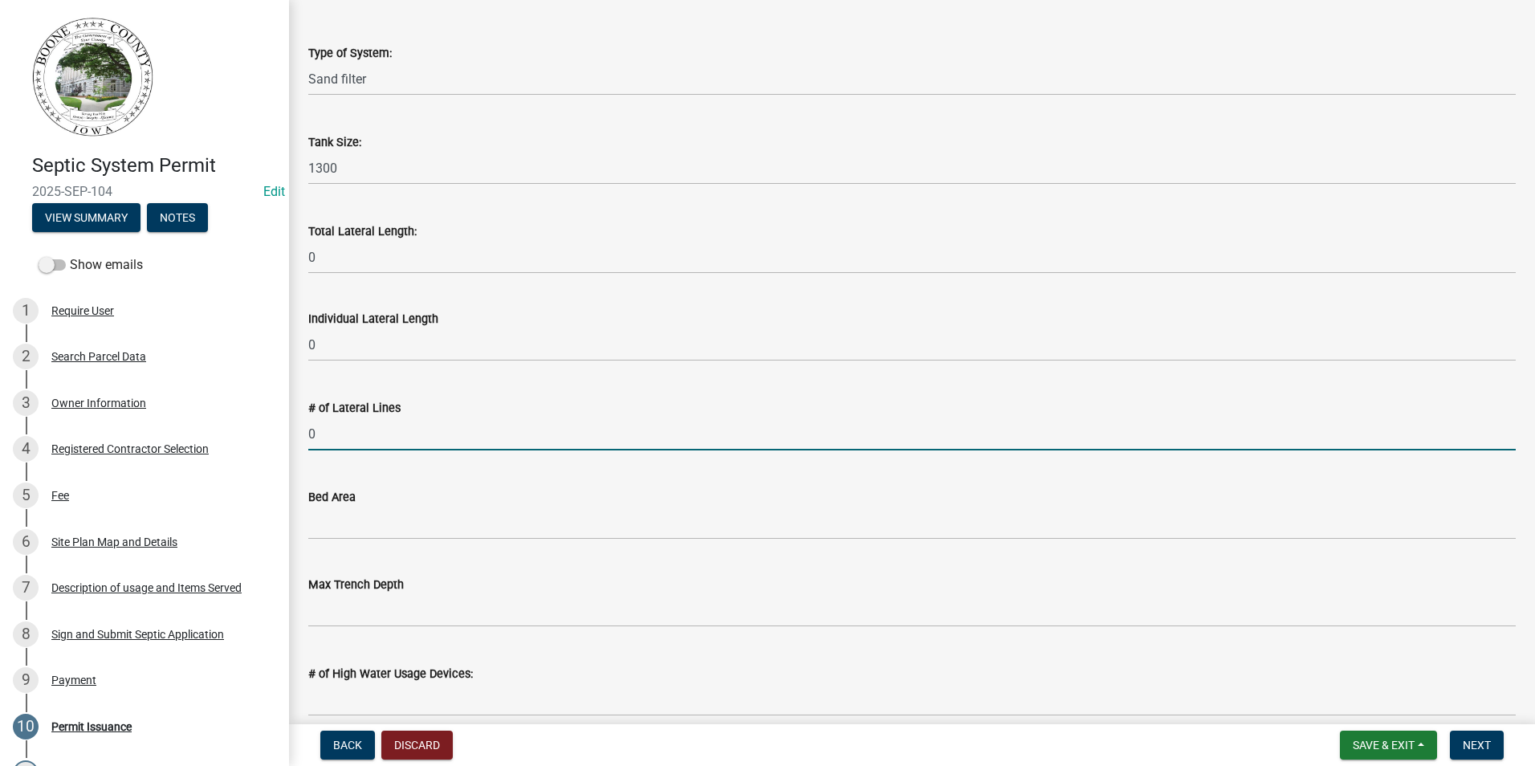
scroll to position [161, 0]
type input "0"
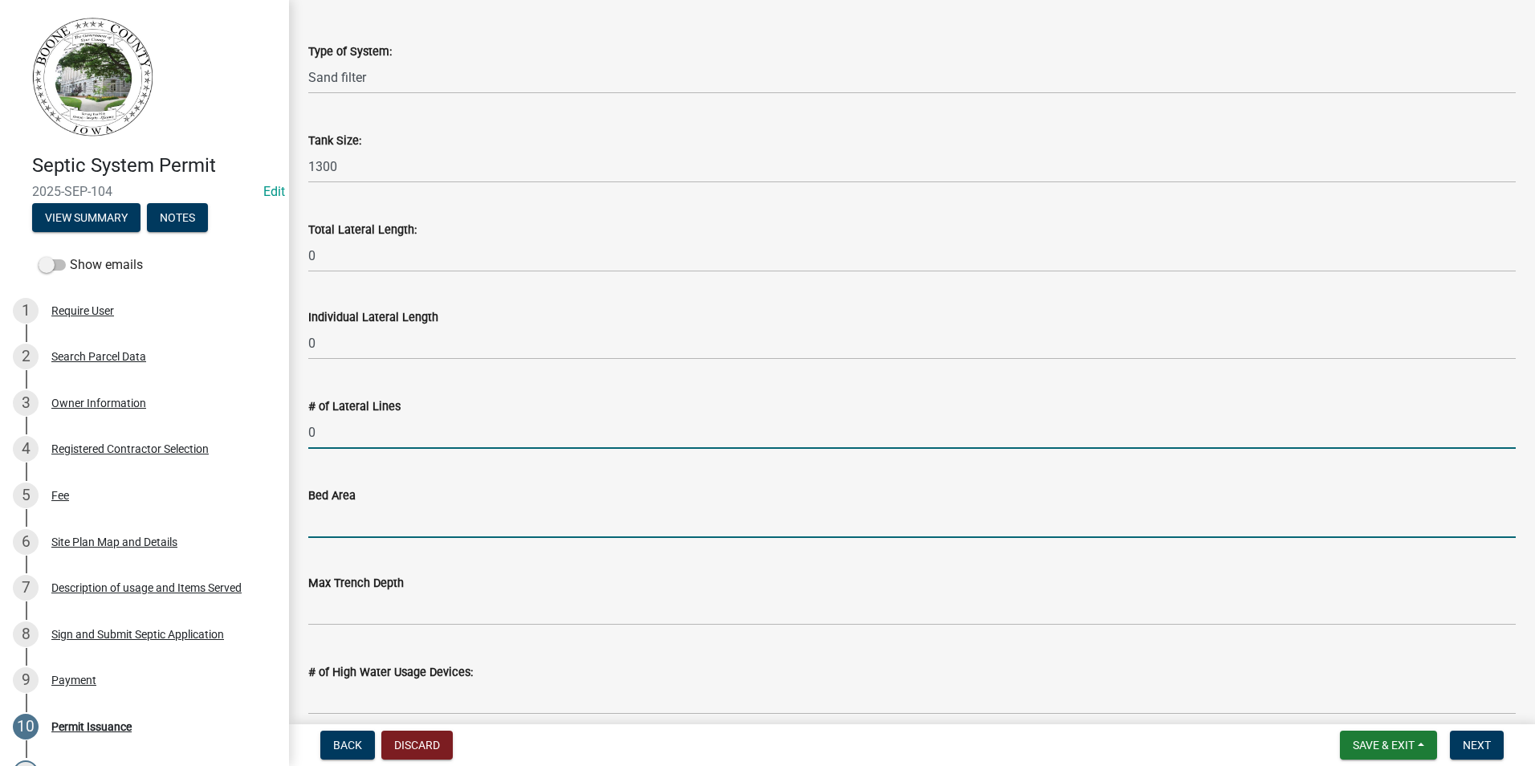
click at [326, 511] on input "Bed Area" at bounding box center [912, 521] width 1208 height 33
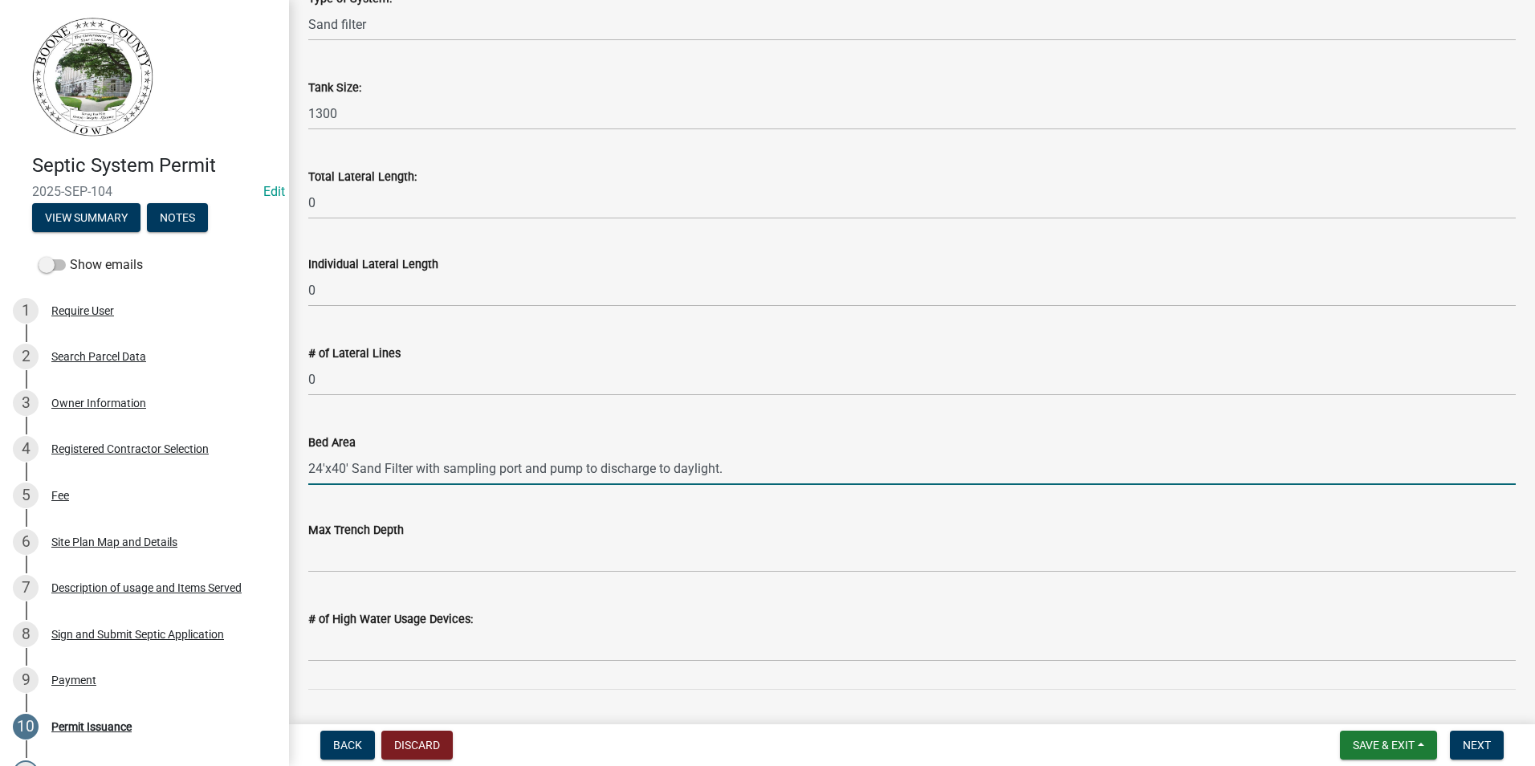
scroll to position [241, 0]
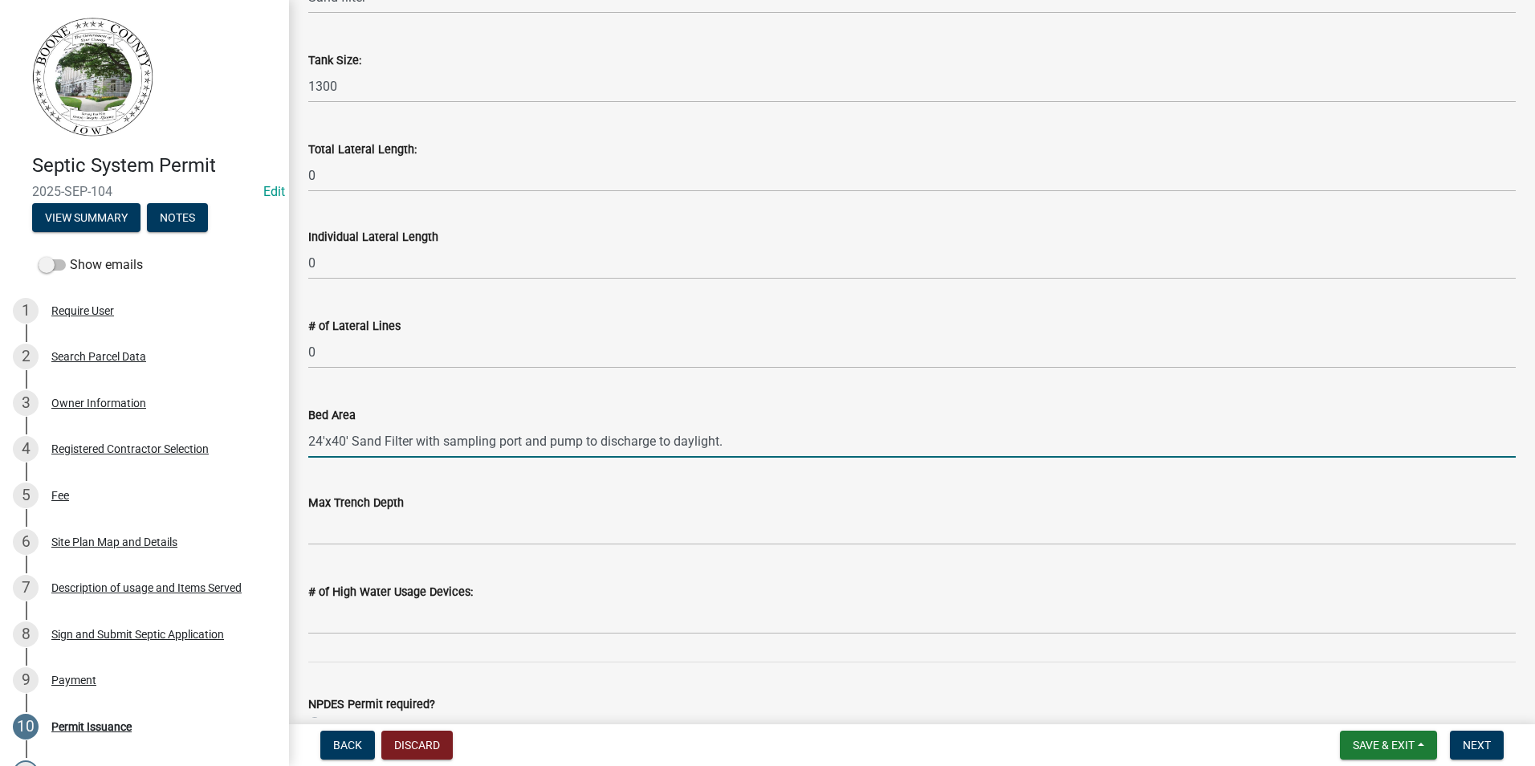
type input "24'x40' Sand Filter with sampling port and pump to discharge to daylight."
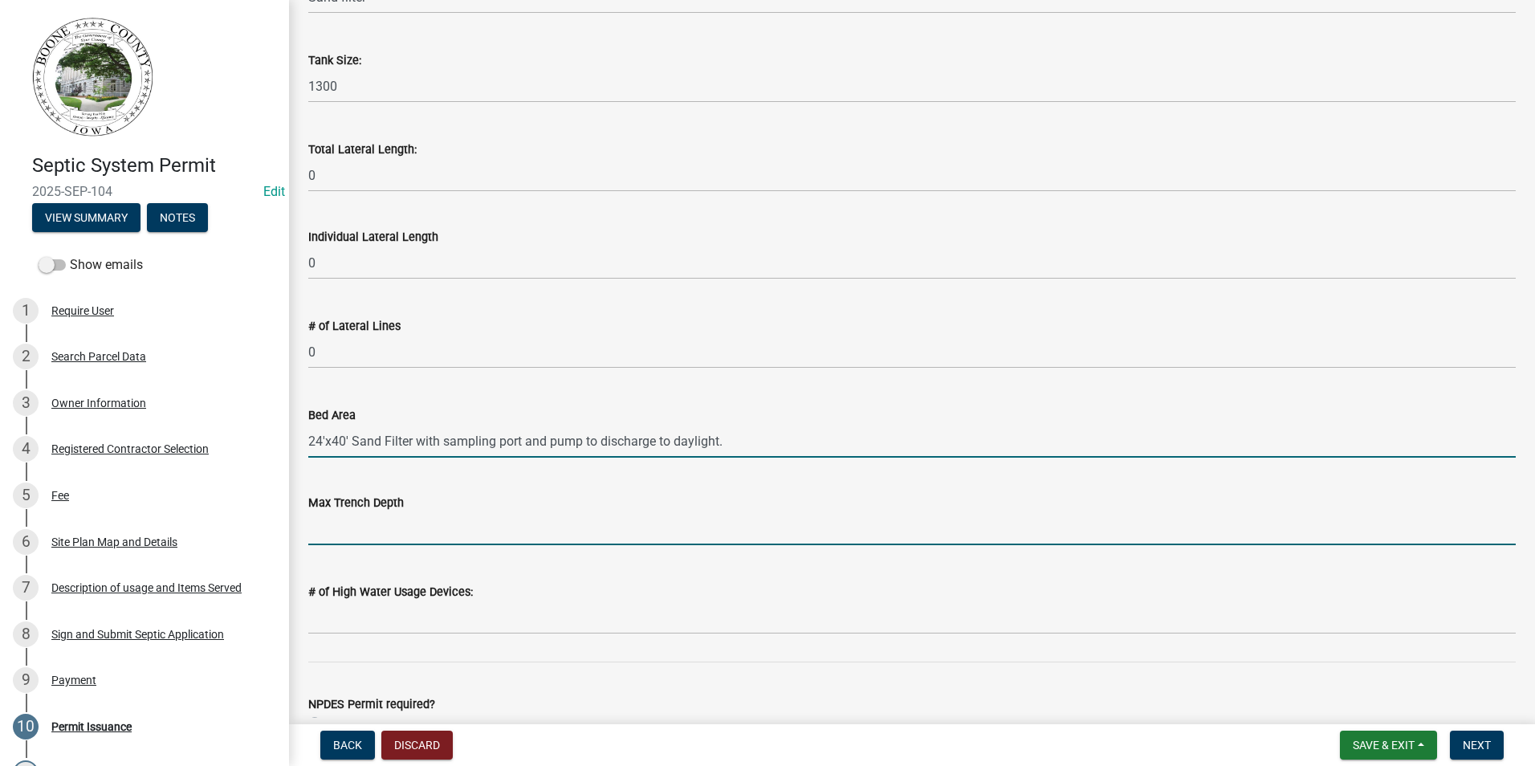
click at [349, 536] on input "text" at bounding box center [912, 528] width 1208 height 33
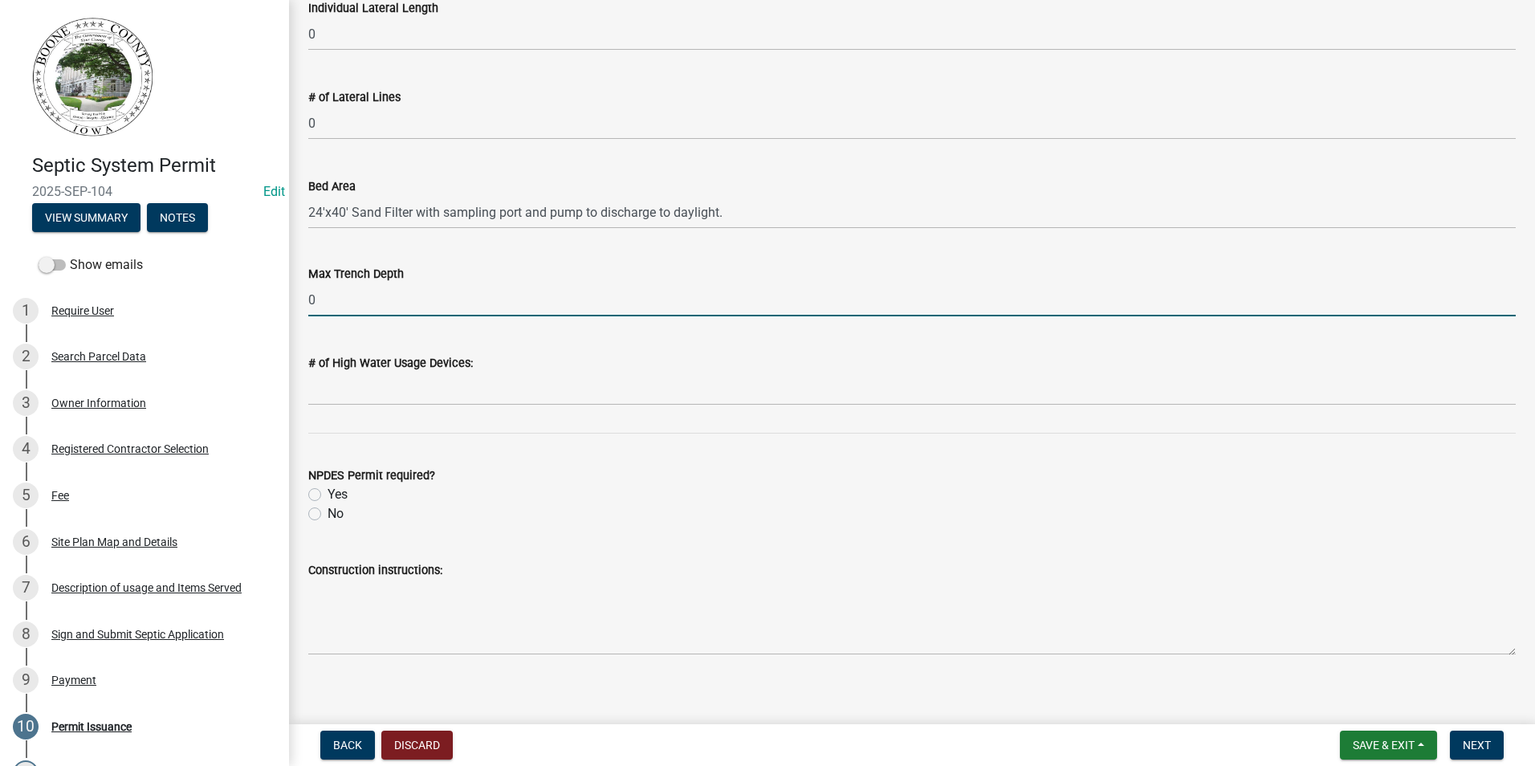
scroll to position [483, 0]
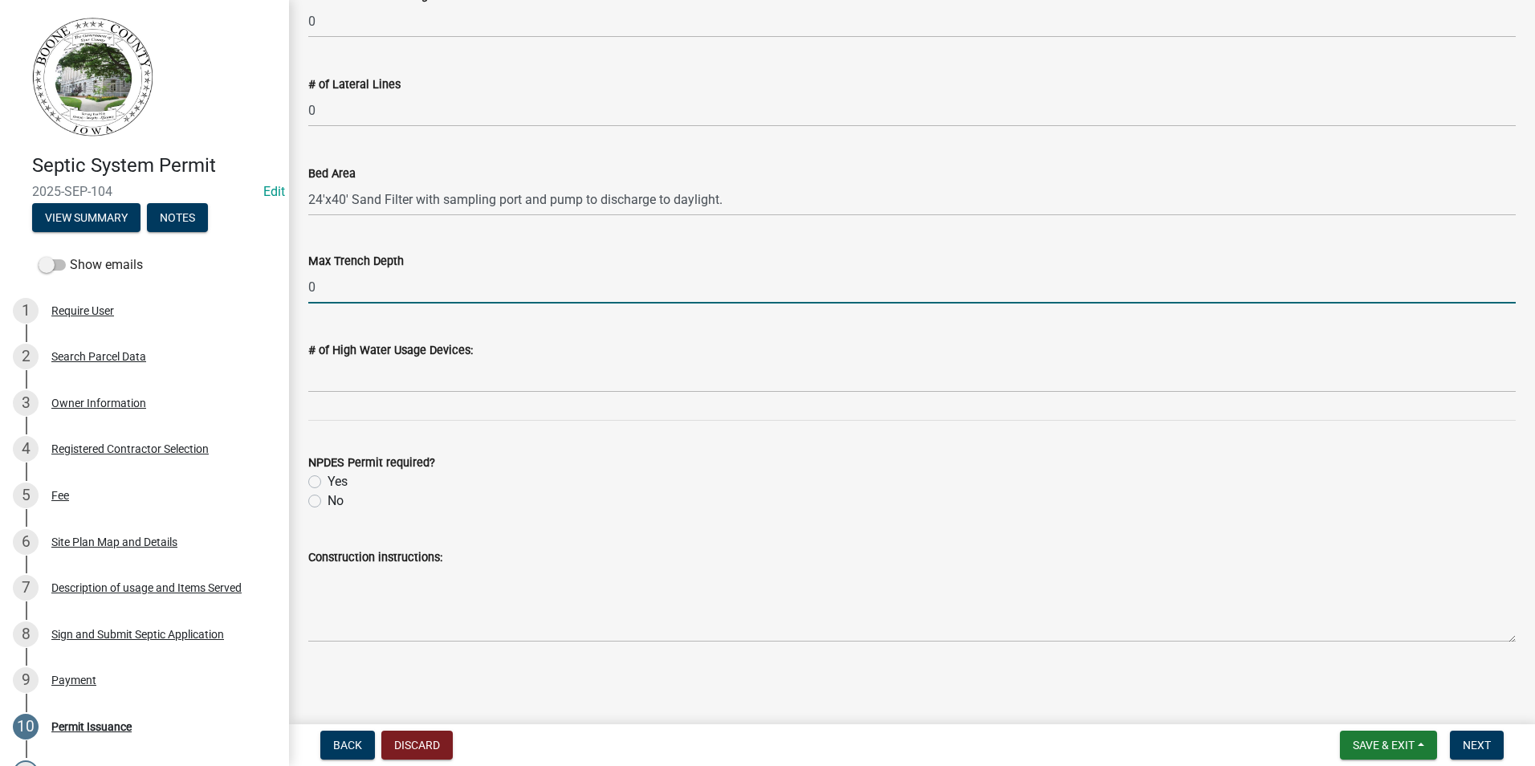
type input "0"
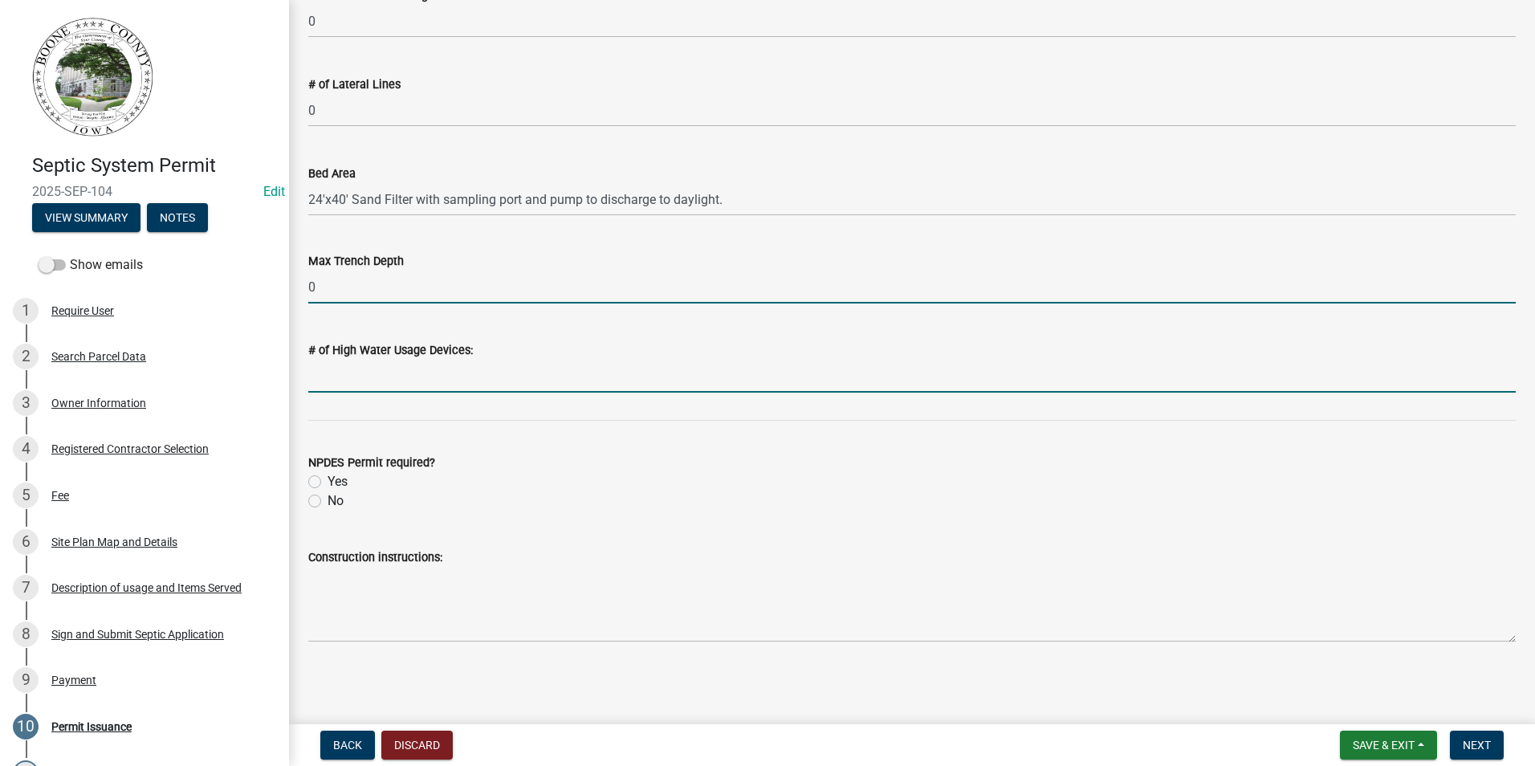
click at [344, 373] on input "text" at bounding box center [912, 376] width 1208 height 33
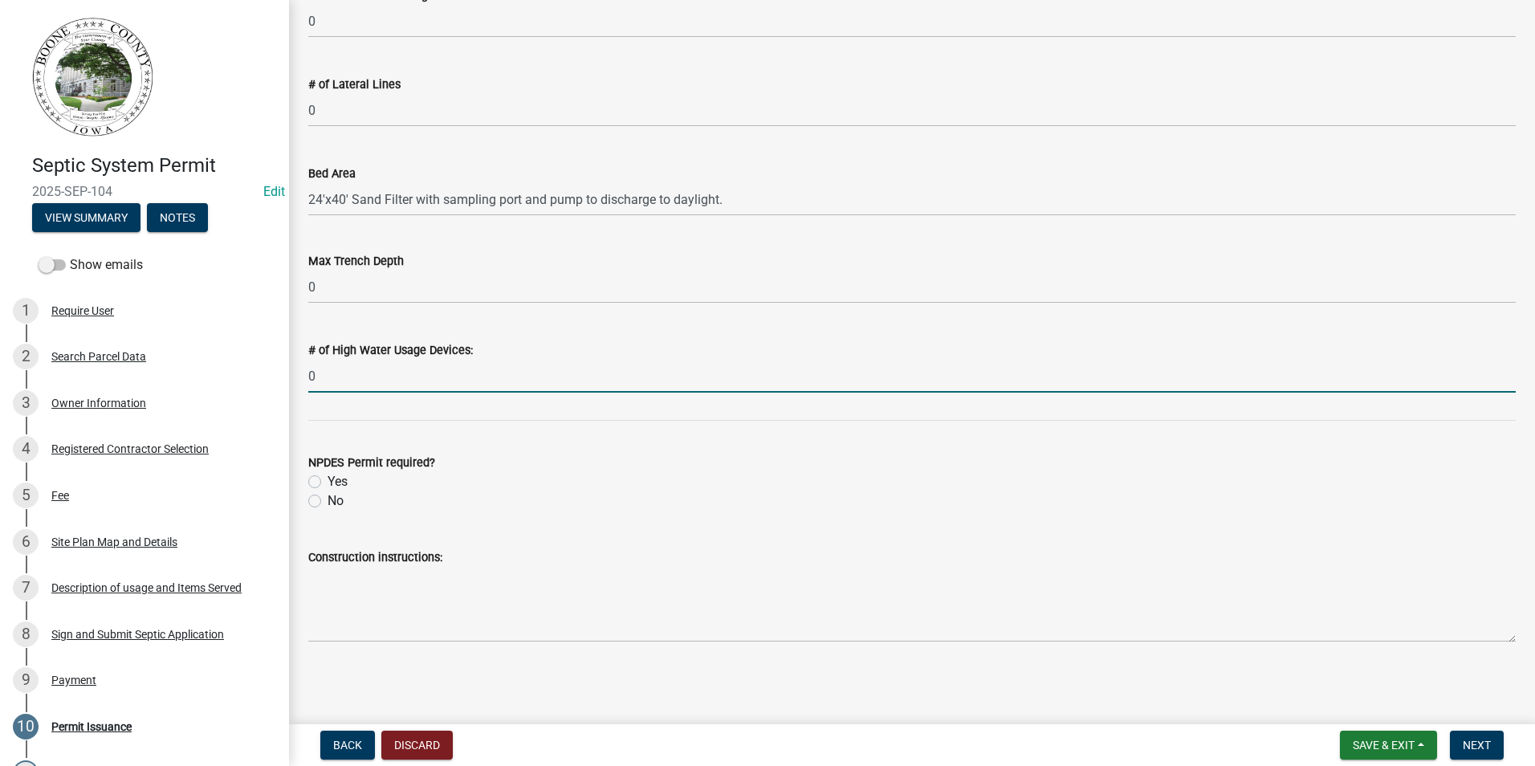
type input "0"
click at [328, 501] on label "No" at bounding box center [336, 500] width 16 height 19
click at [328, 501] on input "No" at bounding box center [333, 496] width 10 height 10
radio input "true"
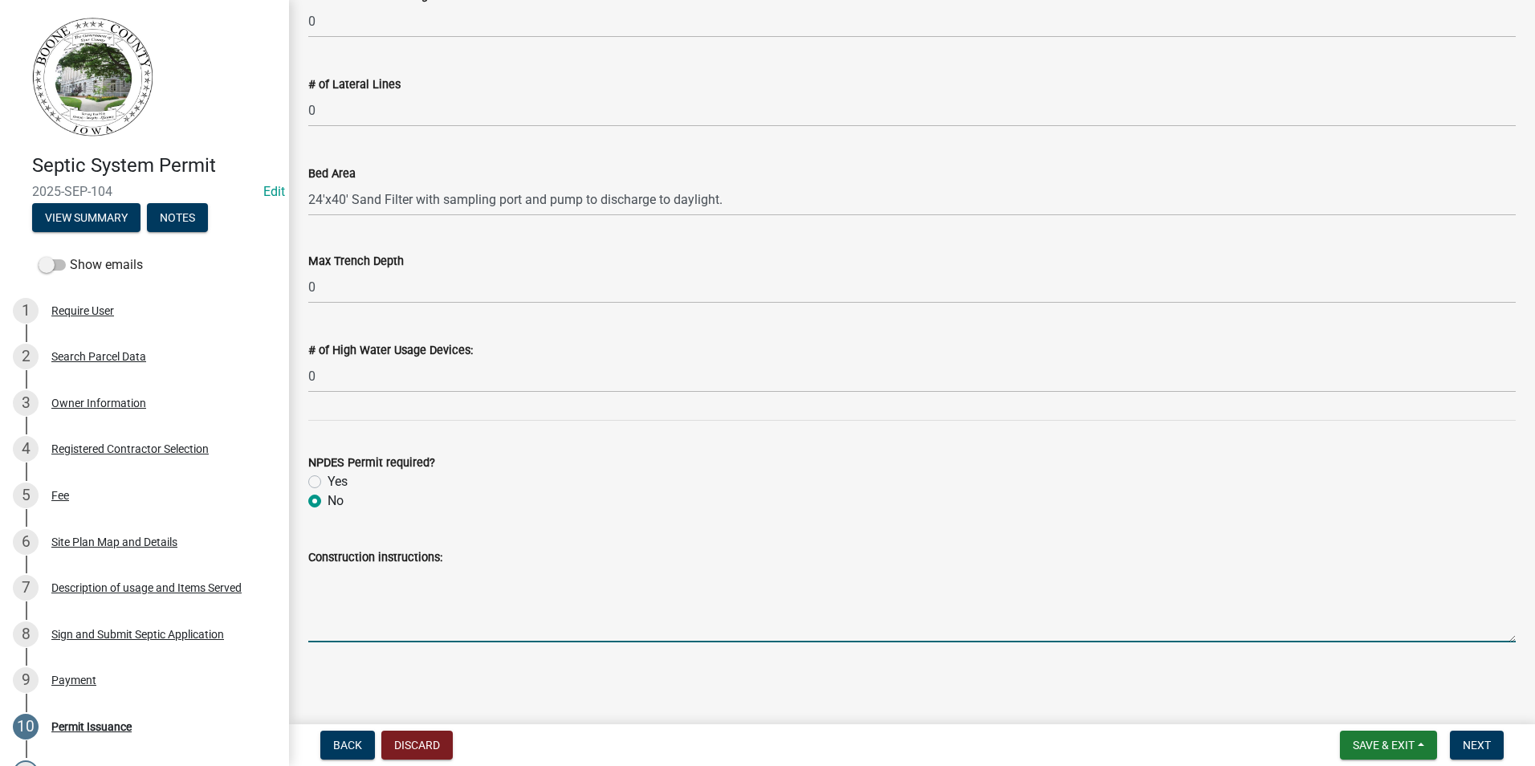
drag, startPoint x: 314, startPoint y: 575, endPoint x: 328, endPoint y: 585, distance: 17.2
click at [315, 575] on textarea "Construction instructions:" at bounding box center [912, 604] width 1208 height 75
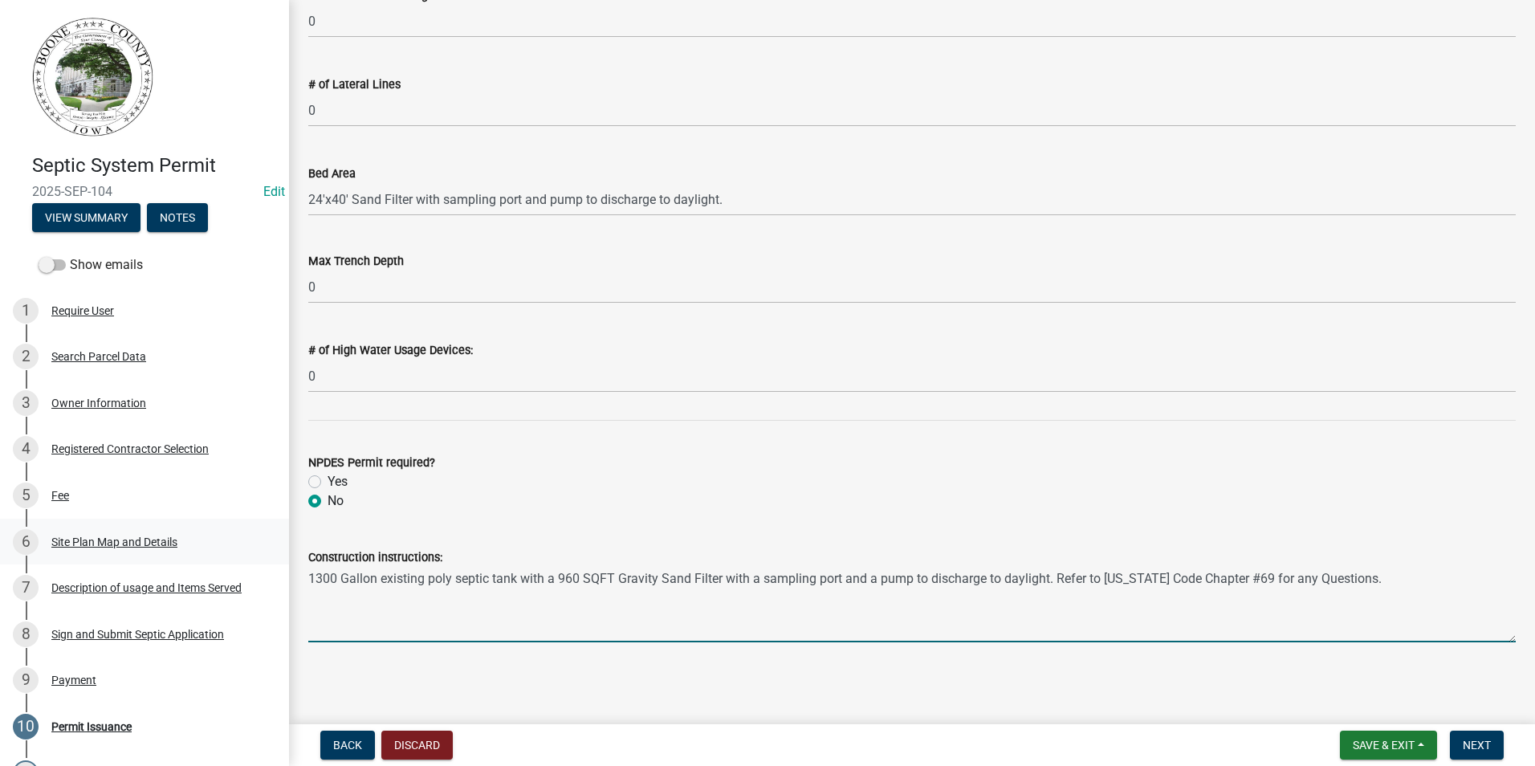
type textarea "1300 Gallon existing poly septic tank with a 960 SQFT Gravity Sand Filter with …"
